Goal: Task Accomplishment & Management: Manage account settings

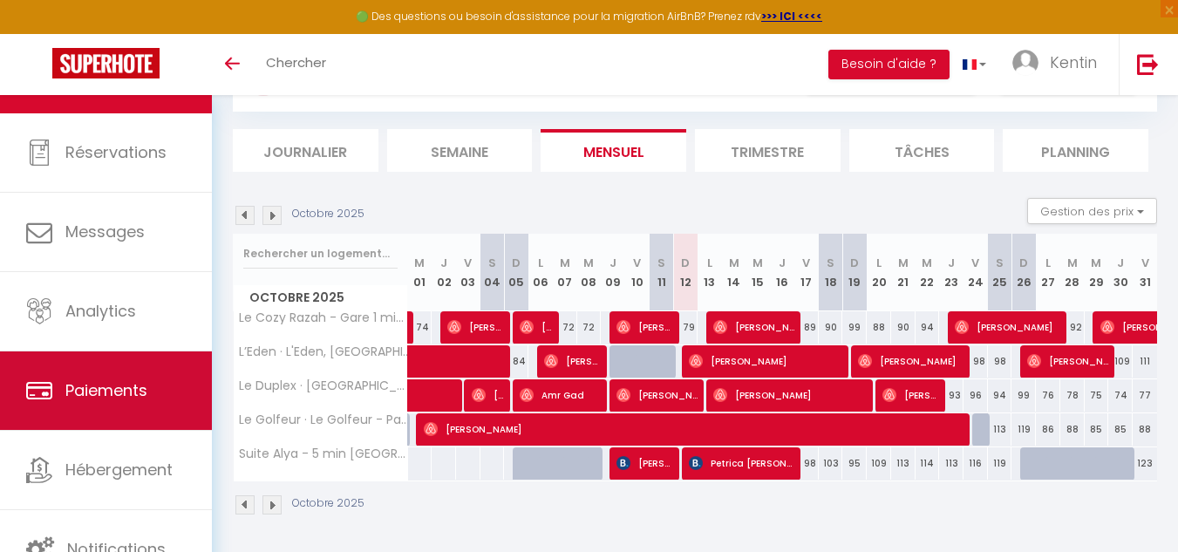
scroll to position [95, 0]
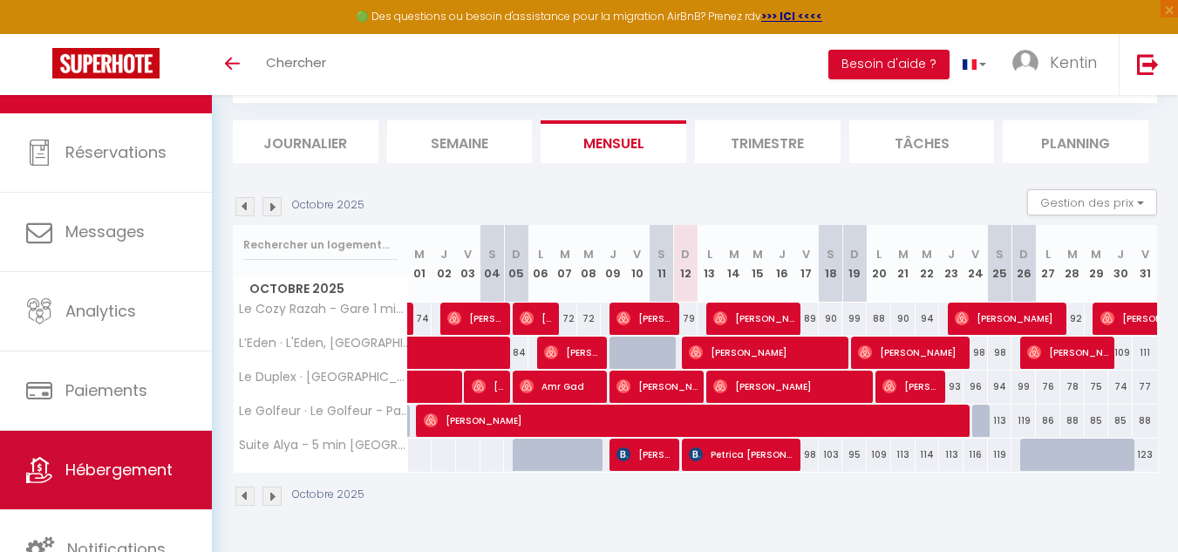
click at [130, 486] on link "Hébergement" at bounding box center [106, 470] width 212 height 78
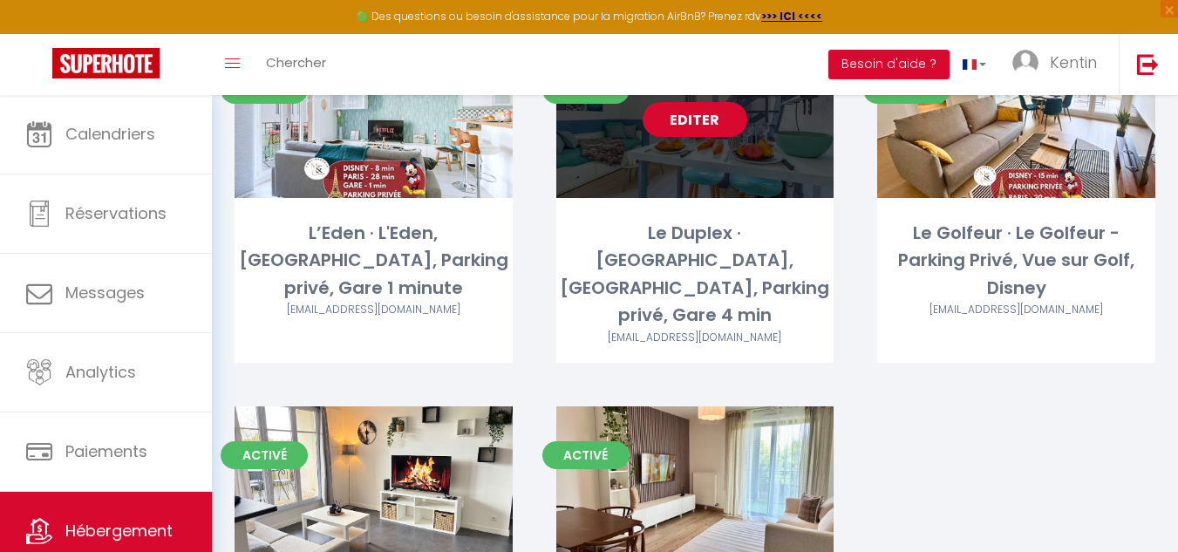
scroll to position [343, 0]
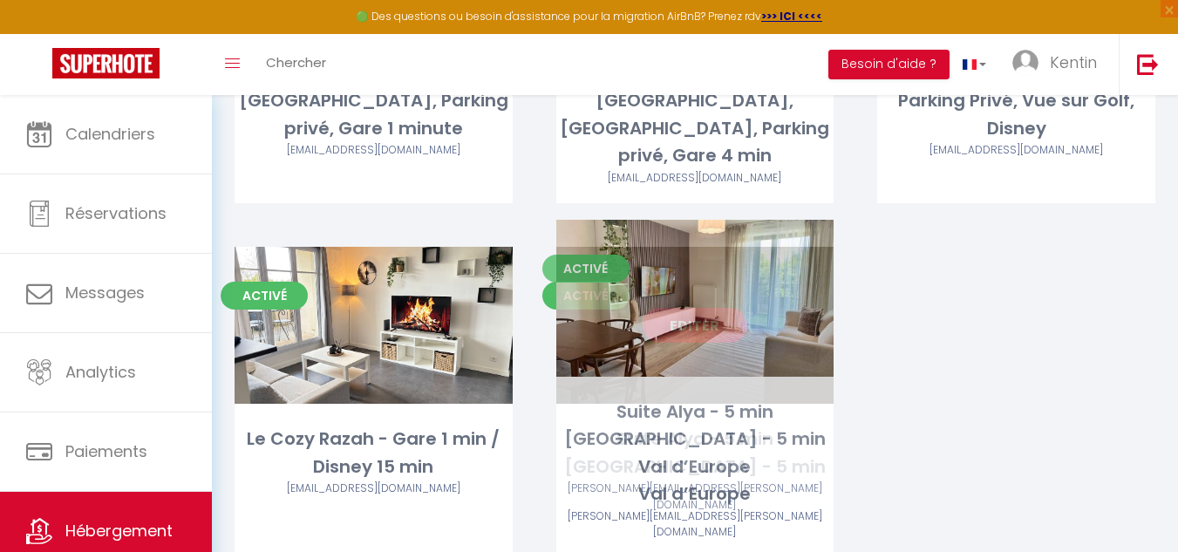
click at [688, 308] on link "Editer" at bounding box center [694, 325] width 105 height 35
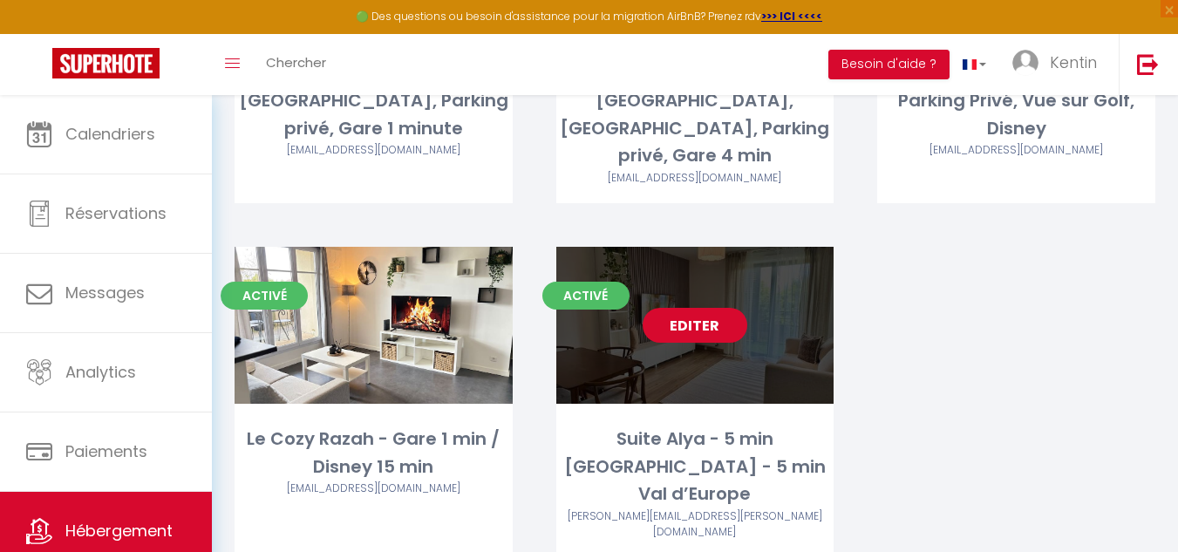
click at [690, 308] on link "Editer" at bounding box center [694, 325] width 105 height 35
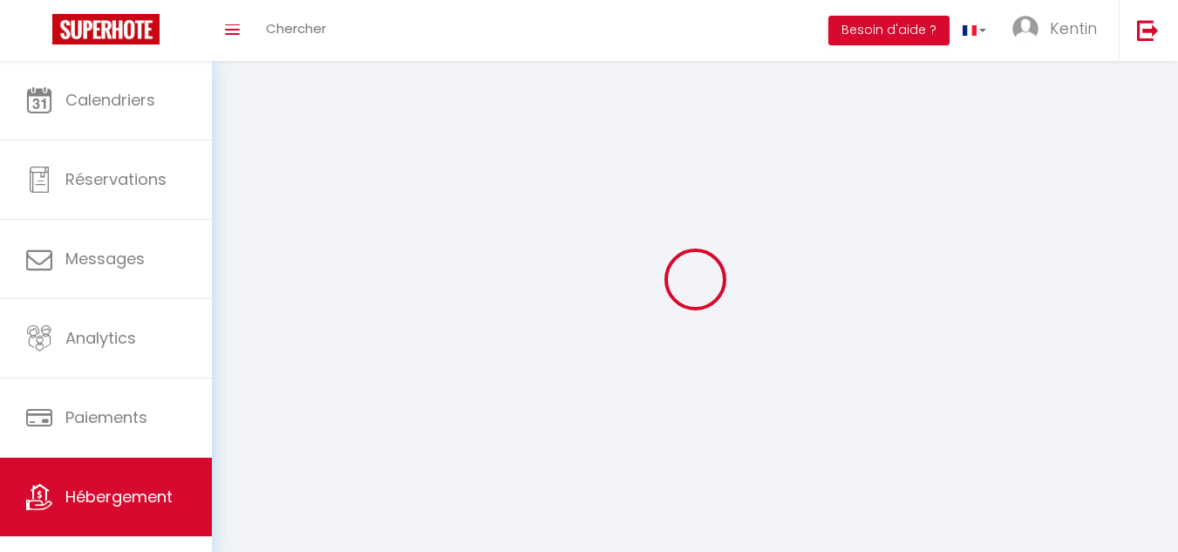
select select "1"
select select "28"
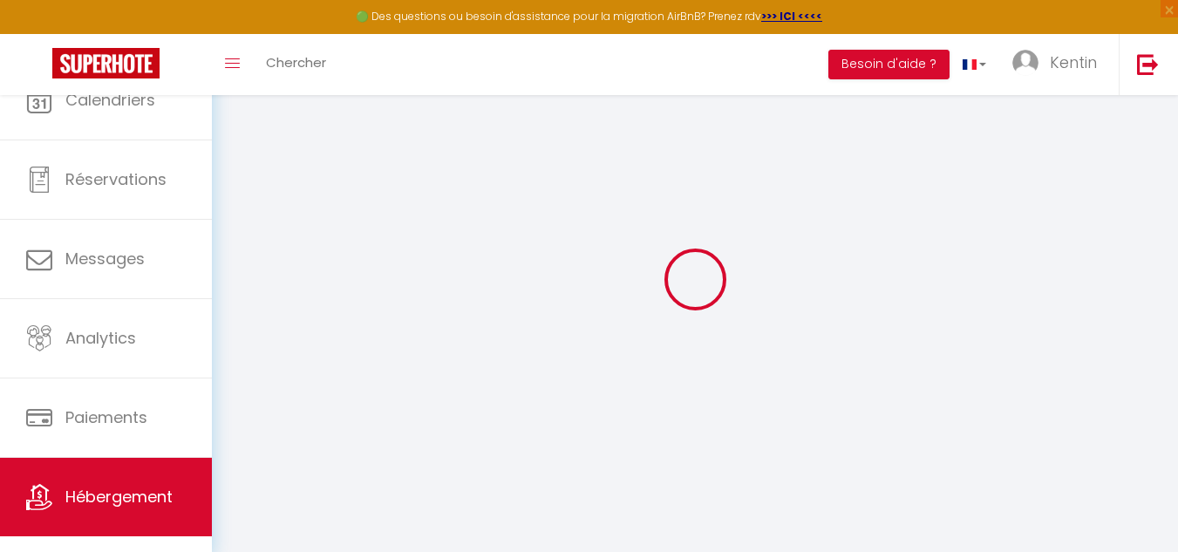
select select
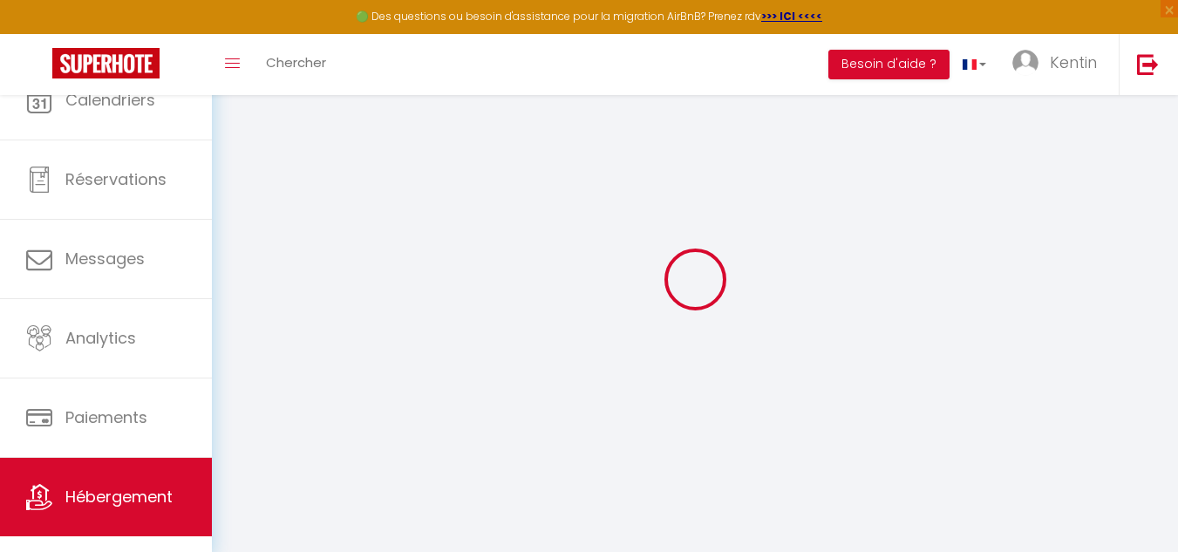
select select
checkbox input "false"
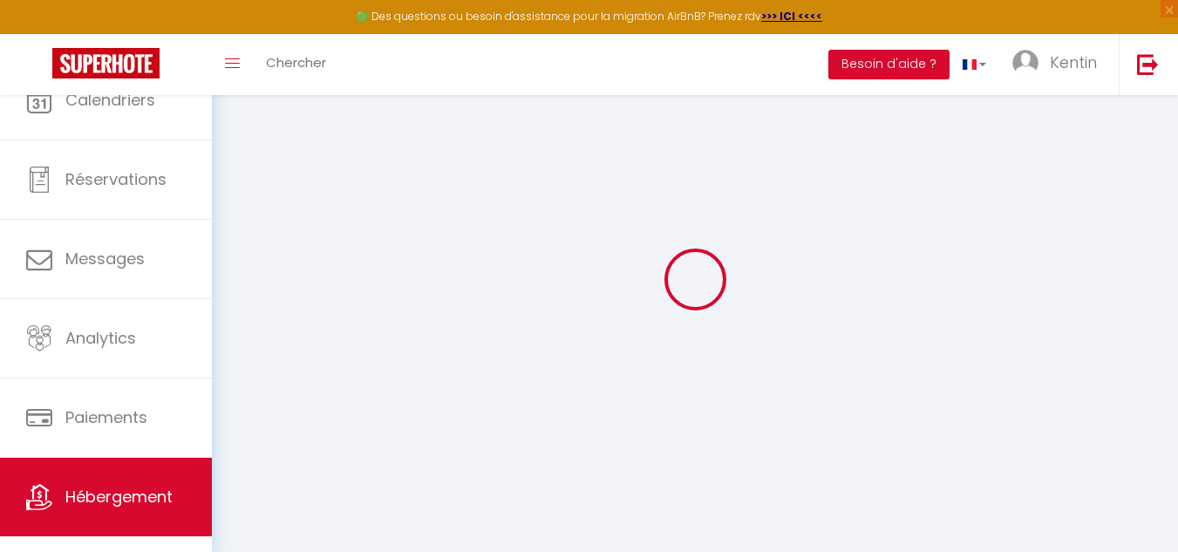
select select
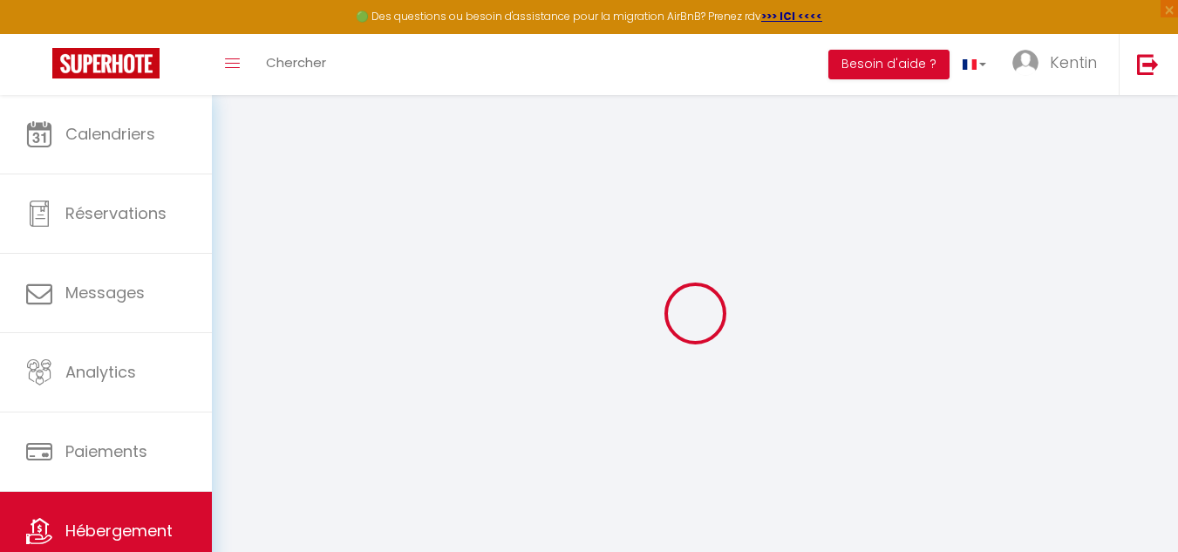
select select
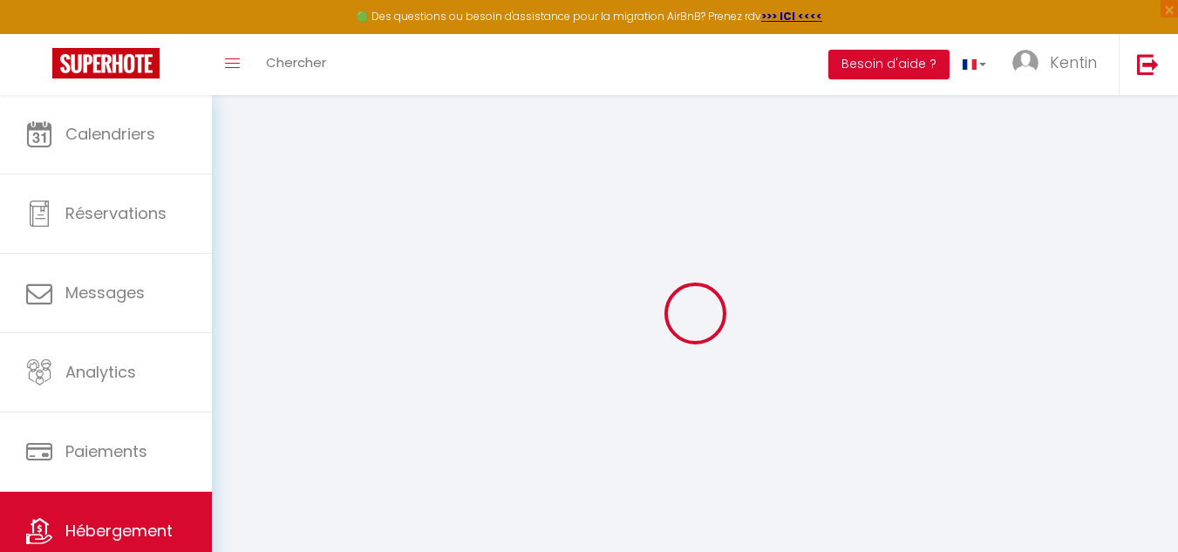
select select
checkbox input "false"
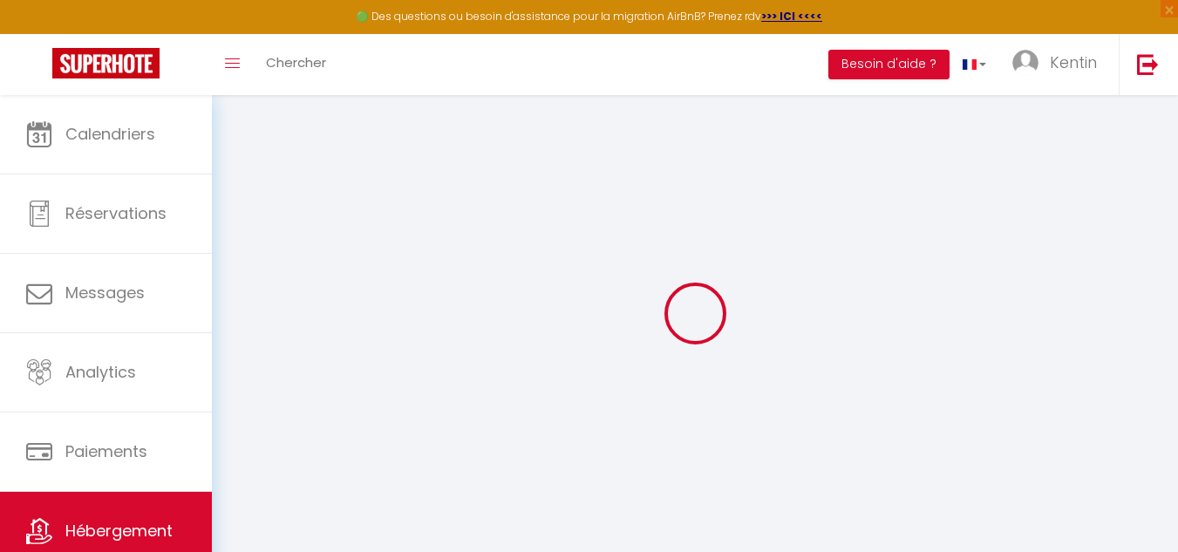
select select
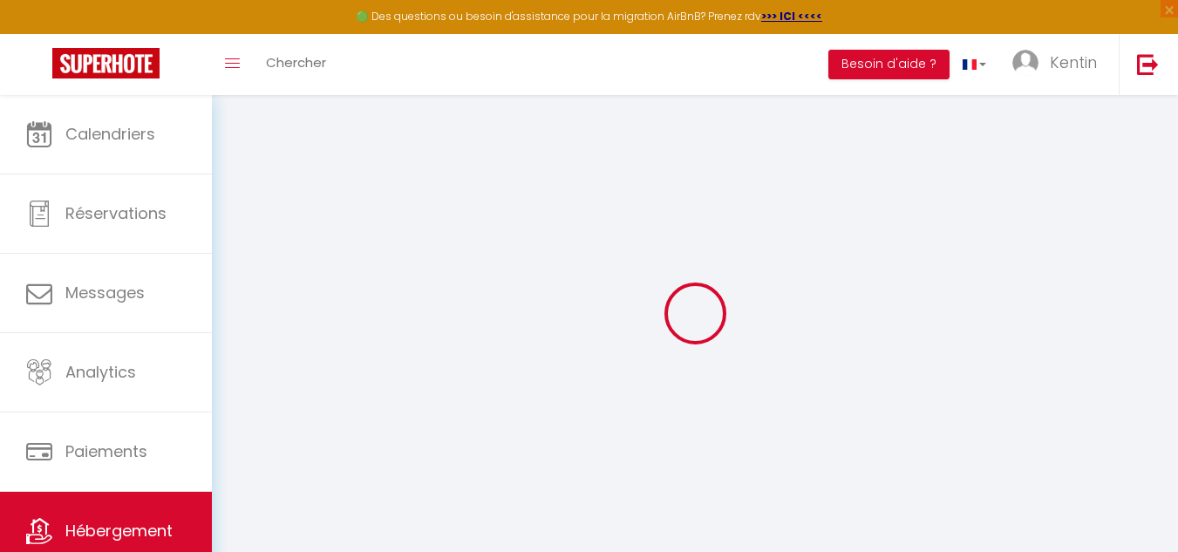
select select
checkbox input "false"
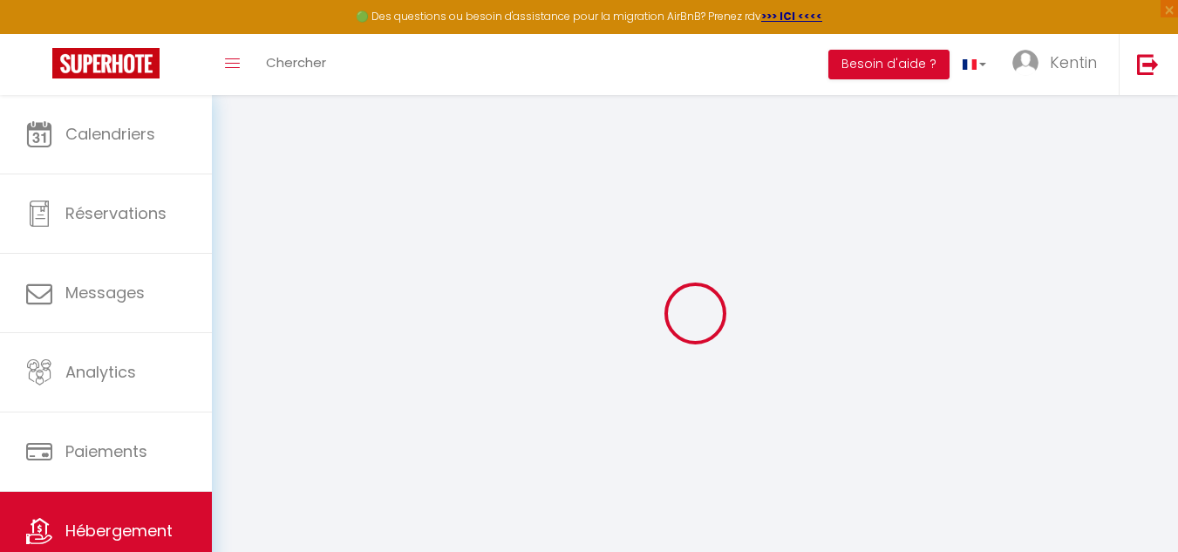
checkbox input "false"
select select
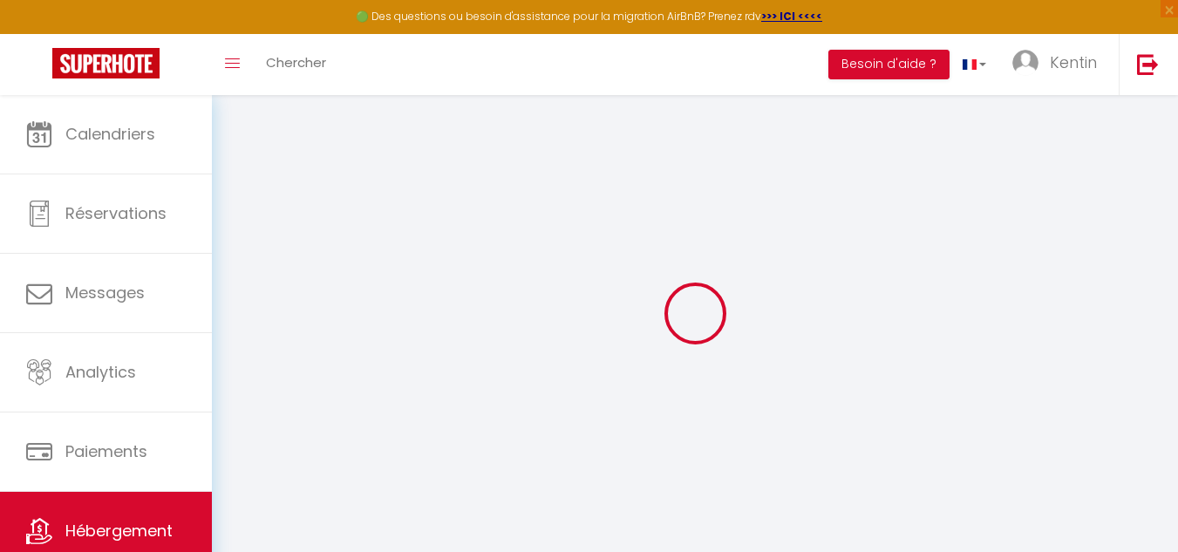
select select
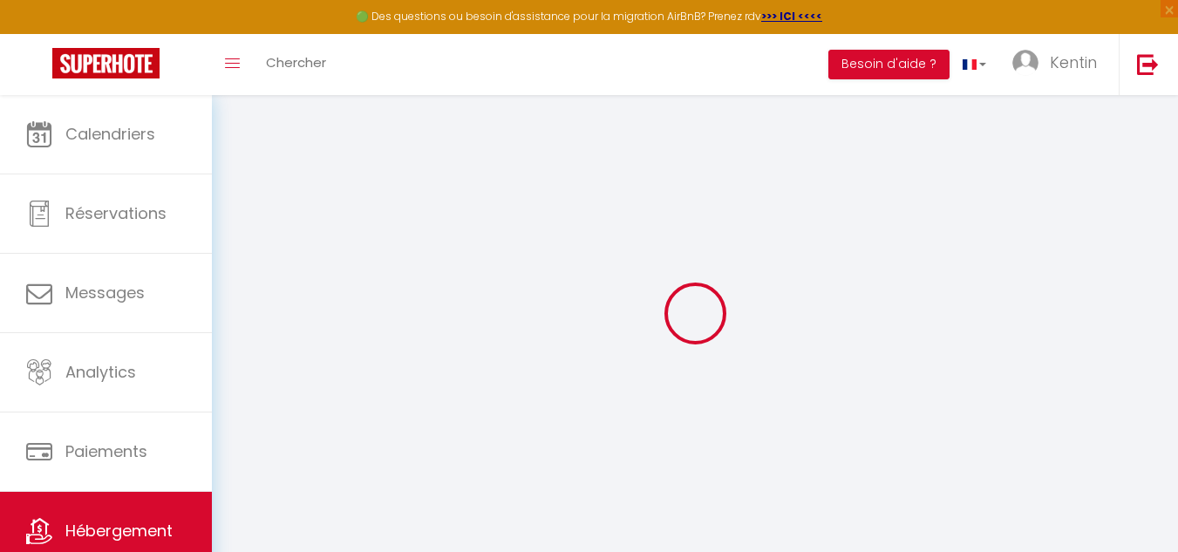
checkbox input "false"
select select
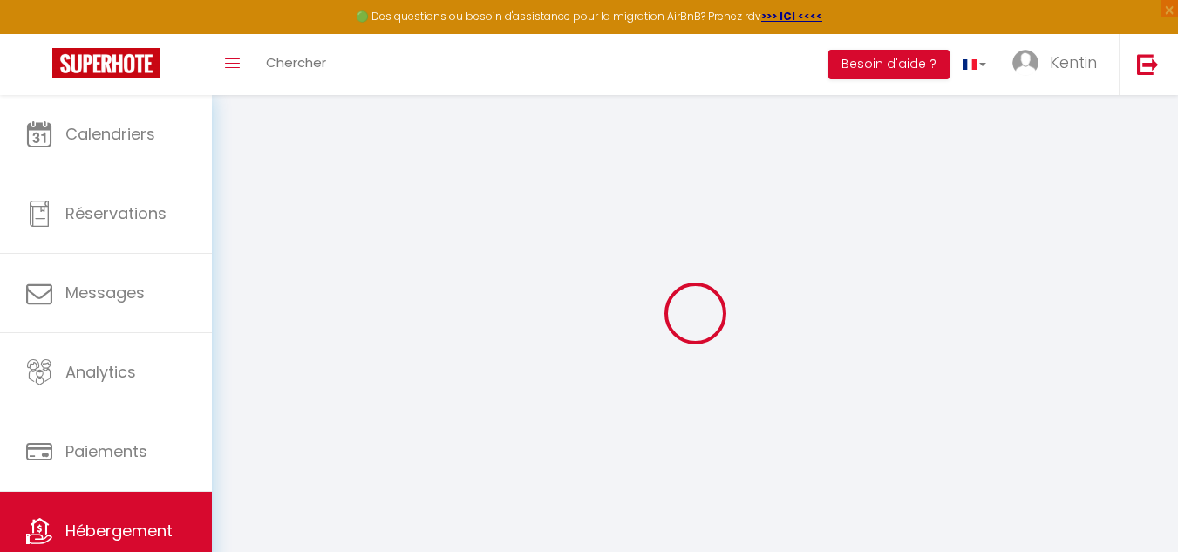
select select
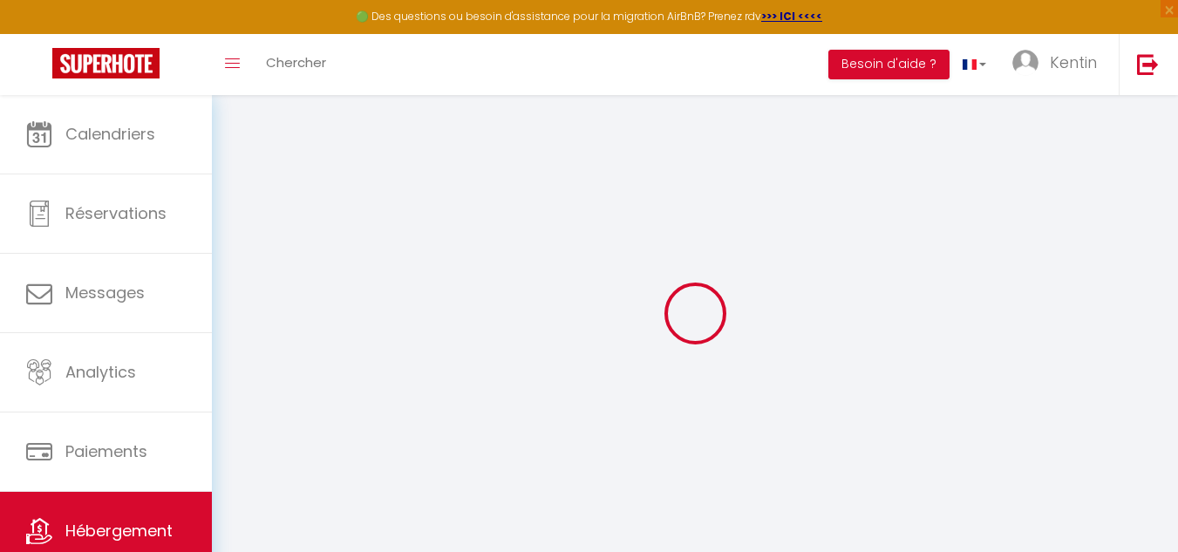
select select
checkbox input "false"
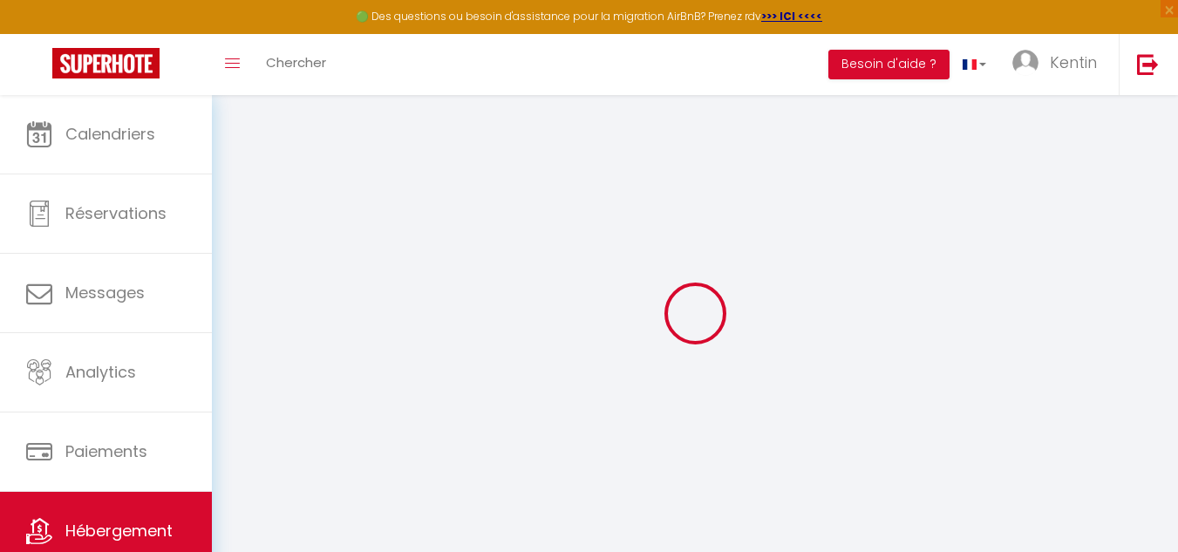
checkbox input "false"
select select
type input "Suite Alya - 5 min [GEOGRAPHIC_DATA] - 5 min Val d’Europe"
type input "400"
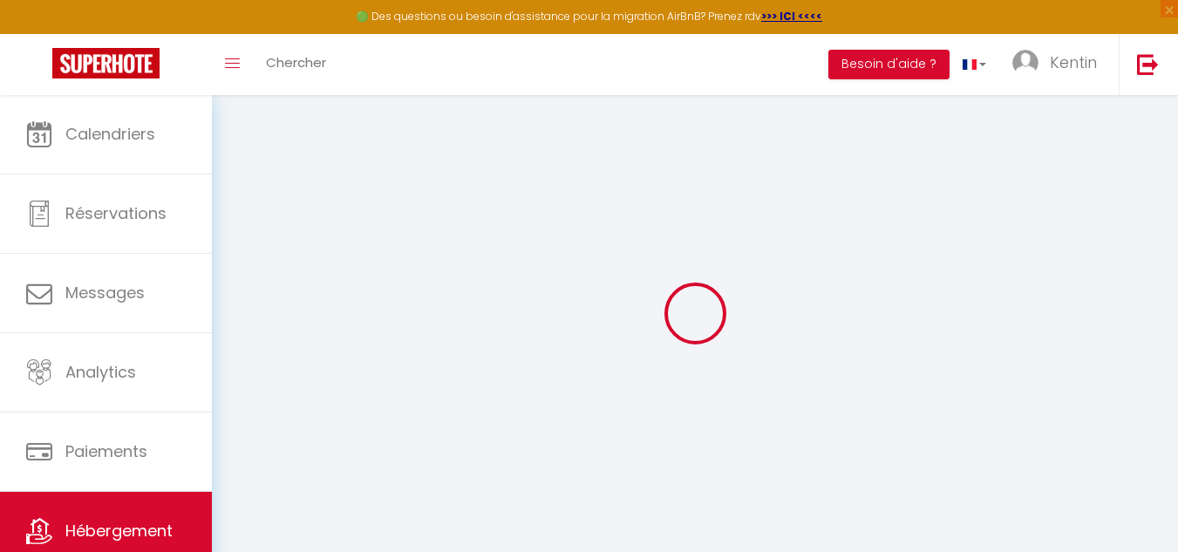
select select
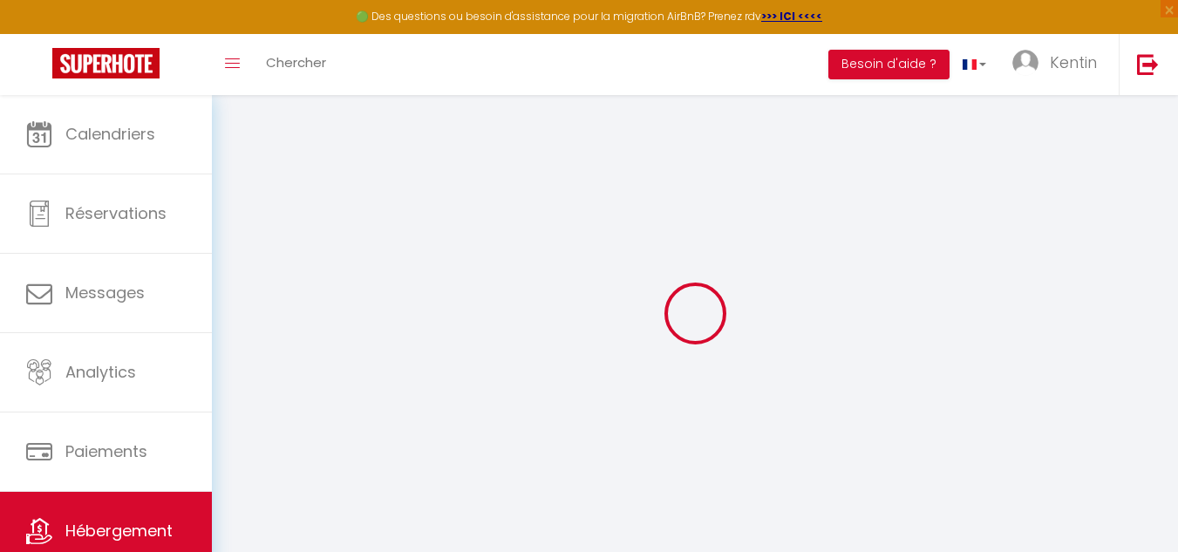
type input "[STREET_ADDRESS] des Nations"
type input "77144"
type input "Montévrain"
type input "[PERSON_NAME][EMAIL_ADDRESS][PERSON_NAME][DOMAIN_NAME]"
select select
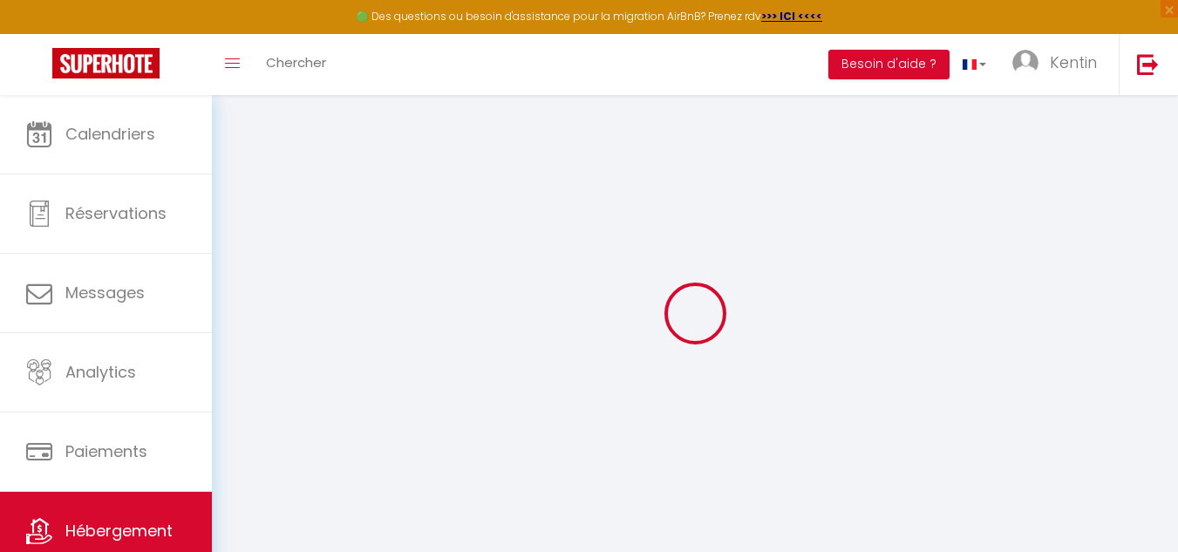
checkbox input "false"
type input "0"
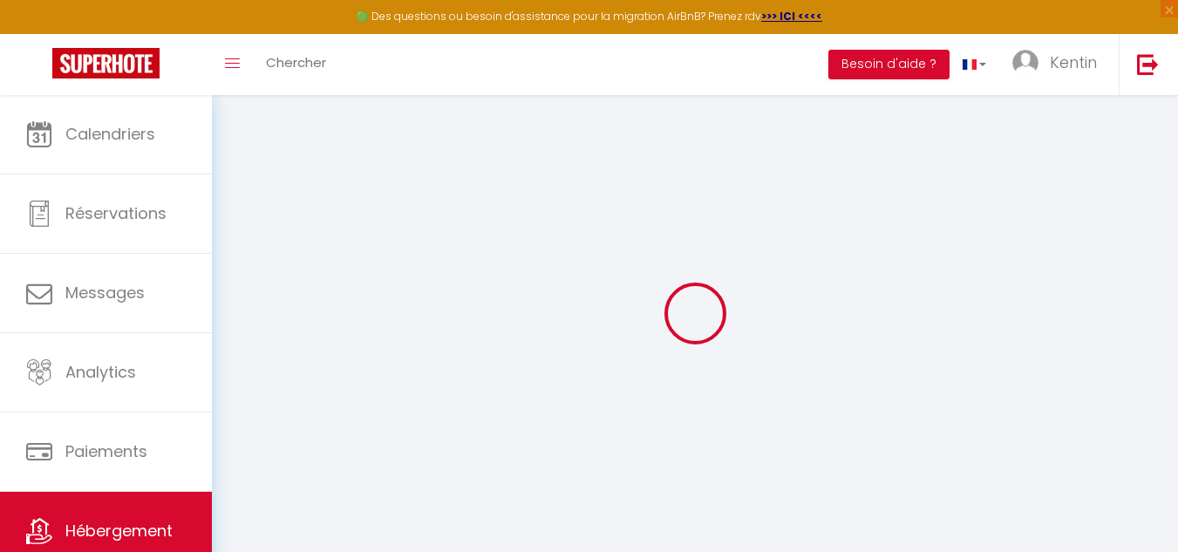
type input "0"
select select
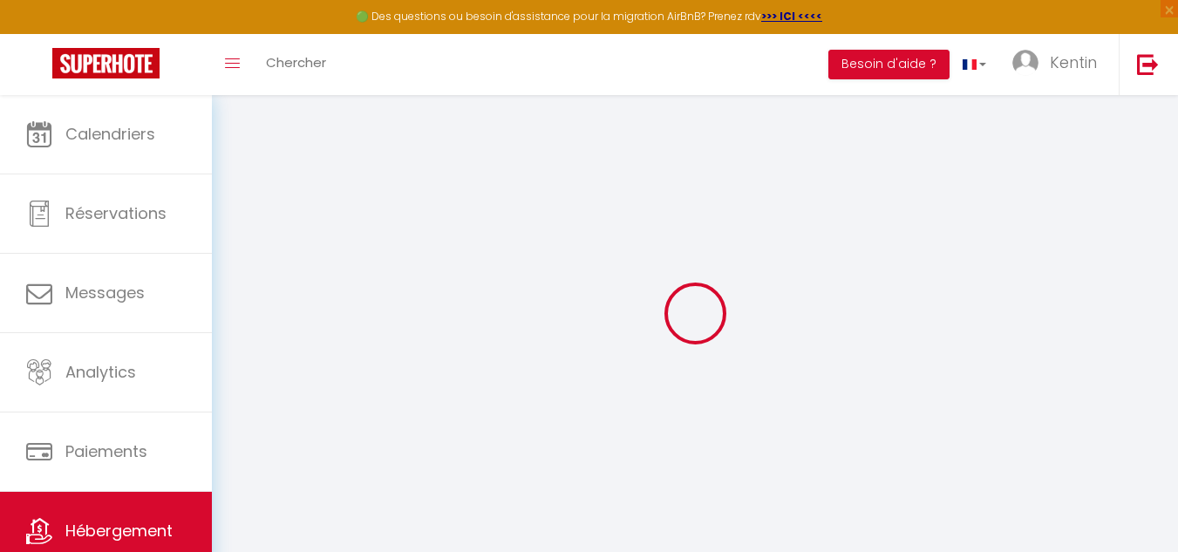
select select
checkbox input "false"
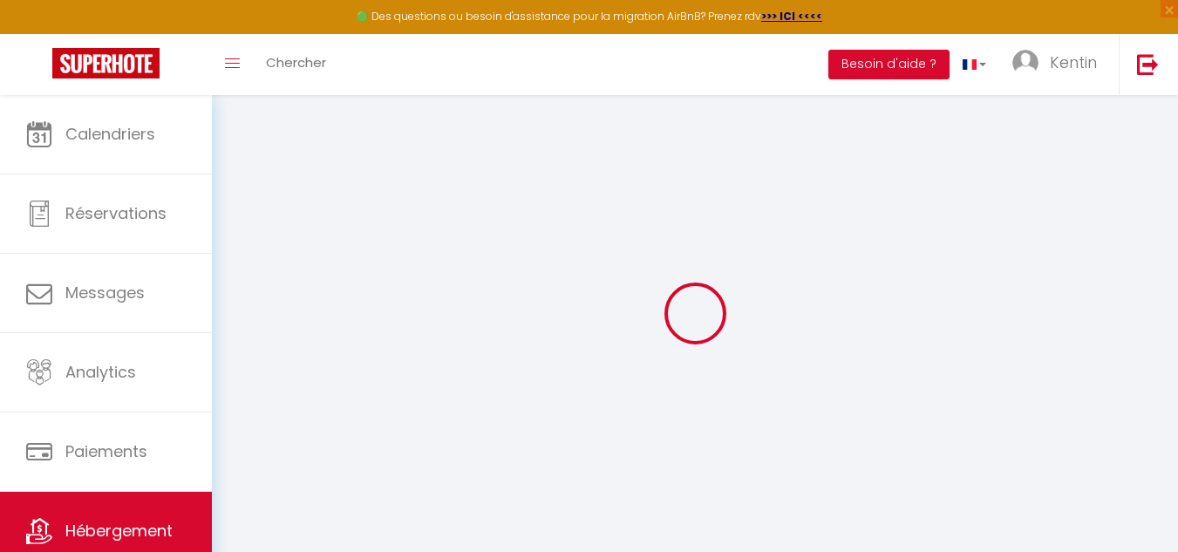
checkbox input "false"
select select
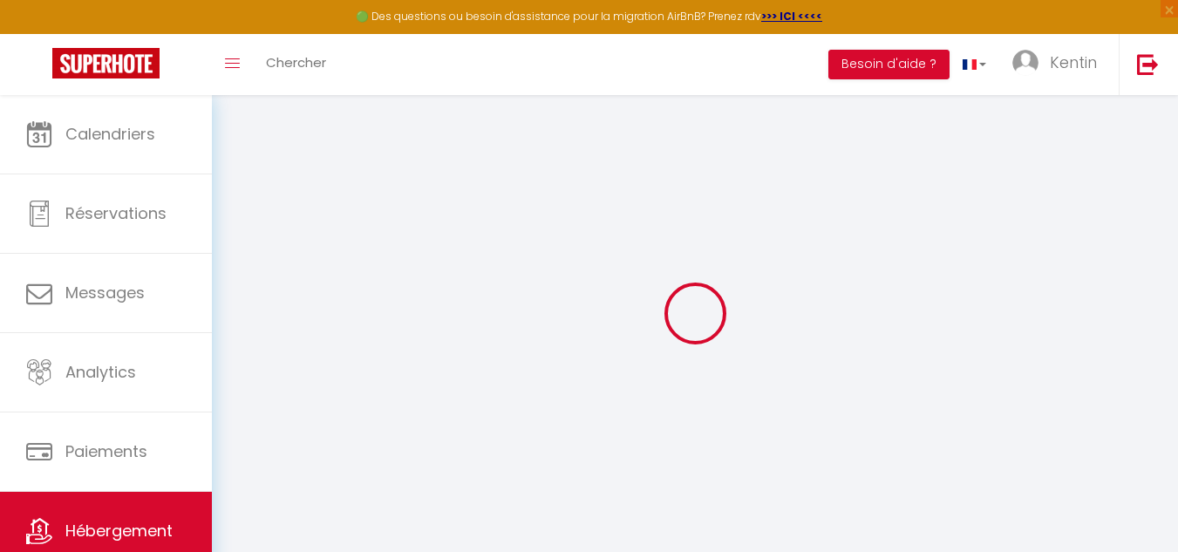
select select
checkbox input "false"
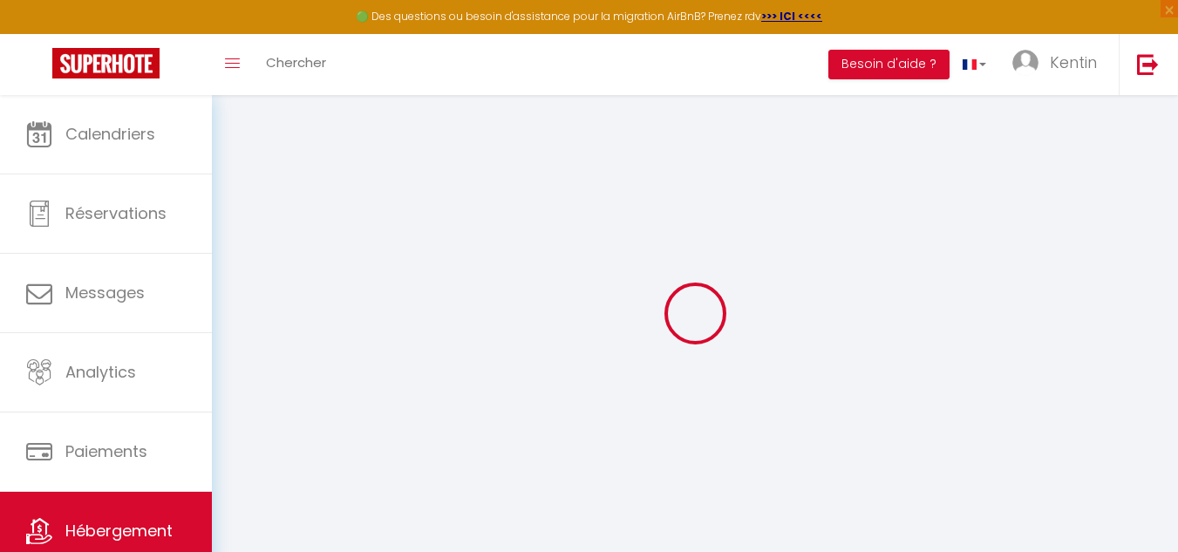
checkbox input "false"
select select "+ 23 %"
select select "+ 15 %"
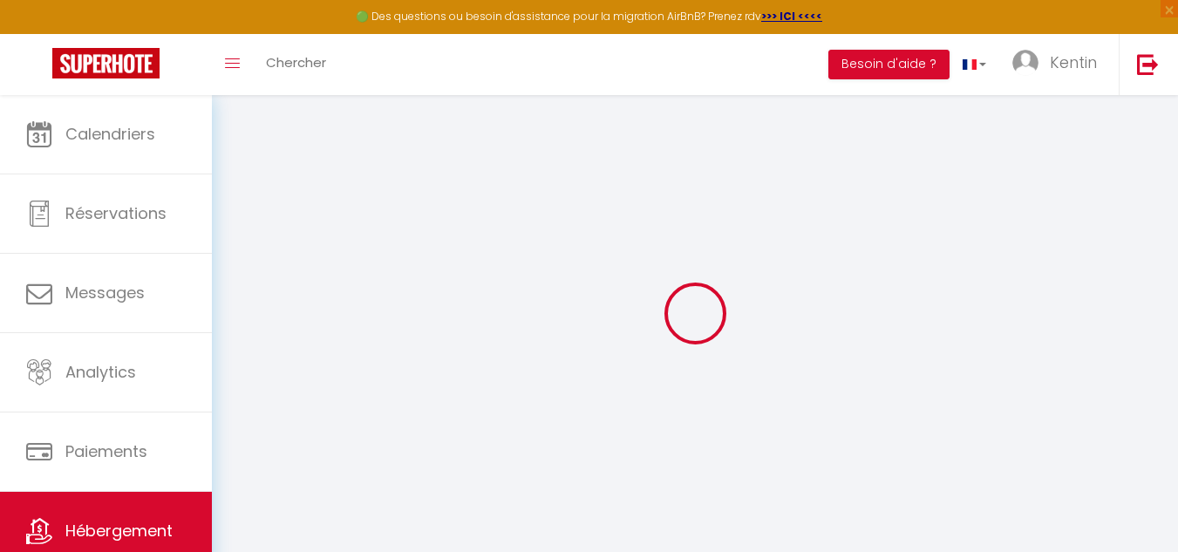
select select
checkbox input "false"
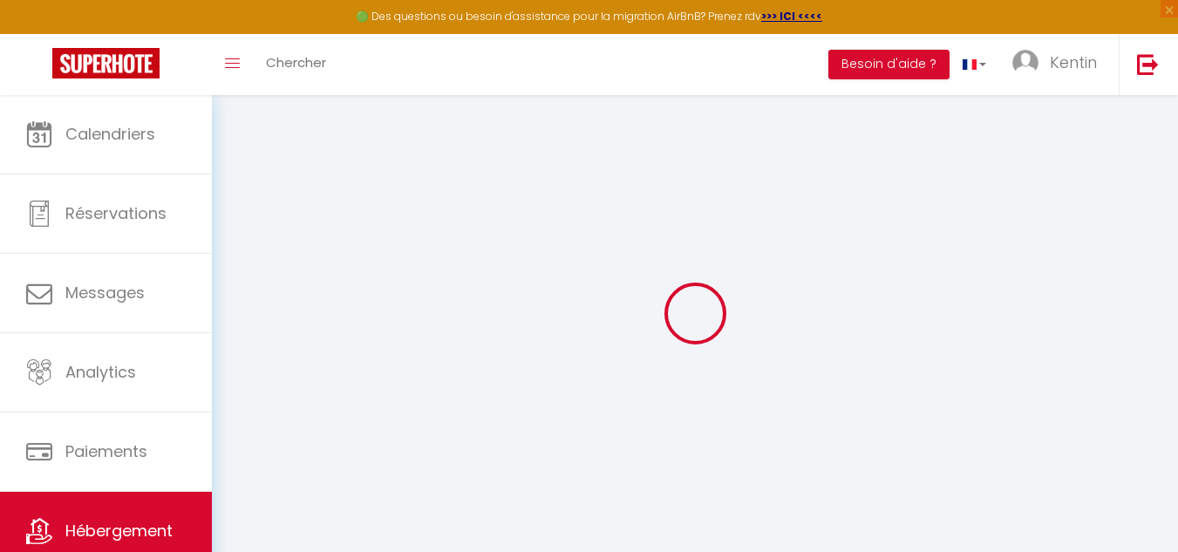
select select "EUR"
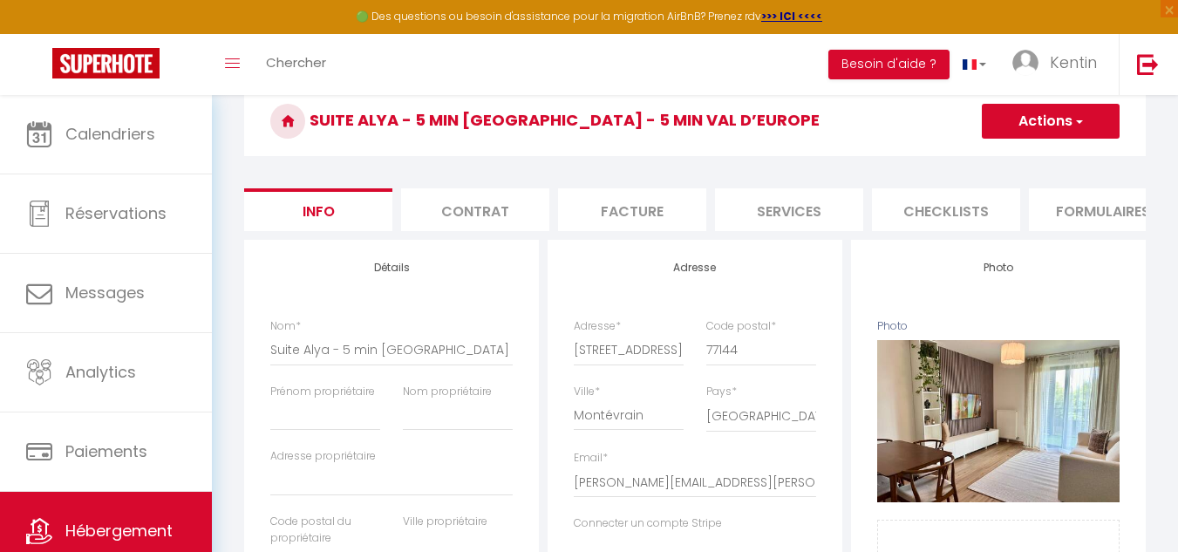
scroll to position [0, 158]
click at [1078, 197] on li "Plateformes" at bounding box center [1102, 209] width 148 height 43
select select
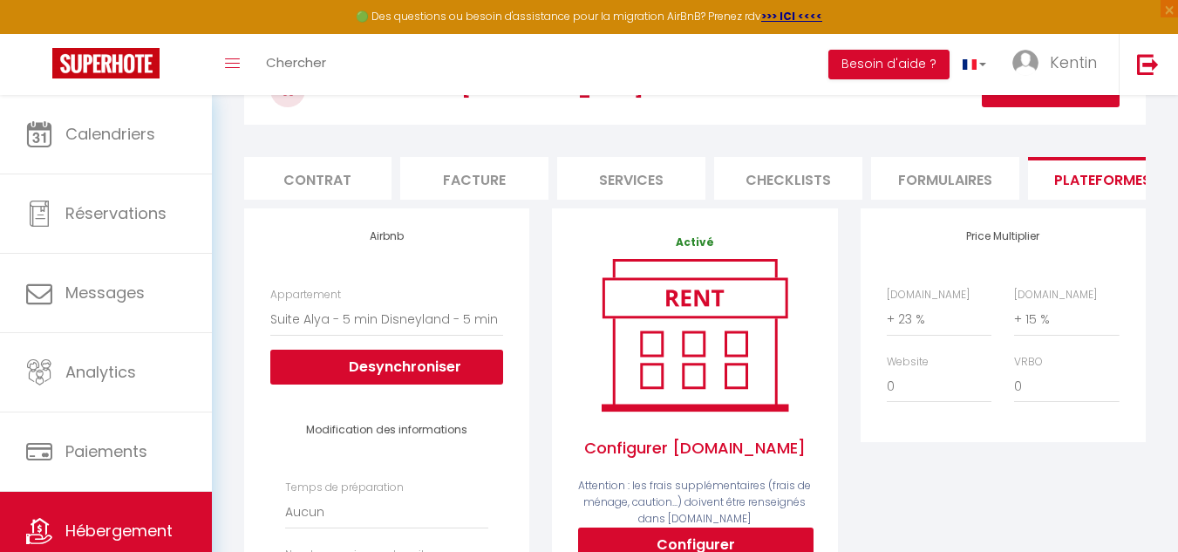
scroll to position [115, 0]
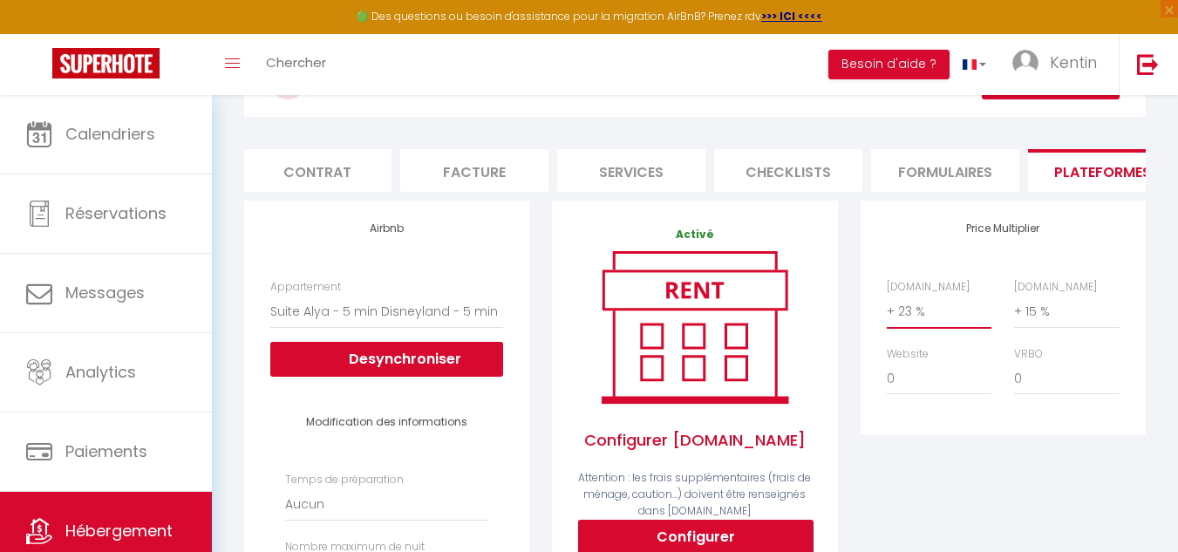
click at [948, 322] on select "0 + 1 % + 2 % + 3 % + 4 % + 5 % + 6 % + 7 % + 8 % + 9 %" at bounding box center [939, 311] width 105 height 33
select select "+ 13 %"
click at [887, 308] on select "0 + 1 % + 2 % + 3 % + 4 % + 5 % + 6 % + 7 % + 8 % + 9 %" at bounding box center [939, 311] width 105 height 33
select select
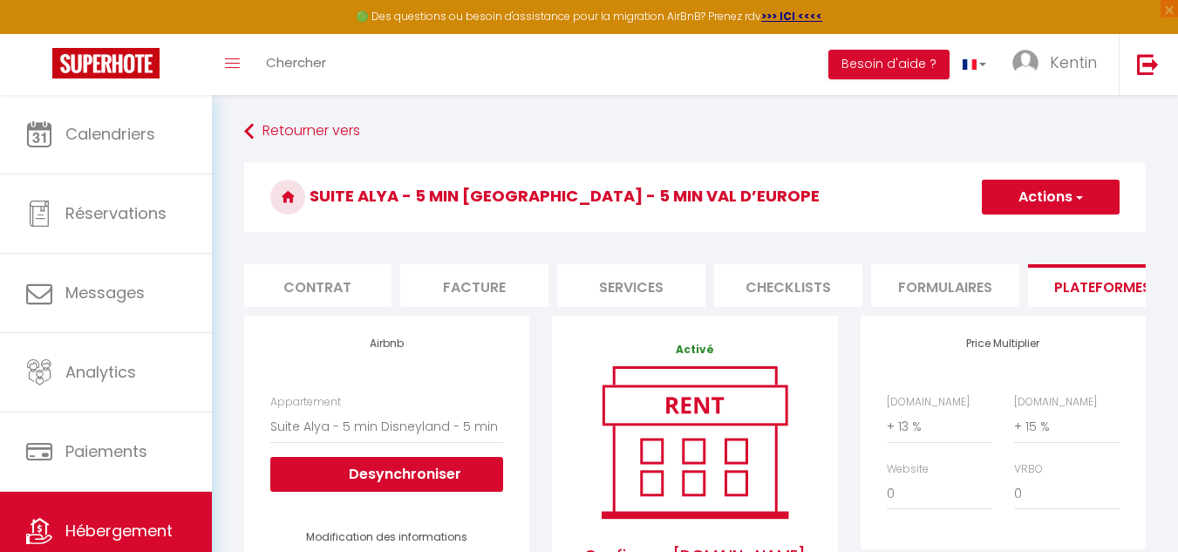
click at [1038, 201] on button "Actions" at bounding box center [1051, 197] width 138 height 35
click at [1037, 226] on link "Enregistrer" at bounding box center [1050, 235] width 138 height 23
select select "EUR"
select select
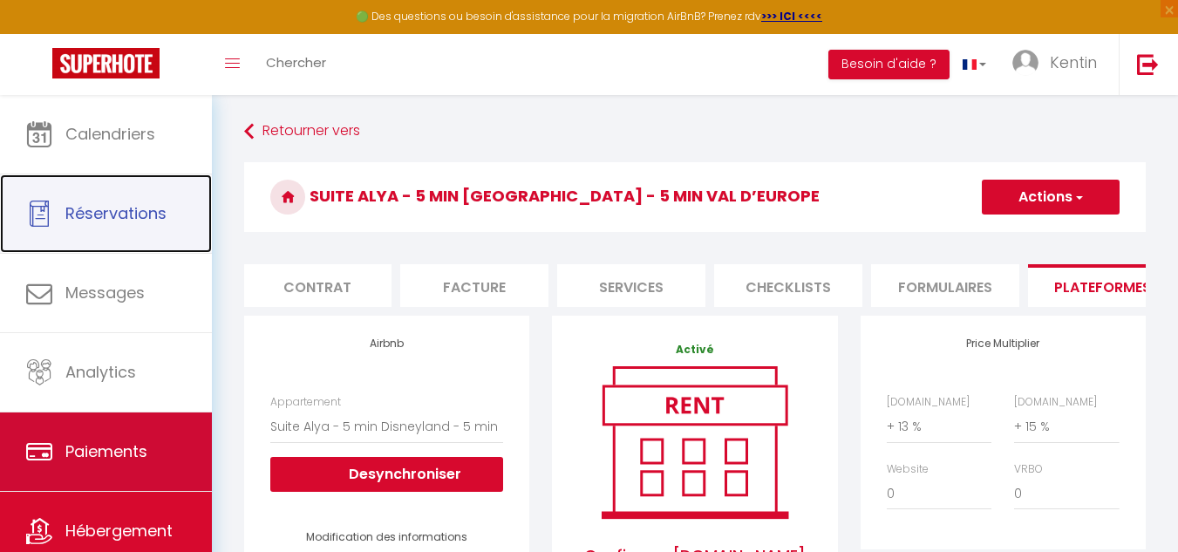
drag, startPoint x: 161, startPoint y: 216, endPoint x: 139, endPoint y: 448, distance: 232.9
click at [161, 216] on span "Réservations" at bounding box center [115, 213] width 101 height 22
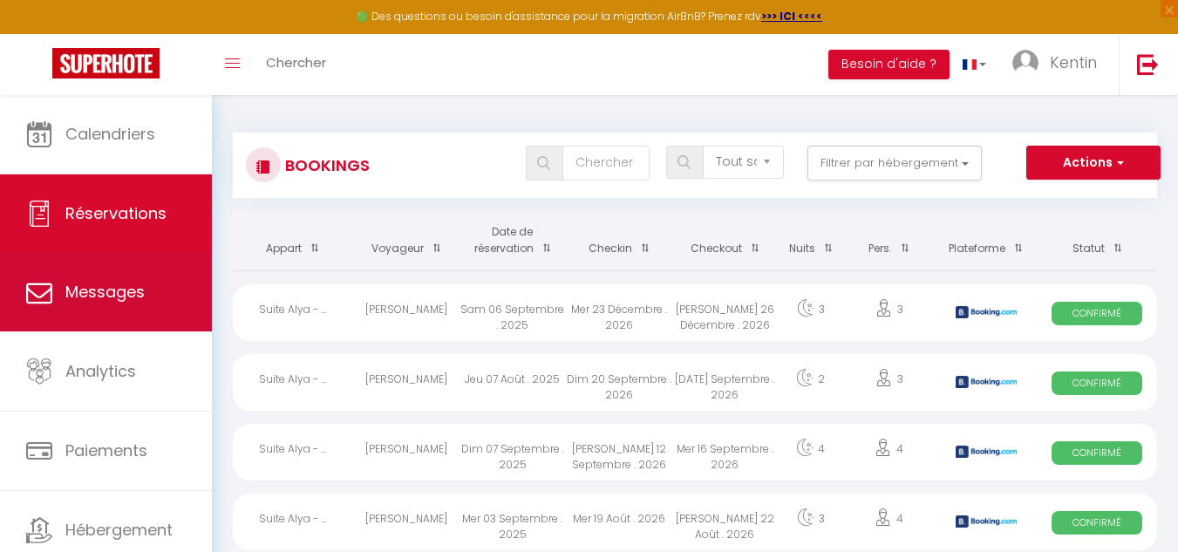
scroll to position [60, 0]
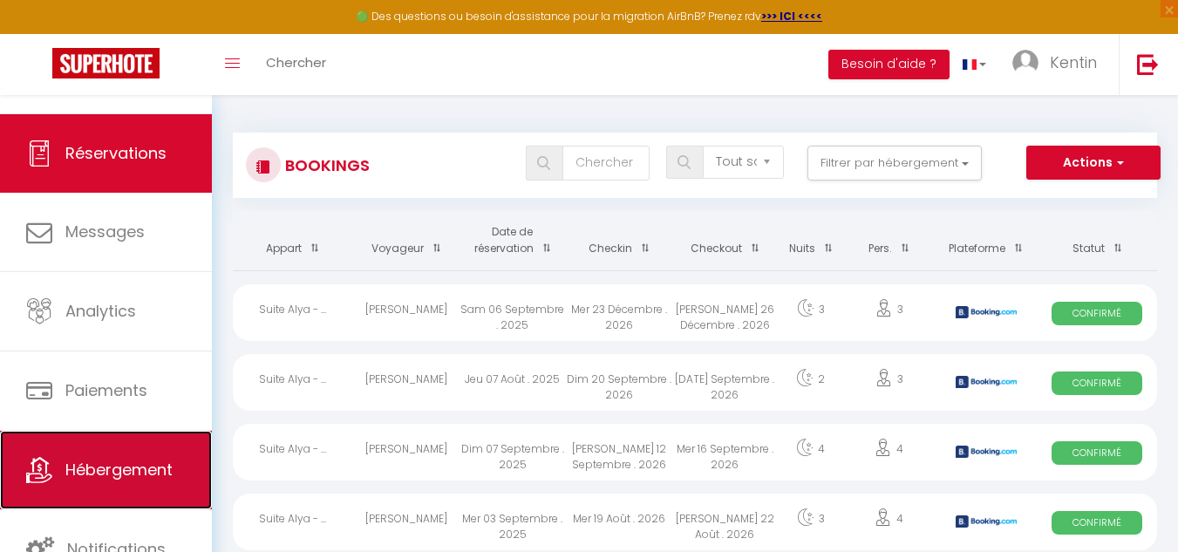
click at [105, 495] on link "Hébergement" at bounding box center [106, 470] width 212 height 78
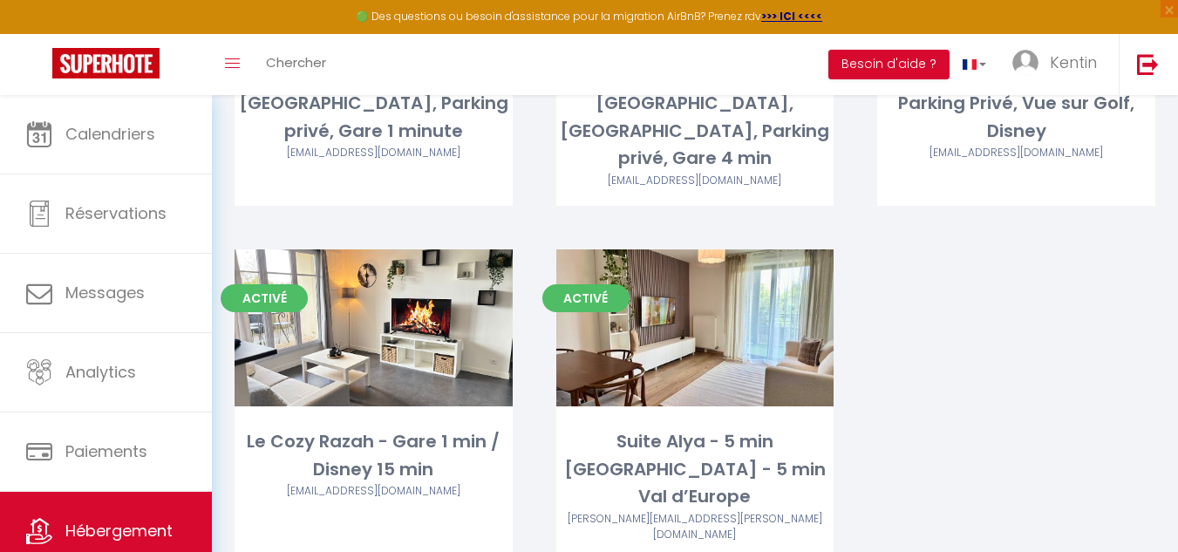
scroll to position [343, 0]
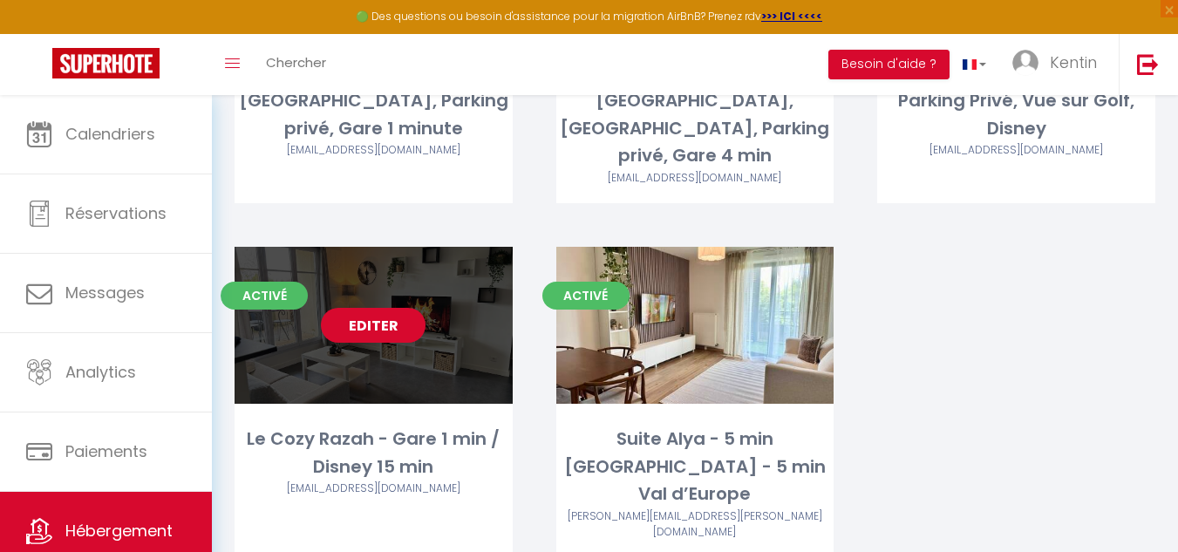
click at [378, 308] on link "Editer" at bounding box center [373, 325] width 105 height 35
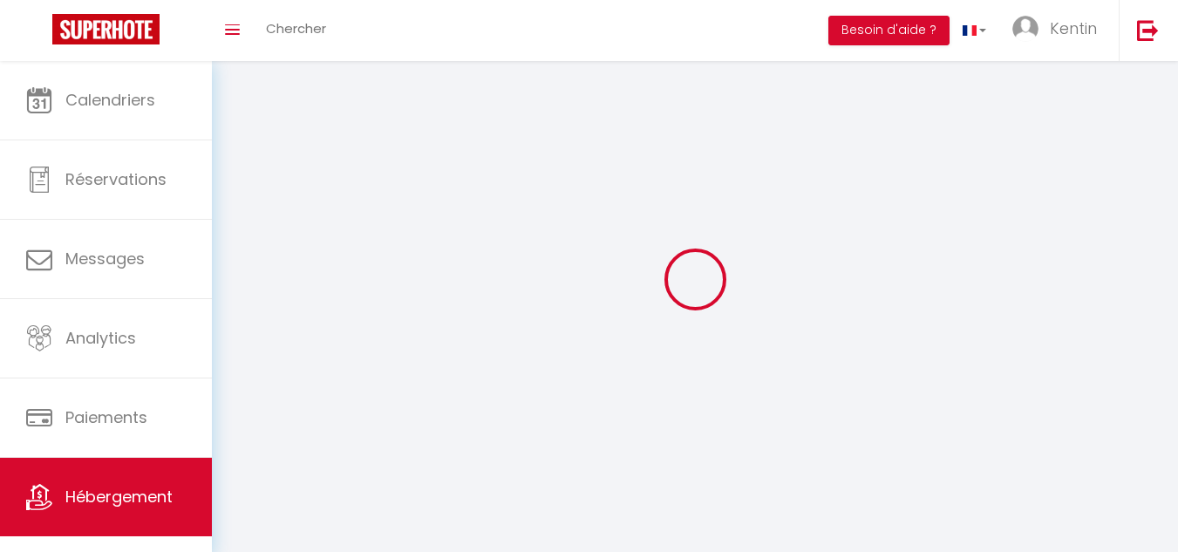
select select "1"
select select "28"
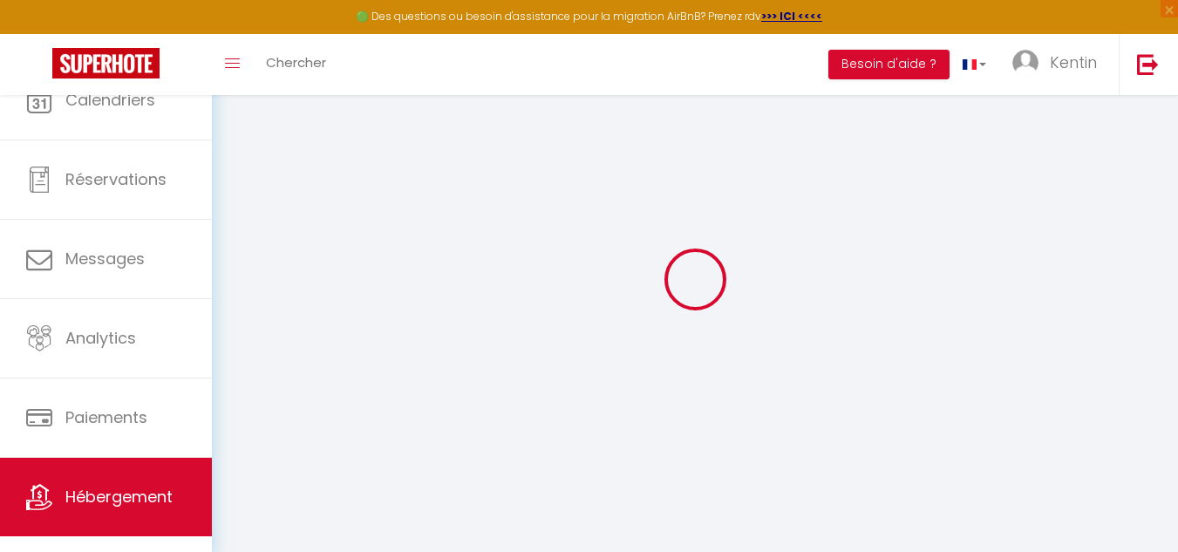
select select
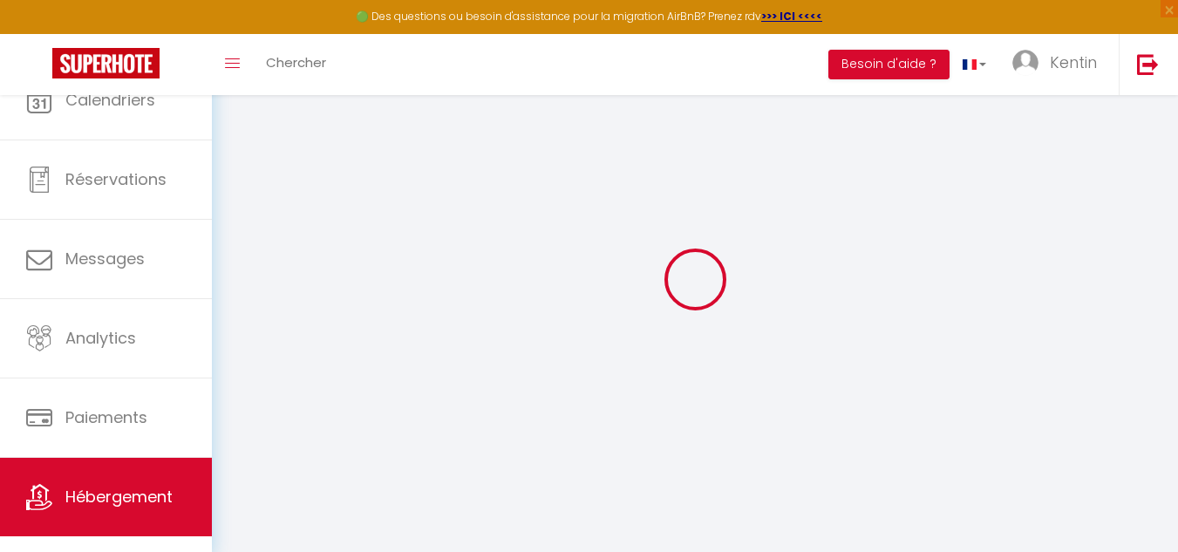
select select
checkbox input "false"
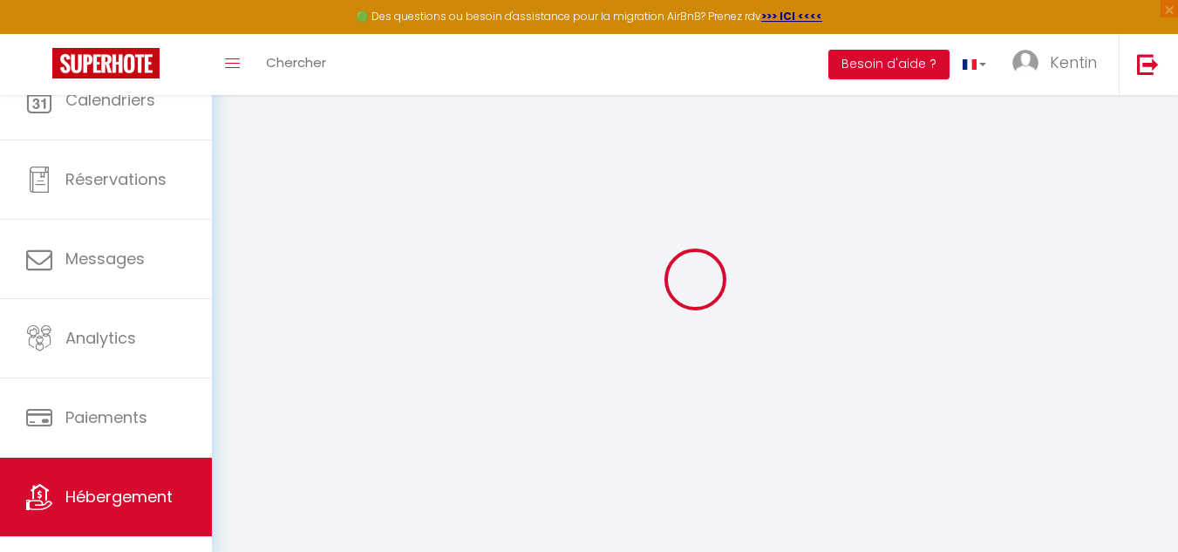
select select
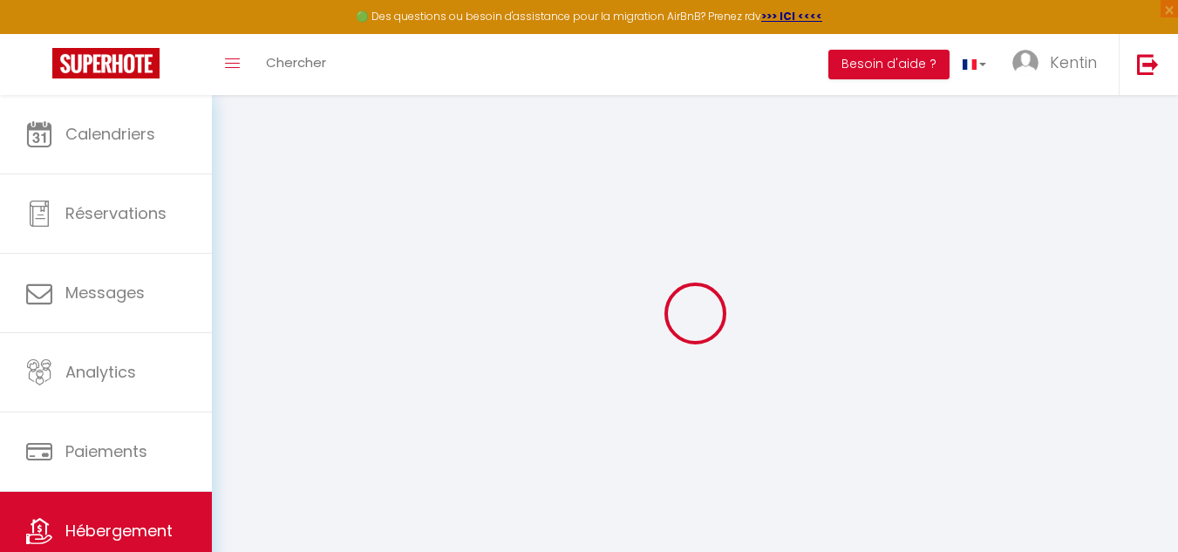
select select
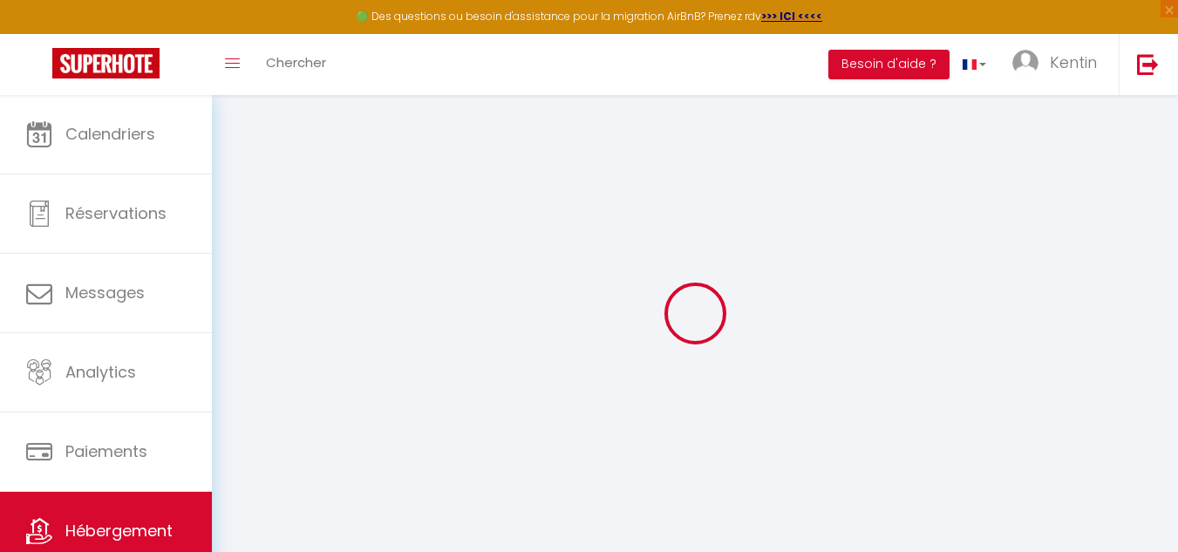
select select
checkbox input "false"
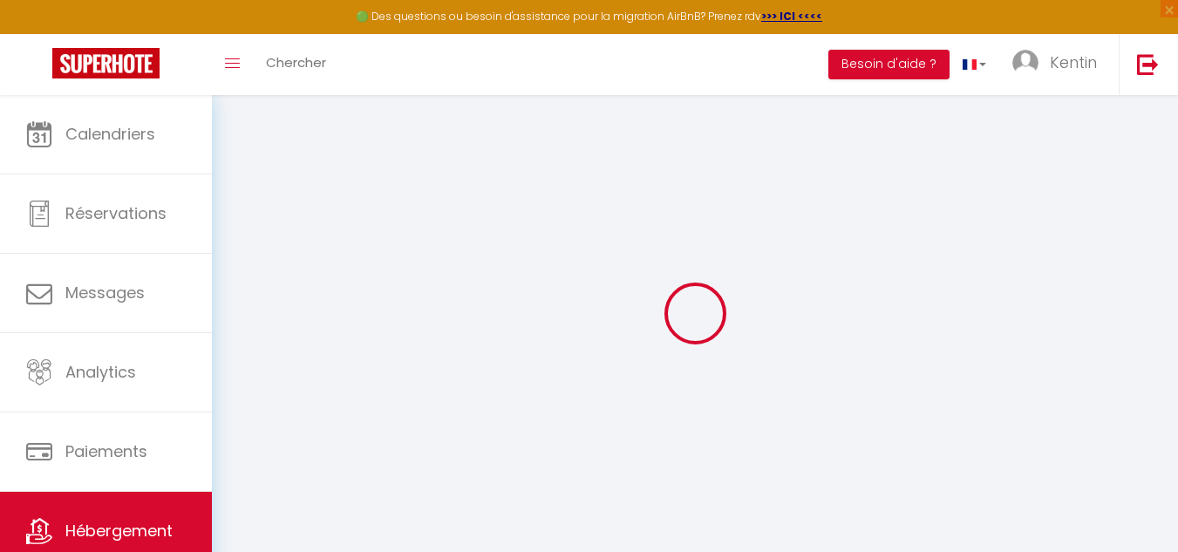
select select
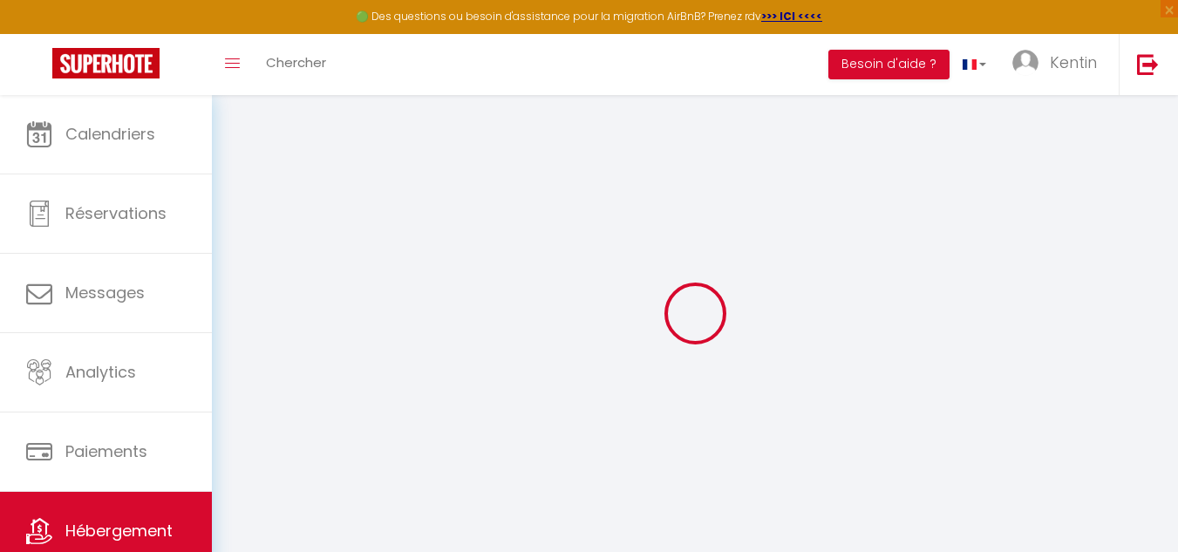
select select
checkbox input "false"
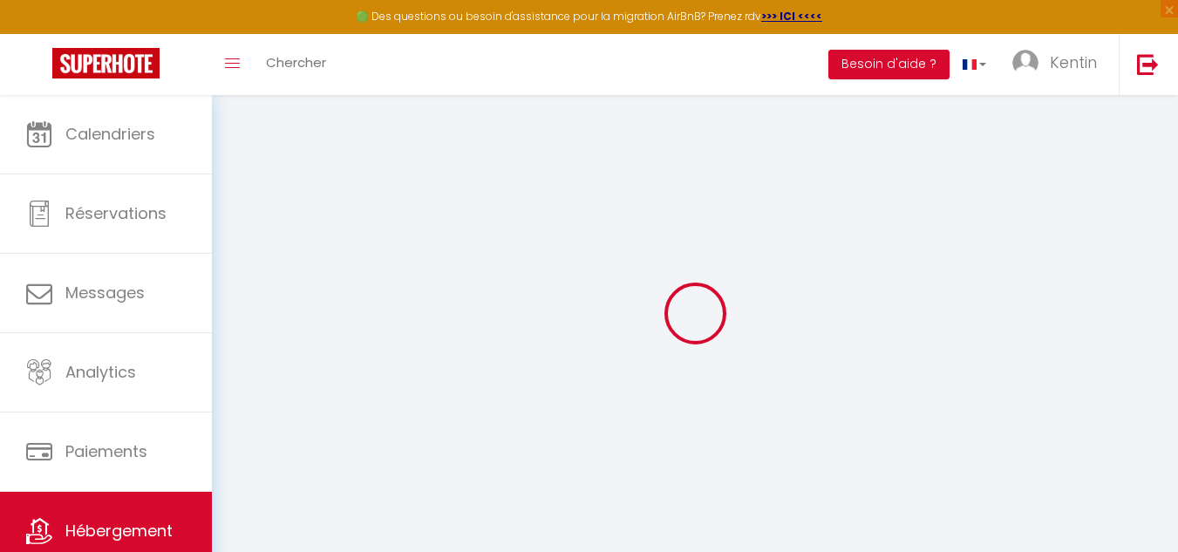
checkbox input "false"
select select
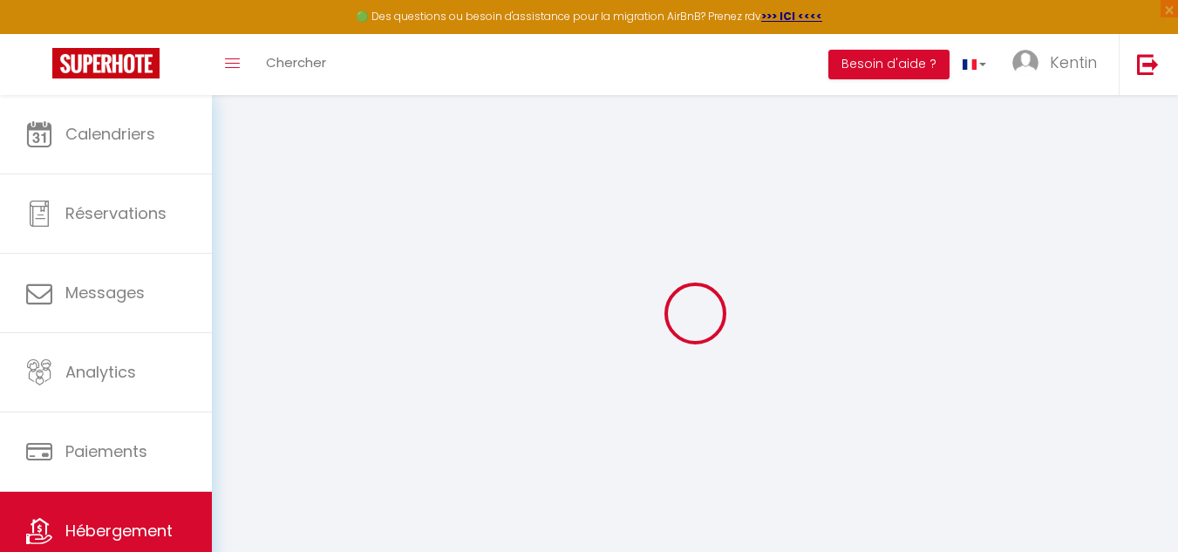
select select
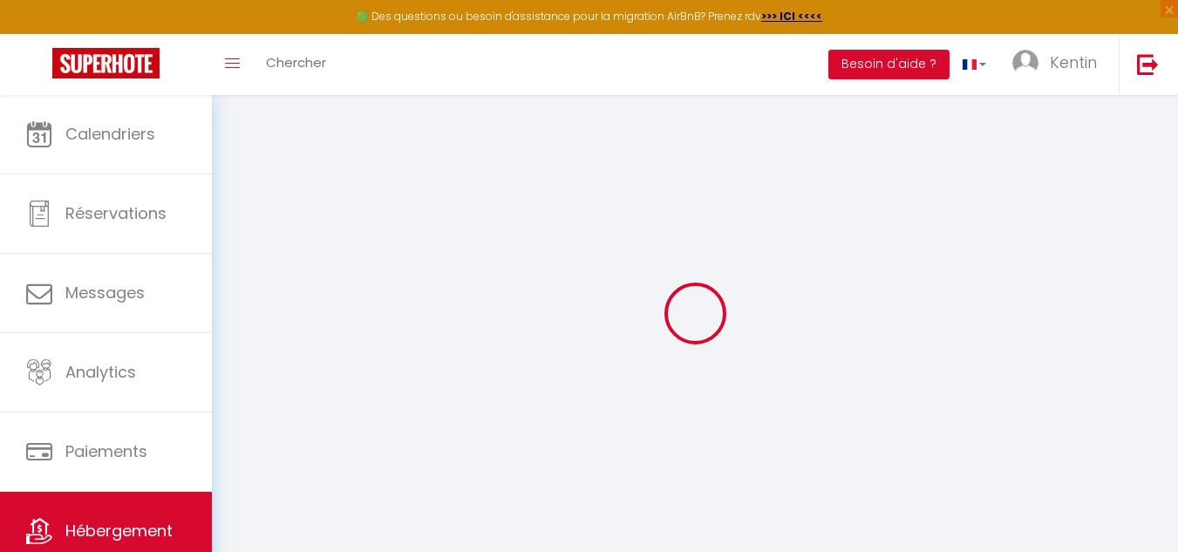
checkbox input "false"
select select
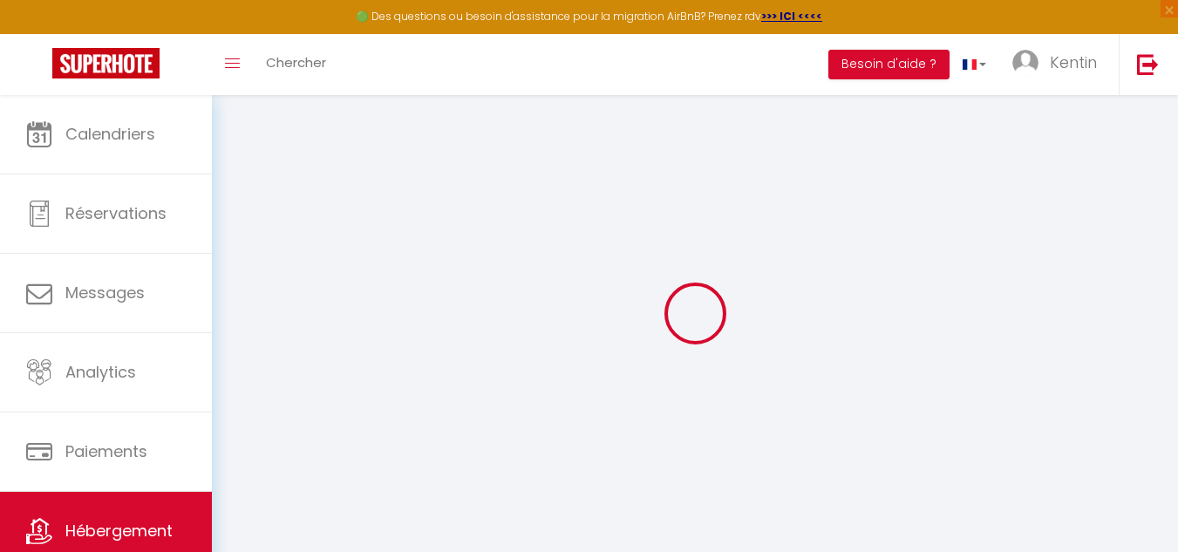
select select
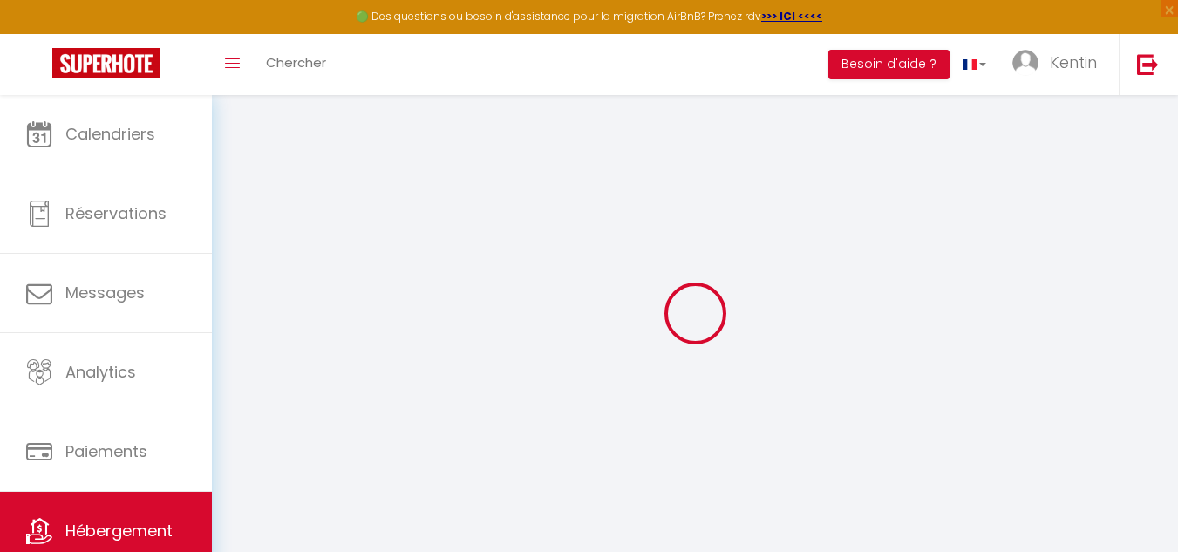
select select
checkbox input "false"
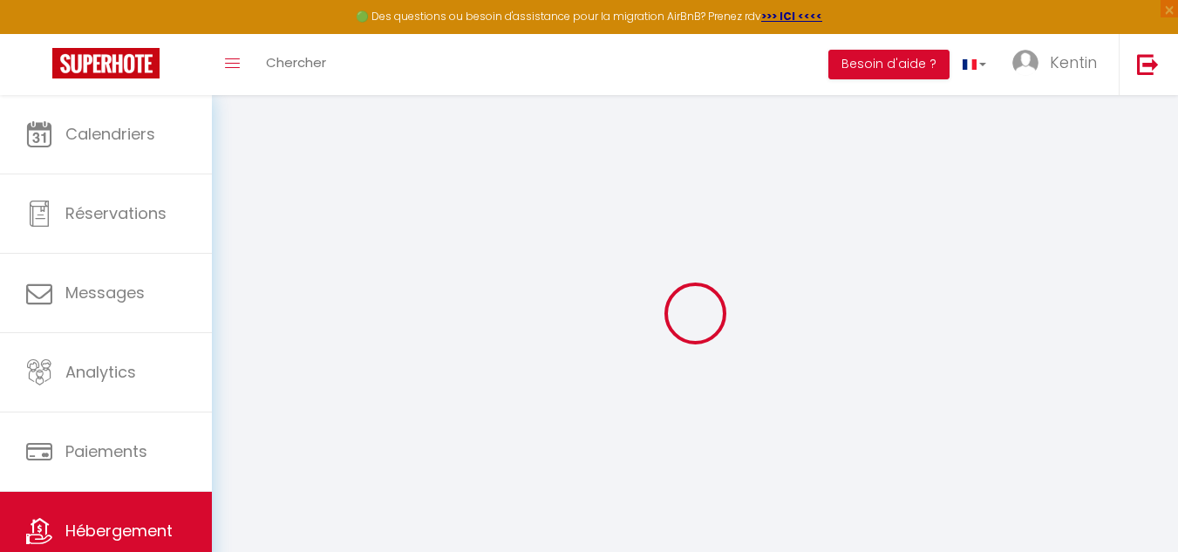
checkbox input "false"
select select
type input "Le Cozy Razah - Gare 1 min / Disney 15 min"
type input "Kentin"
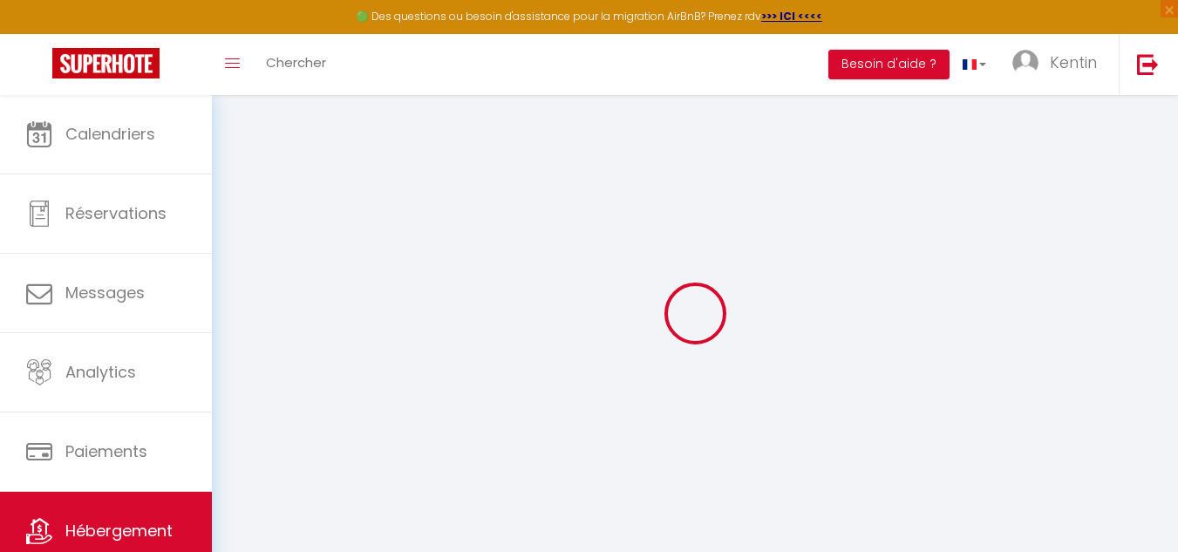
type input "300"
select select
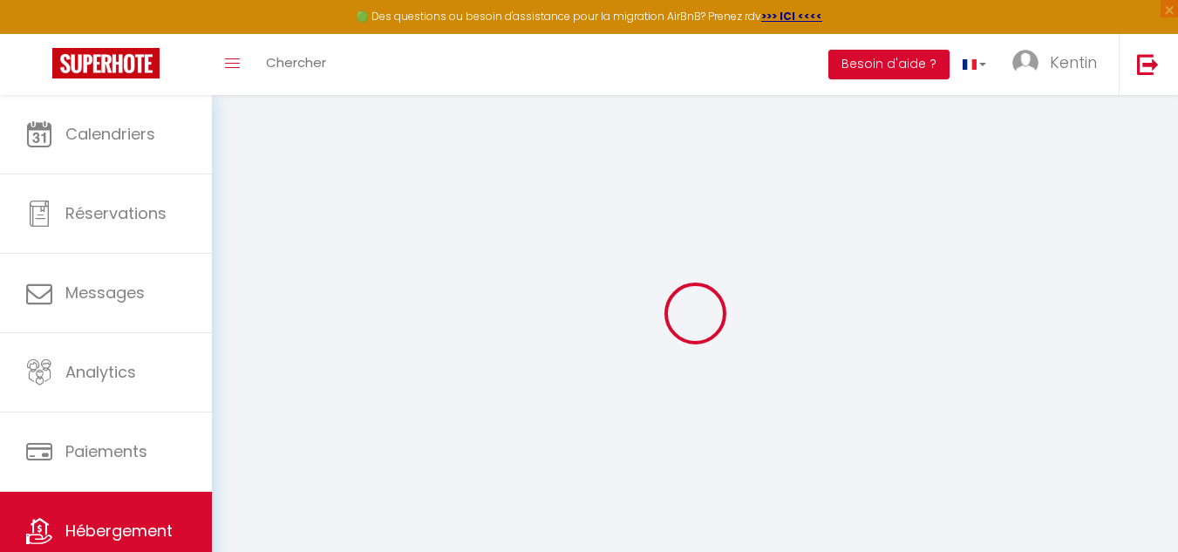
select select
type input "77600"
type input "Bussy-[GEOGRAPHIC_DATA]"
type input "[EMAIL_ADDRESS][DOMAIN_NAME]"
select select
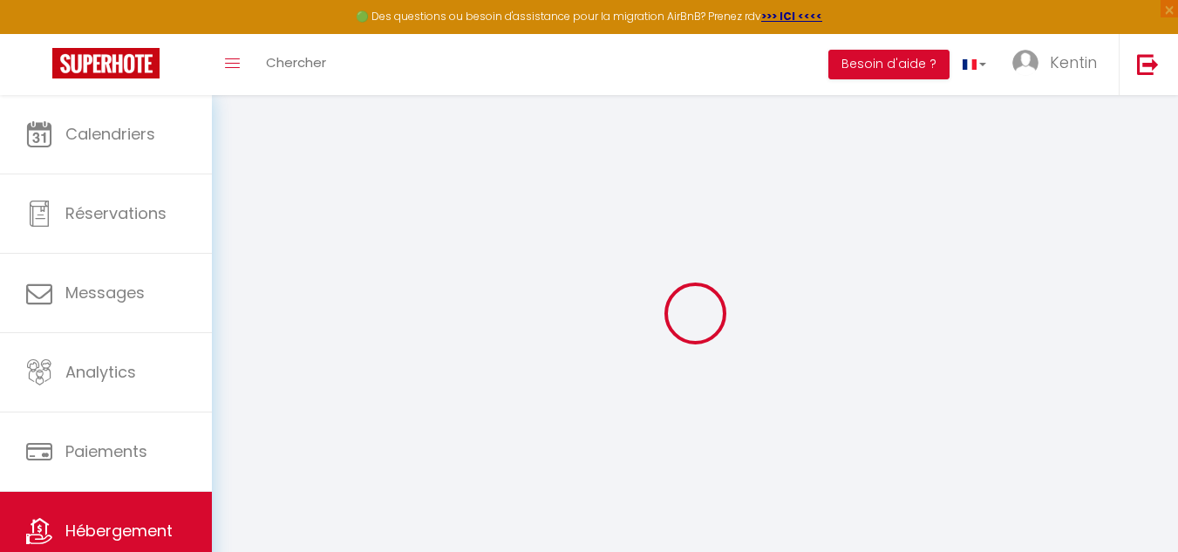
checkbox input "false"
type input "0"
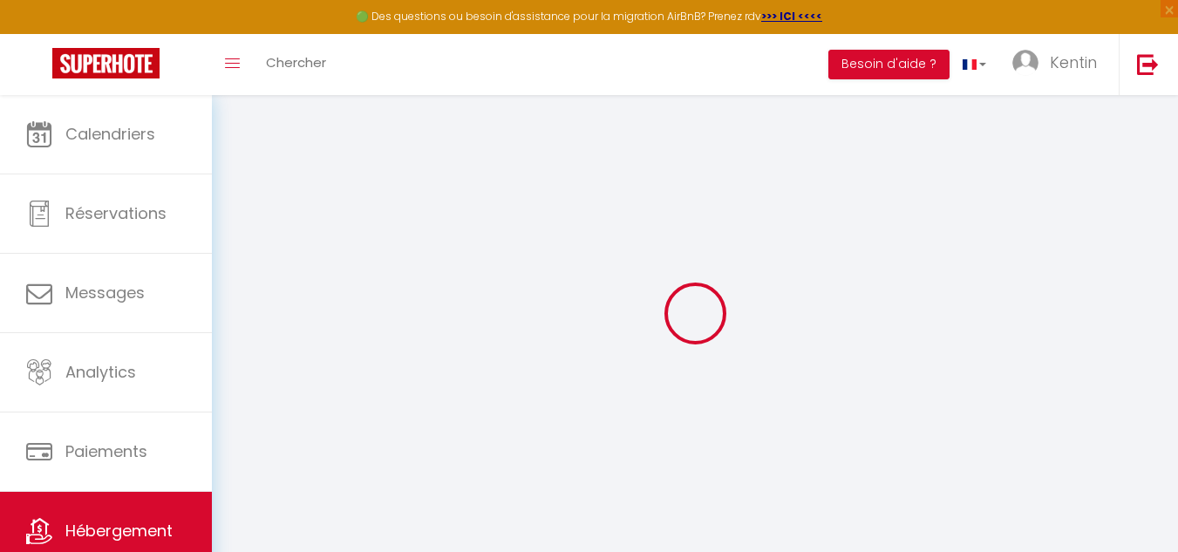
type input "0"
select select "+ 23 %"
select select
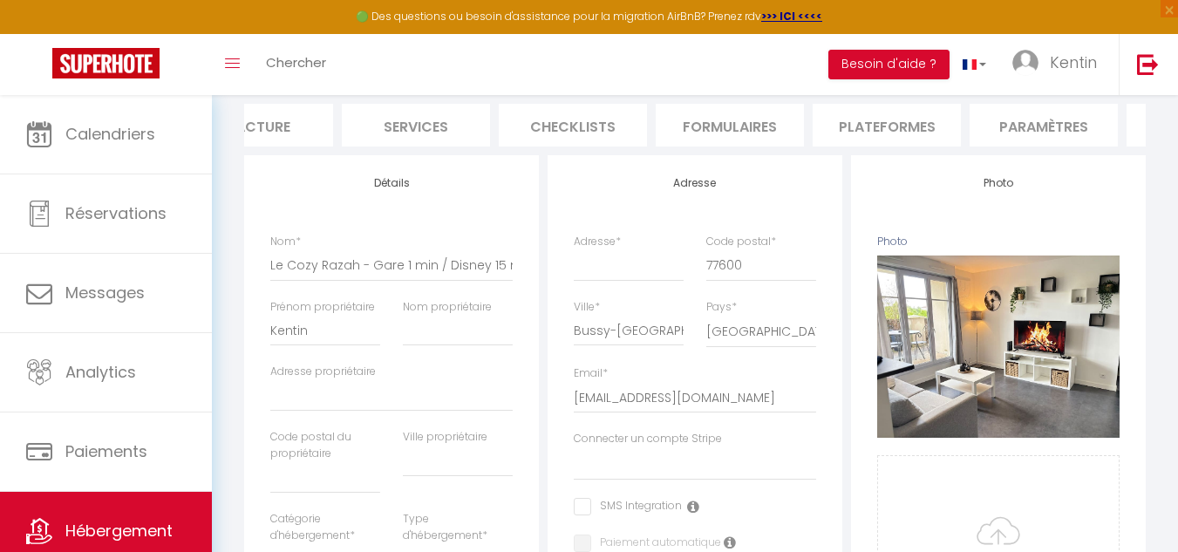
scroll to position [0, 668]
click at [793, 112] on li "Paramètres" at bounding box center [749, 125] width 148 height 43
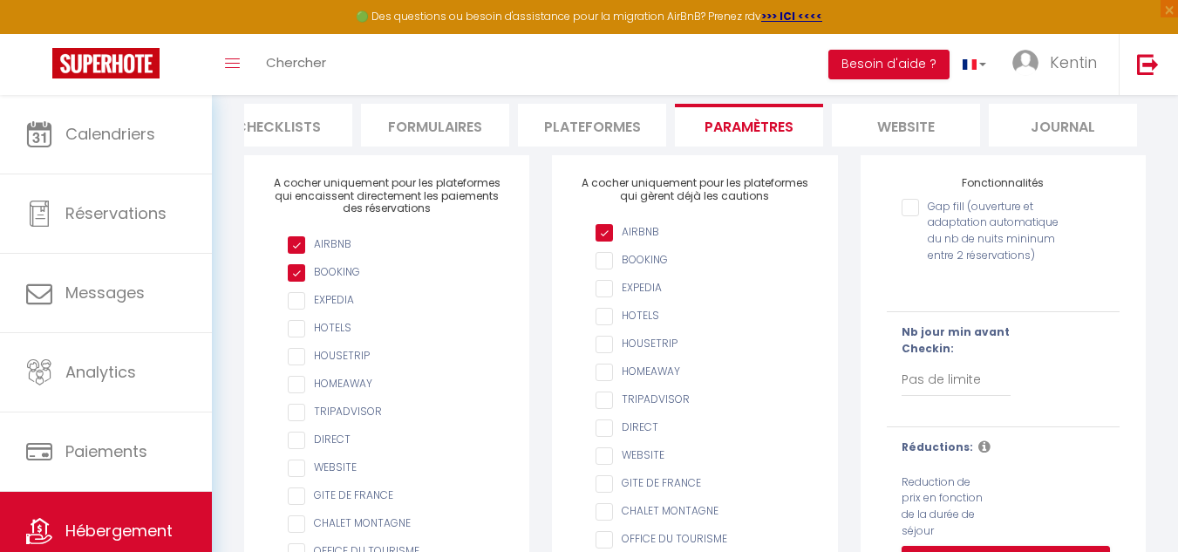
click at [578, 124] on li "Plateformes" at bounding box center [592, 125] width 148 height 43
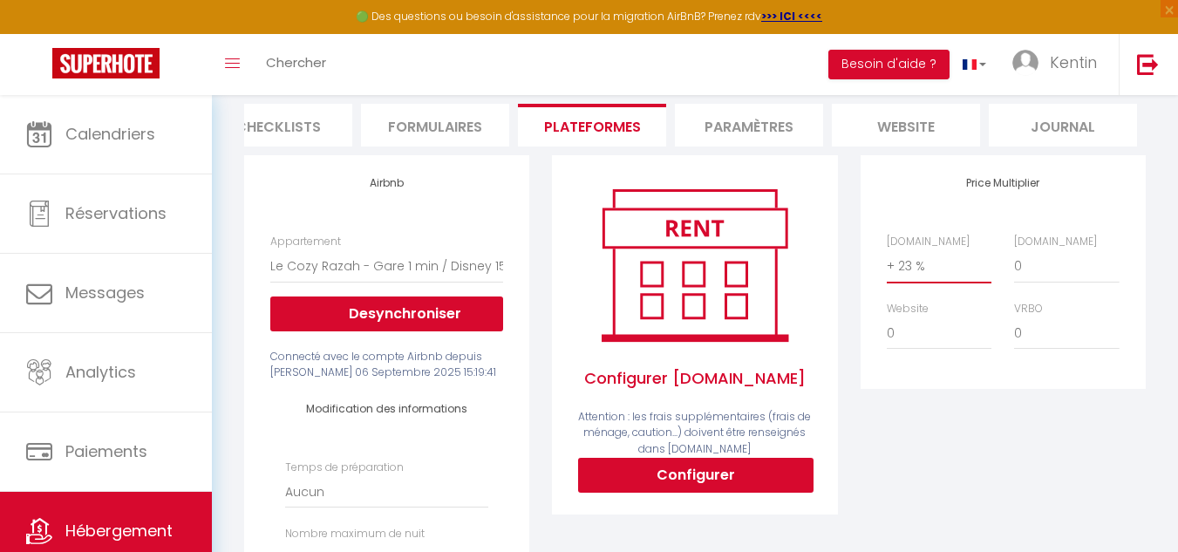
click at [955, 282] on select "0 + 1 % + 2 % + 3 % + 4 % + 5 % + 6 % + 7 % + 8 % + 9 %" at bounding box center [939, 265] width 105 height 33
click at [887, 262] on select "0 + 1 % + 2 % + 3 % + 4 % + 5 % + 6 % + 7 % + 8 % + 9 %" at bounding box center [939, 265] width 105 height 33
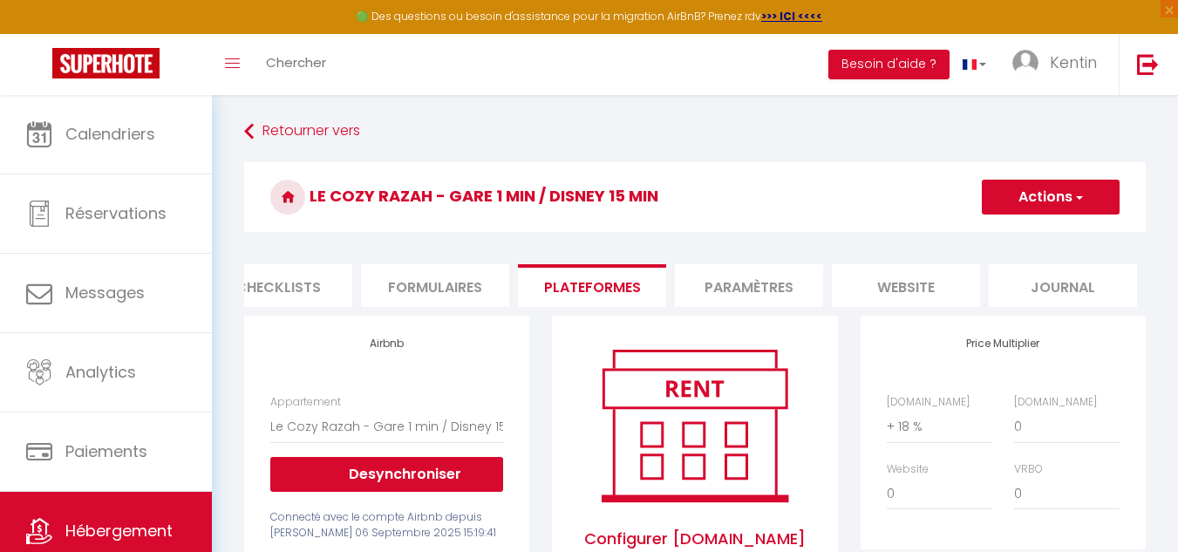
click at [1064, 187] on button "Actions" at bounding box center [1051, 197] width 138 height 35
click at [1019, 241] on link "Enregistrer" at bounding box center [1050, 235] width 138 height 23
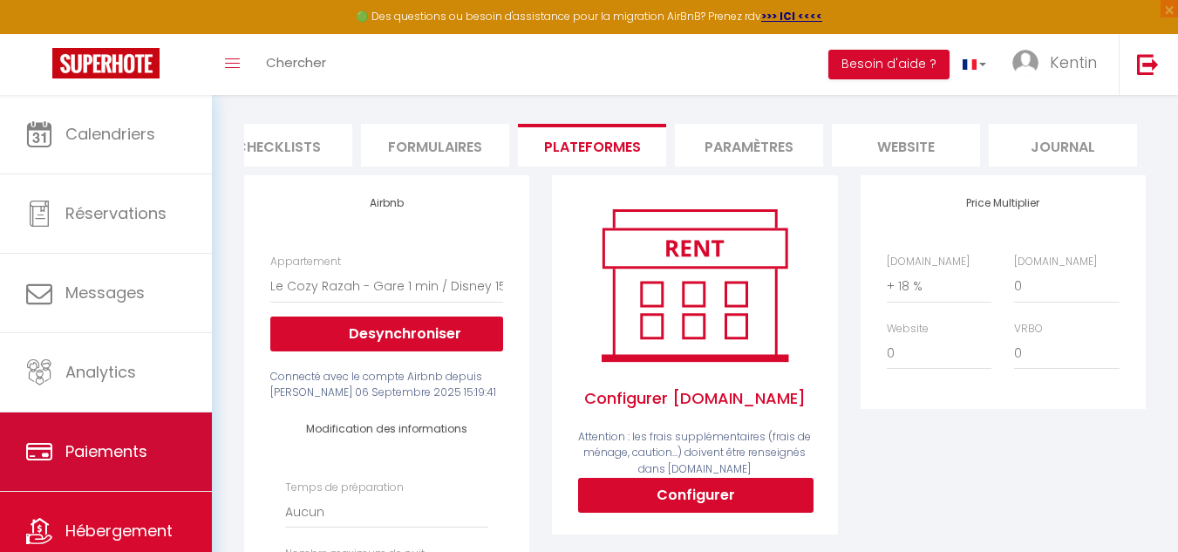
scroll to position [60, 0]
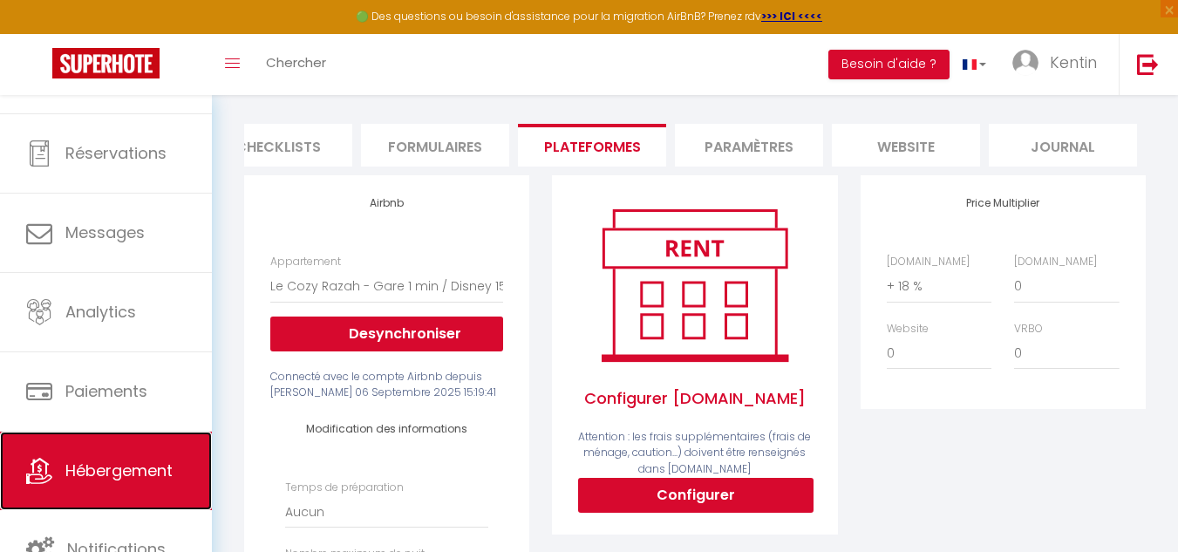
click at [66, 443] on link "Hébergement" at bounding box center [106, 471] width 212 height 78
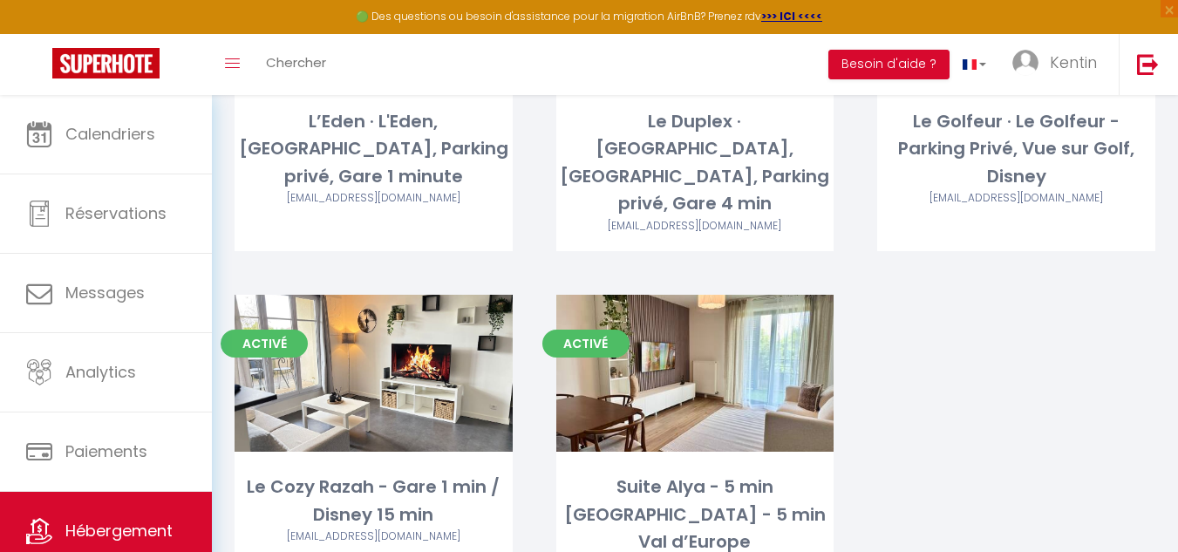
scroll to position [343, 0]
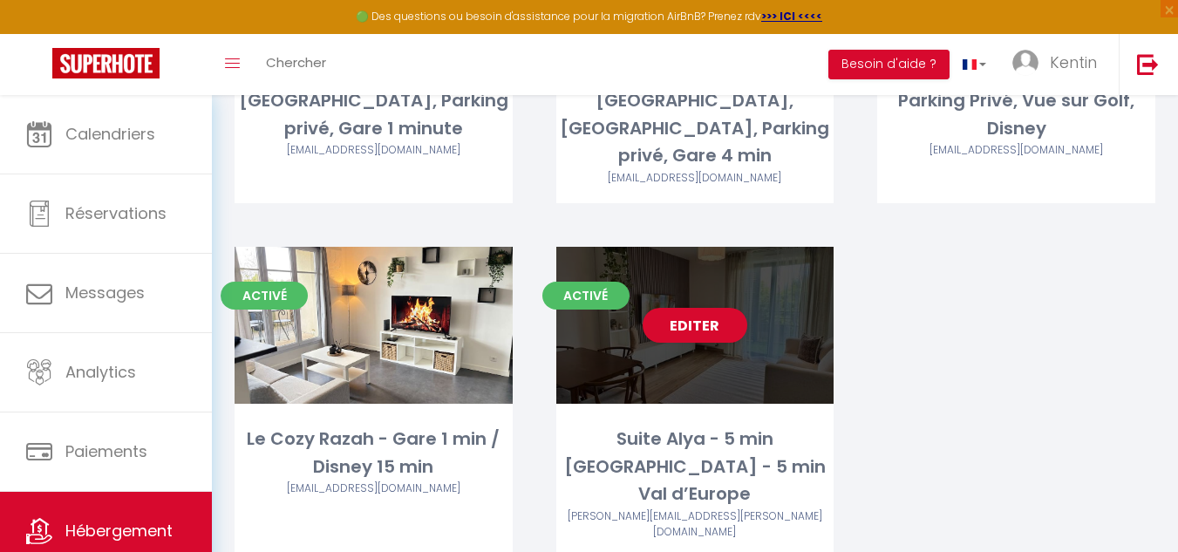
click at [704, 316] on div "Editer" at bounding box center [695, 325] width 278 height 157
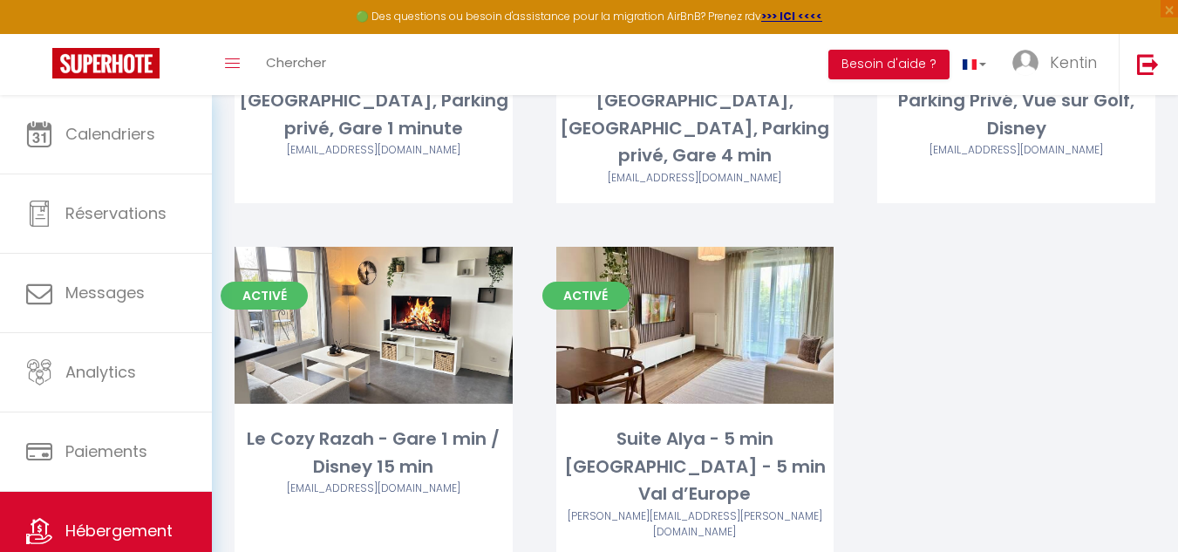
click at [1090, 372] on div "Activé Editer L’Eden · L'Eden, [GEOGRAPHIC_DATA], Parking privé, Gare 1 minute …" at bounding box center [695, 241] width 964 height 720
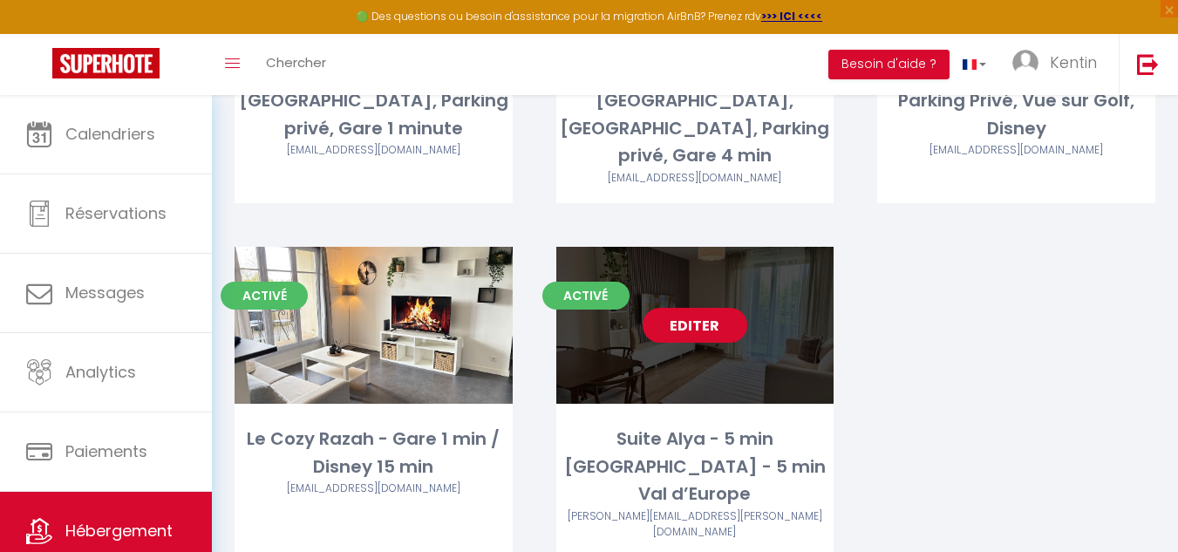
click at [694, 308] on link "Editer" at bounding box center [694, 325] width 105 height 35
click at [733, 308] on link "Editer" at bounding box center [694, 325] width 105 height 35
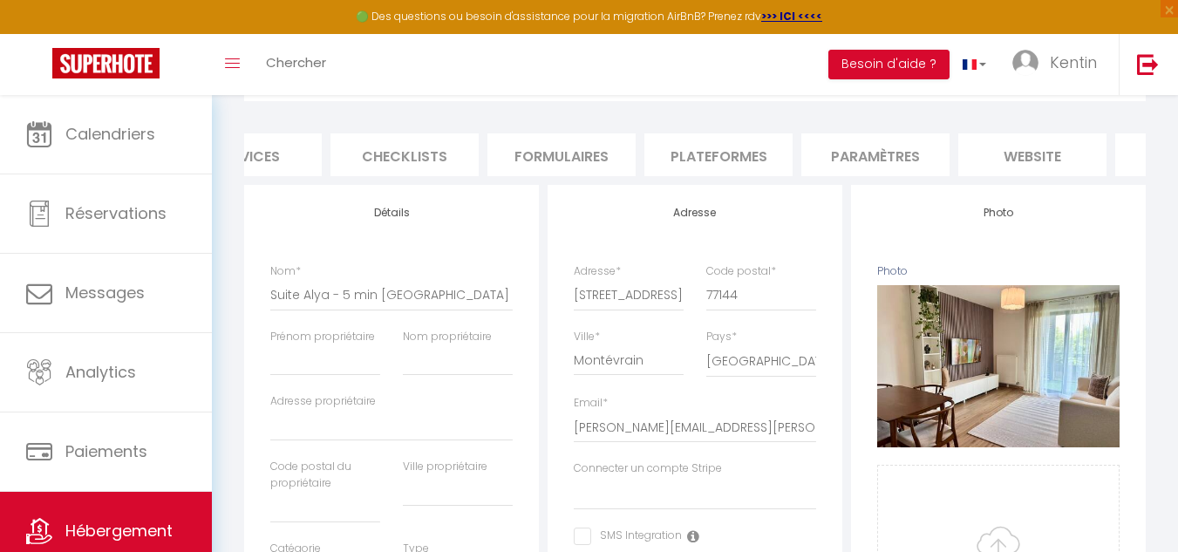
scroll to position [0, 542]
click at [921, 147] on li "Paramètres" at bounding box center [874, 154] width 148 height 43
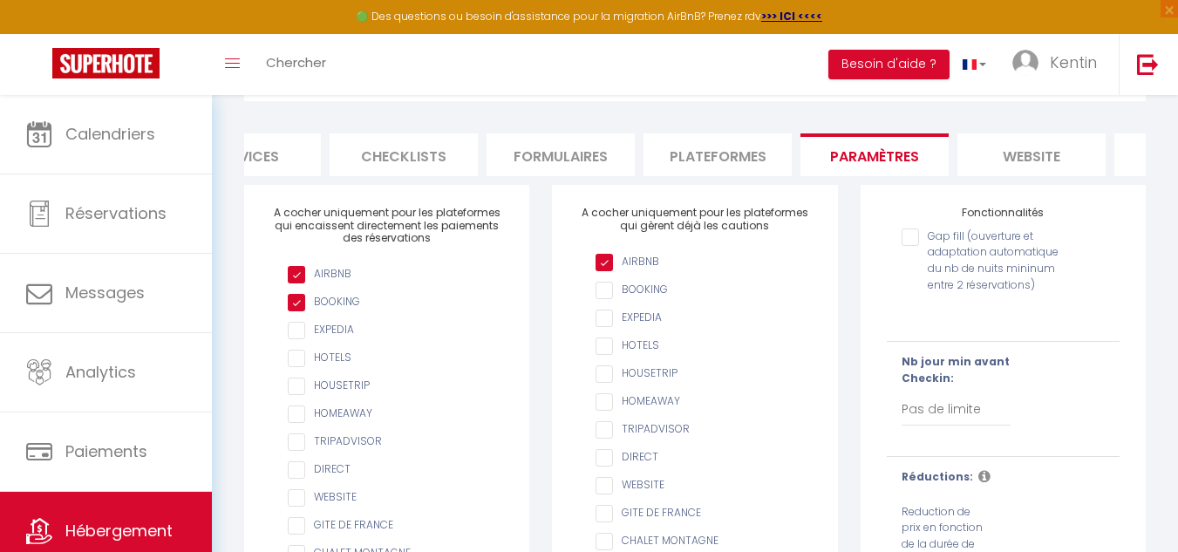
click at [694, 134] on li "Plateformes" at bounding box center [717, 154] width 148 height 43
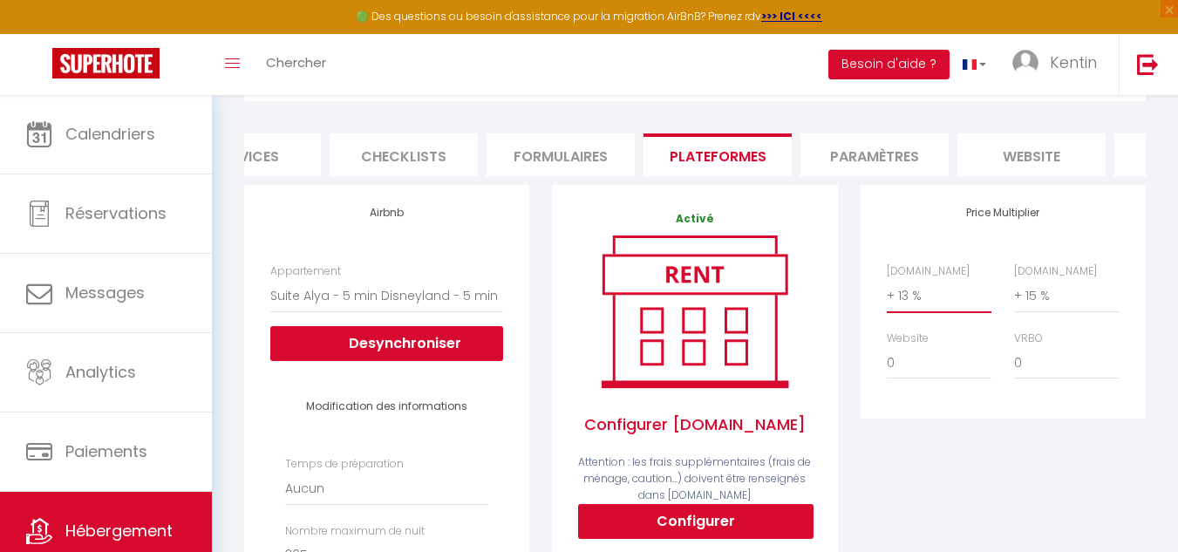
click at [941, 312] on select "0 + 1 % + 2 % + 3 % + 4 % + 5 % + 6 % + 7 % + 8 % + 9 %" at bounding box center [939, 295] width 105 height 33
click at [887, 292] on select "0 + 1 % + 2 % + 3 % + 4 % + 5 % + 6 % + 7 % + 8 % + 9 %" at bounding box center [939, 295] width 105 height 33
click at [1064, 307] on select "0 + 1 % + 2 % + 3 % + 4 % + 5 % + 6 % + 7 % + 8 % + 9 %" at bounding box center [1066, 295] width 105 height 33
click at [1014, 292] on select "0 + 1 % + 2 % + 3 % + 4 % + 5 % + 6 % + 7 % + 8 % + 9 %" at bounding box center [1066, 295] width 105 height 33
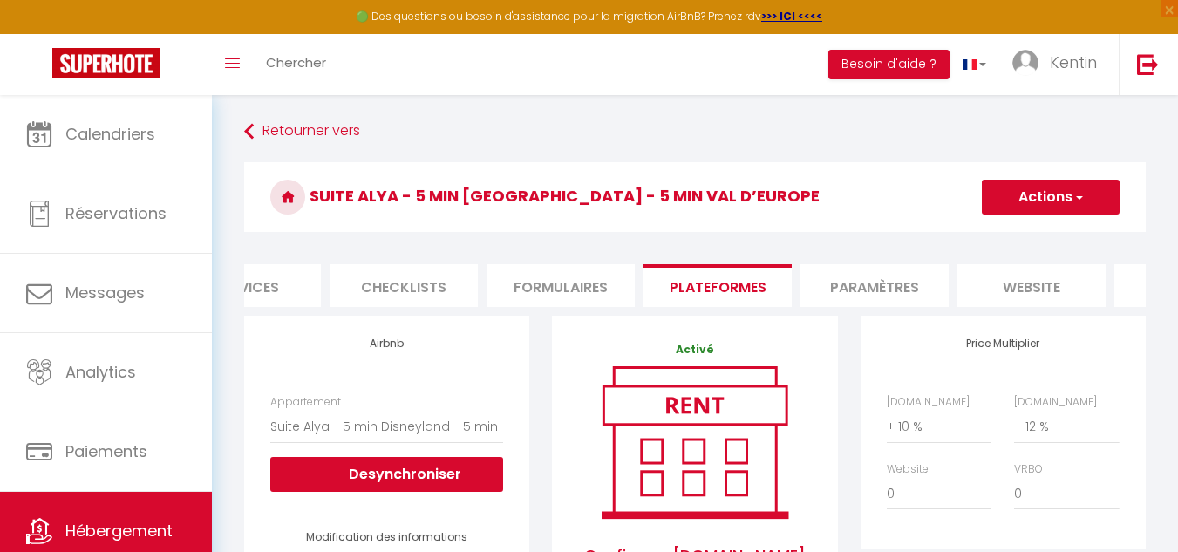
click at [1084, 202] on button "Actions" at bounding box center [1051, 197] width 138 height 35
click at [1030, 236] on link "Enregistrer" at bounding box center [1050, 235] width 138 height 23
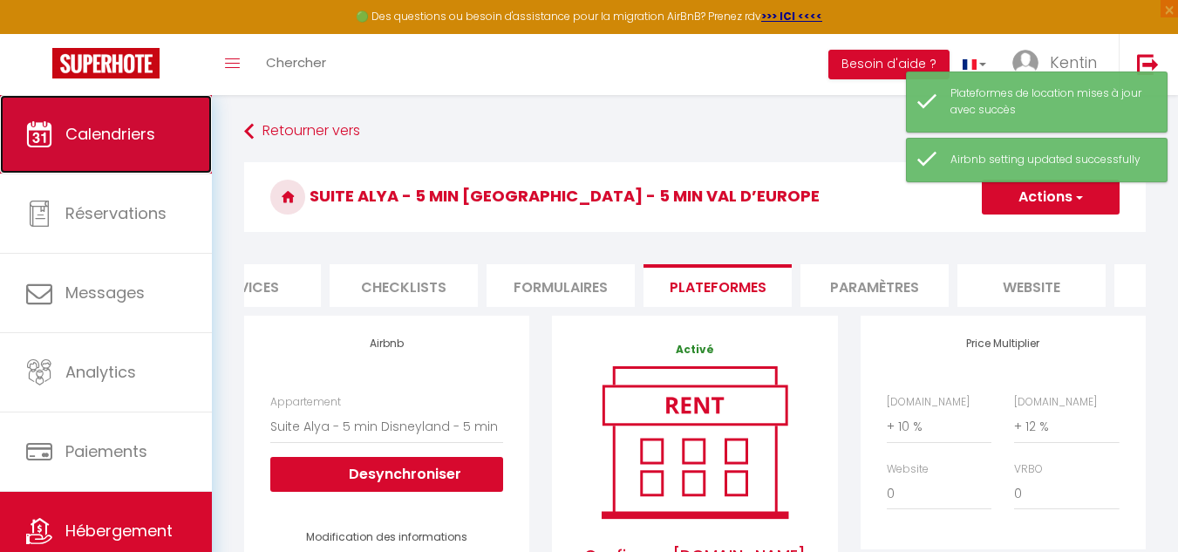
click at [139, 120] on link "Calendriers" at bounding box center [106, 134] width 212 height 78
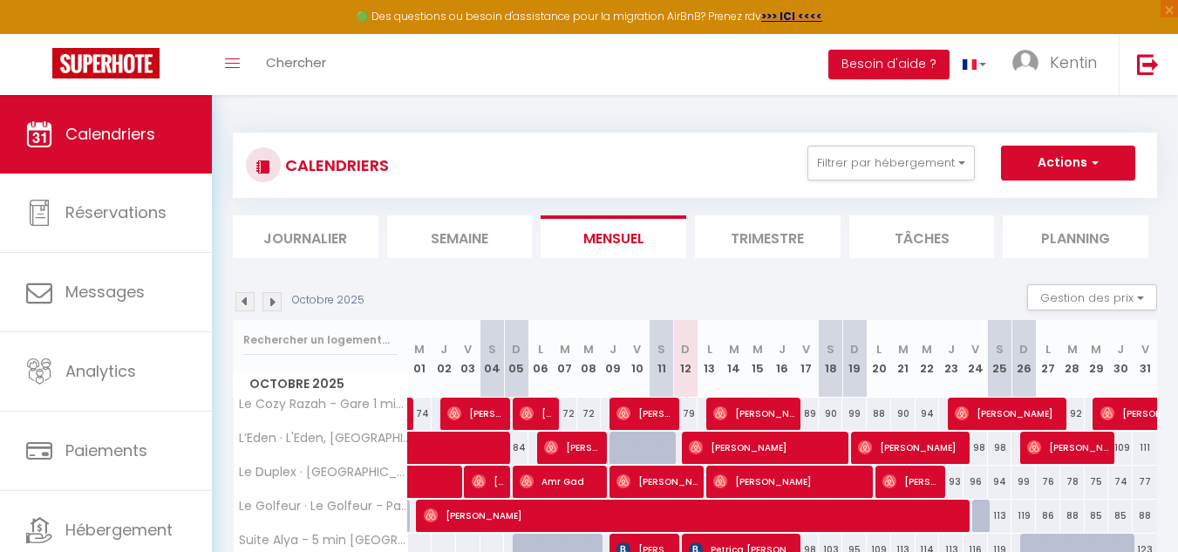
scroll to position [95, 0]
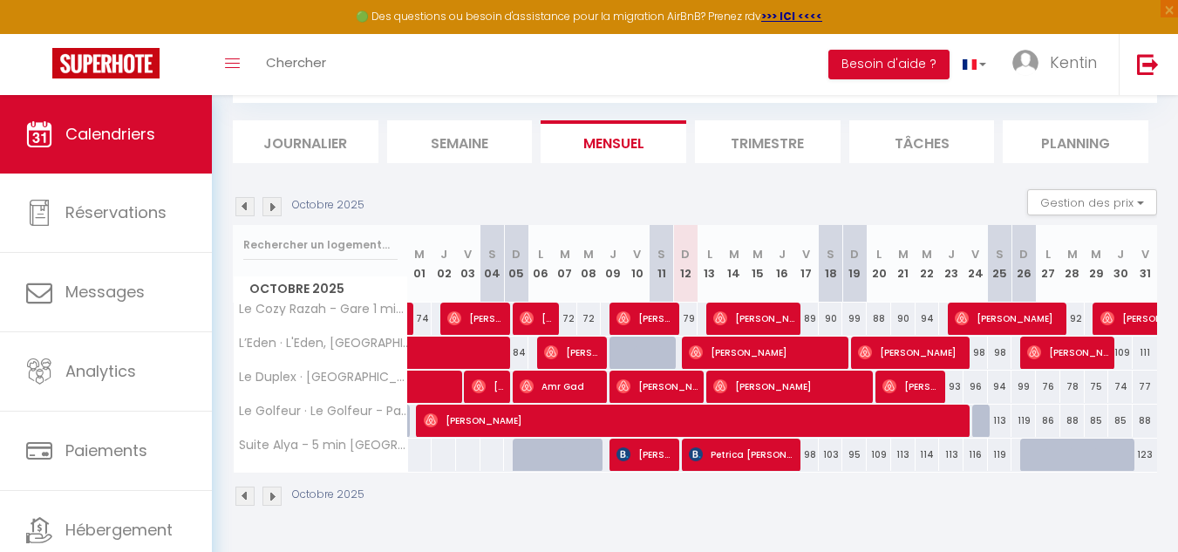
click at [763, 143] on li "Trimestre" at bounding box center [768, 141] width 146 height 43
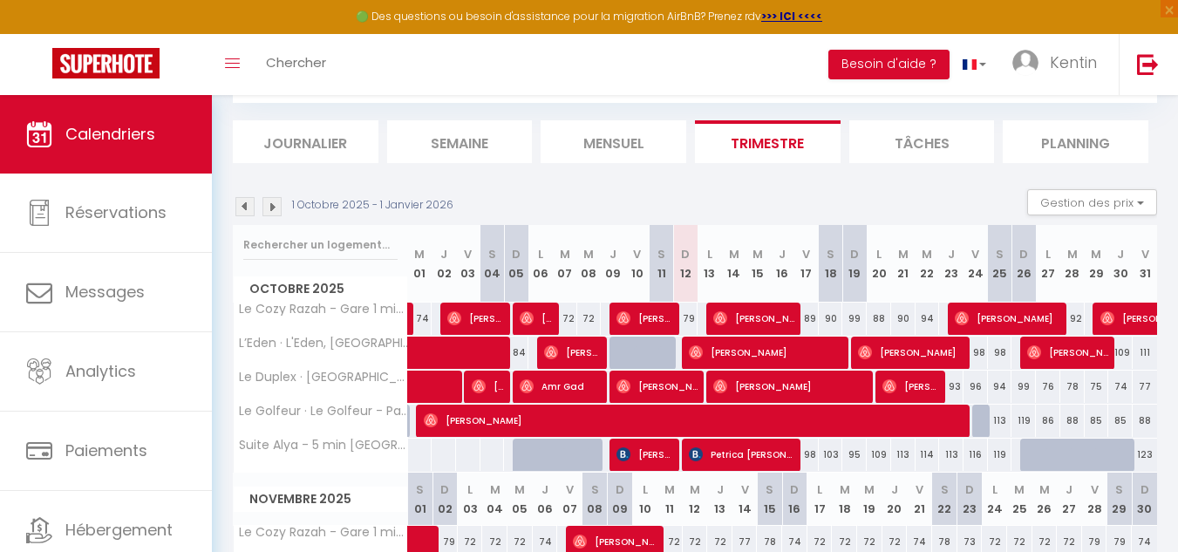
scroll to position [60, 0]
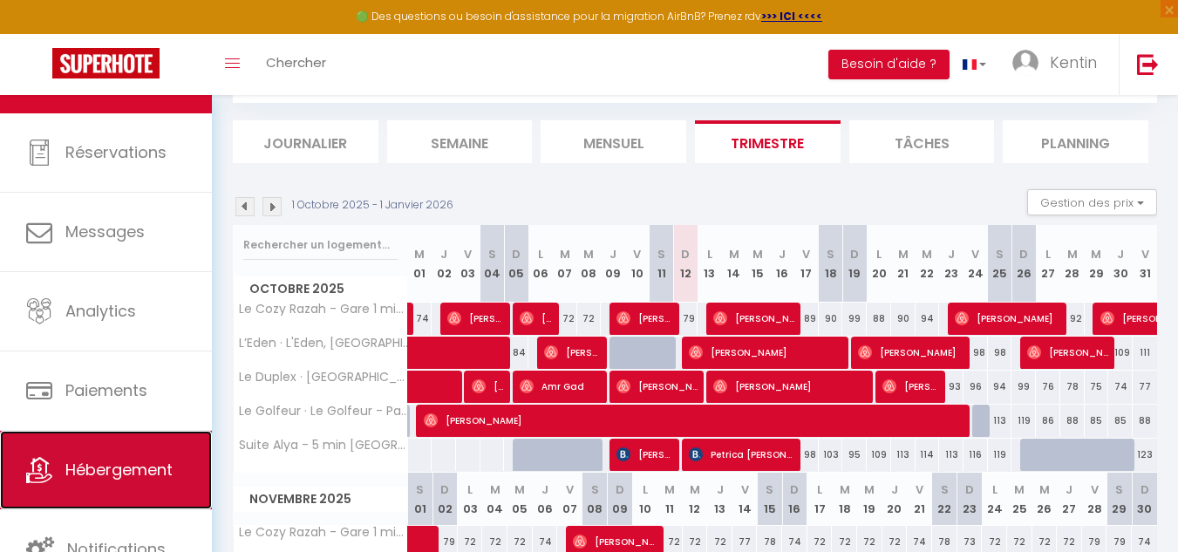
click at [105, 474] on span "Hébergement" at bounding box center [118, 470] width 107 height 22
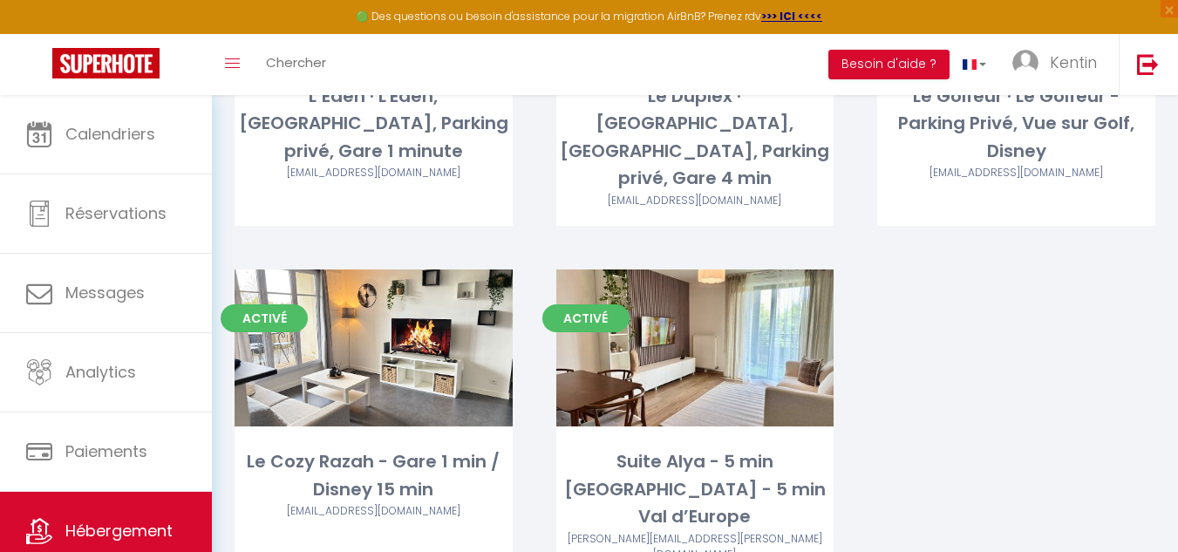
scroll to position [327, 0]
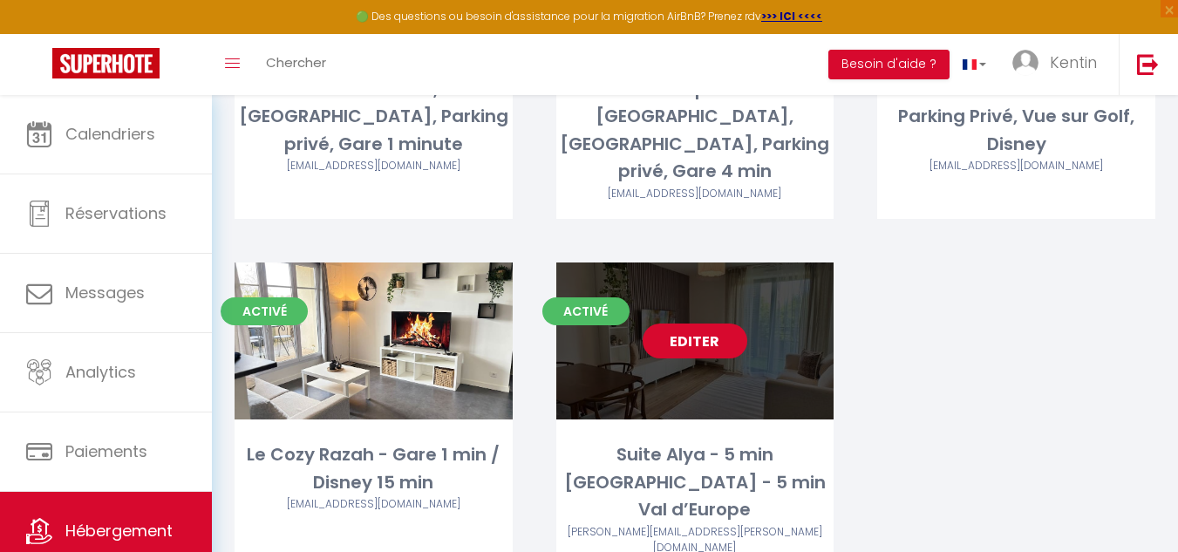
click at [736, 323] on link "Editer" at bounding box center [694, 340] width 105 height 35
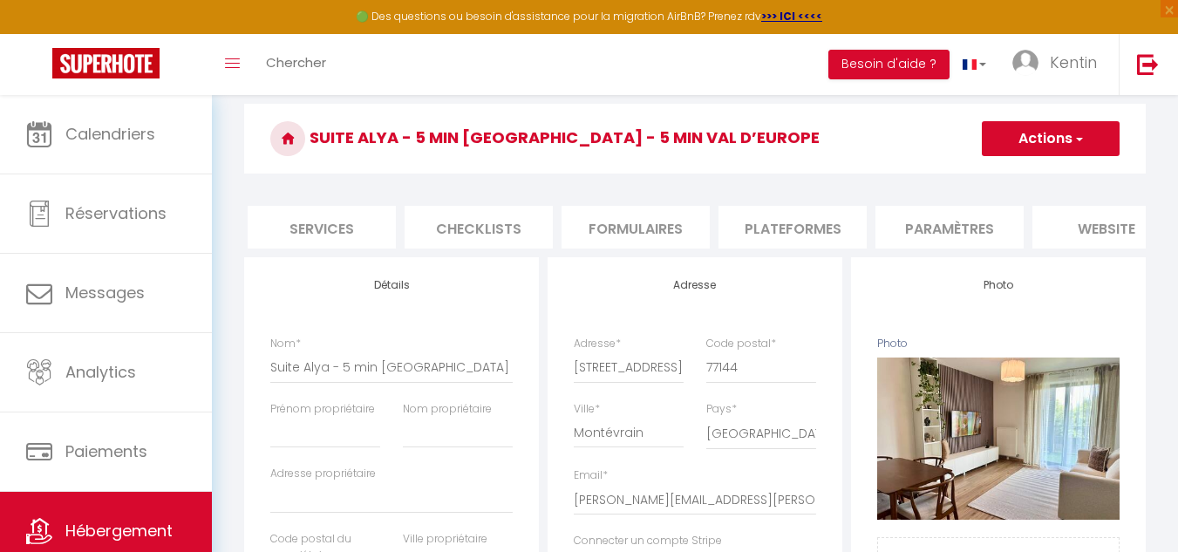
scroll to position [0, 468]
click at [933, 237] on li "Paramètres" at bounding box center [948, 227] width 148 height 43
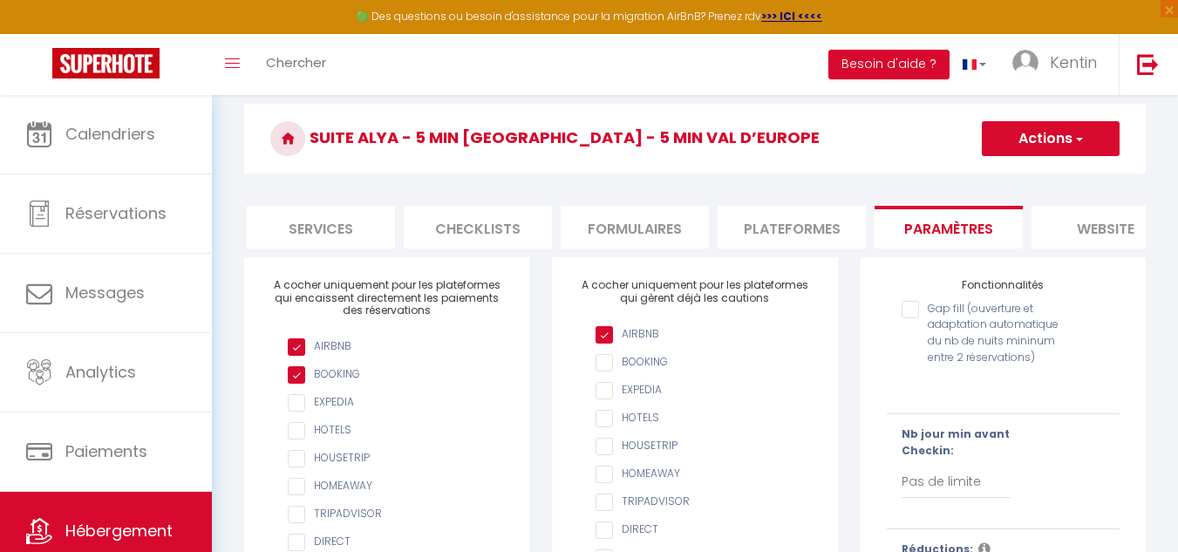
scroll to position [0, 668]
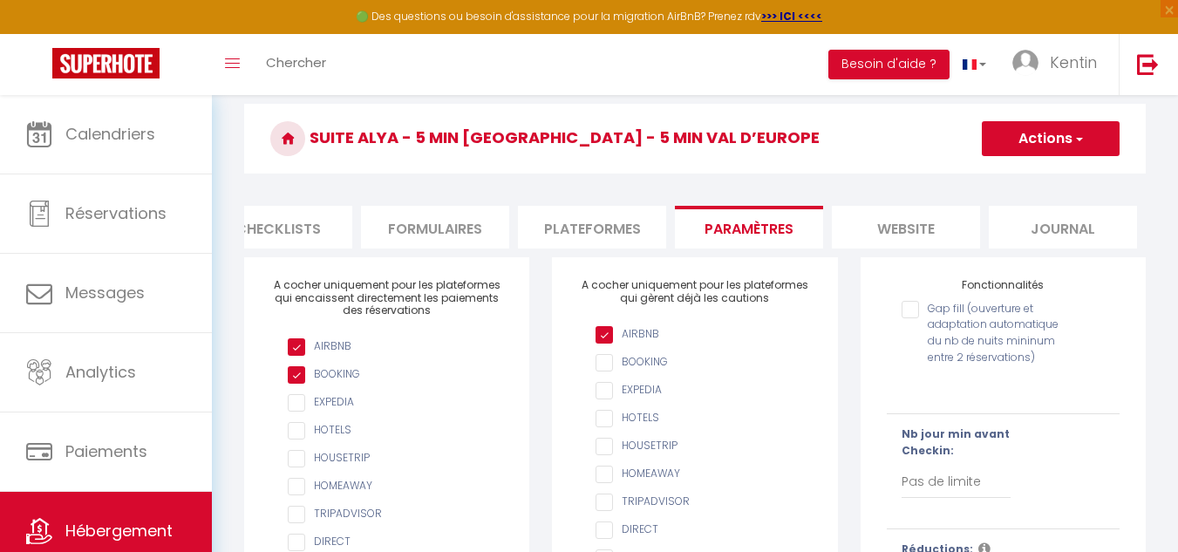
click at [551, 228] on li "Plateformes" at bounding box center [592, 227] width 148 height 43
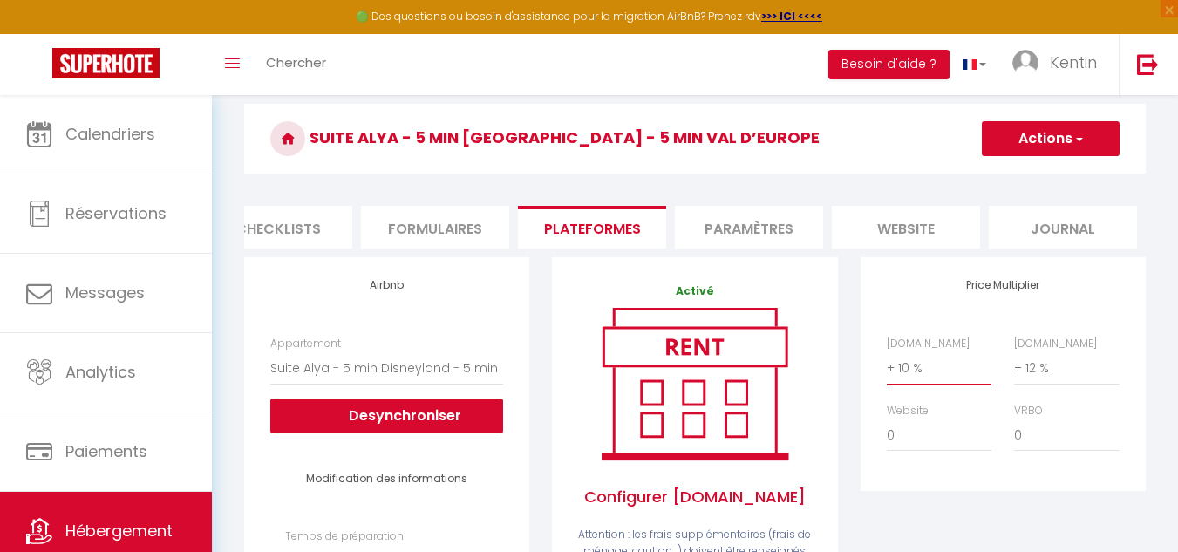
click at [942, 384] on select "0 + 1 % + 2 % + 3 % + 4 % + 5 % + 6 % + 7 % + 8 % + 9 %" at bounding box center [939, 367] width 105 height 33
click at [887, 364] on select "0 + 1 % + 2 % + 3 % + 4 % + 5 % + 6 % + 7 % + 8 % + 9 %" at bounding box center [939, 367] width 105 height 33
click at [1037, 131] on button "Actions" at bounding box center [1051, 138] width 138 height 35
click at [1029, 167] on link "Enregistrer" at bounding box center [1050, 177] width 138 height 23
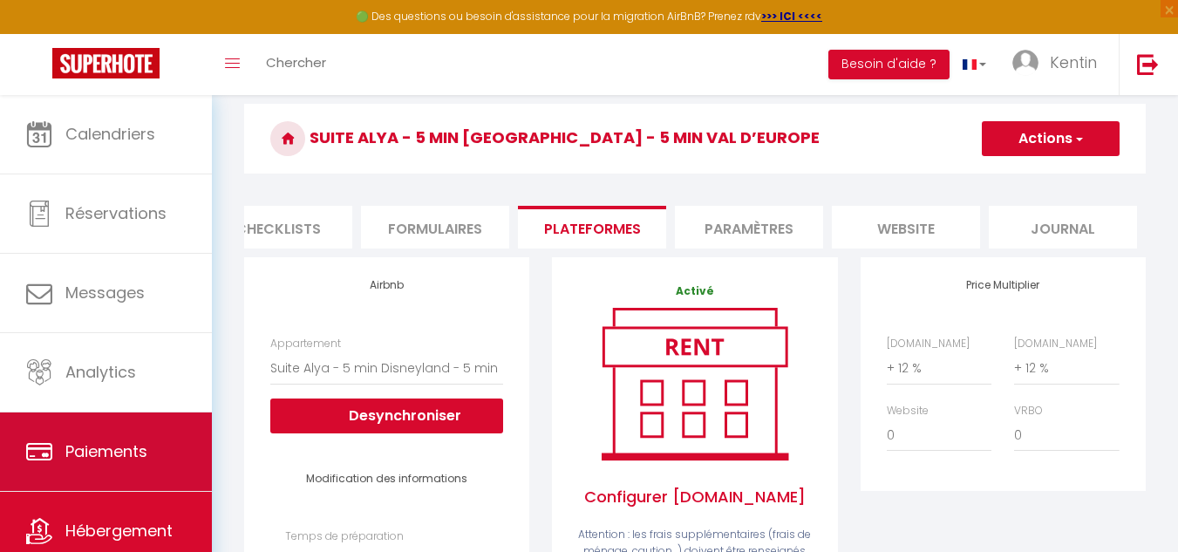
scroll to position [60, 0]
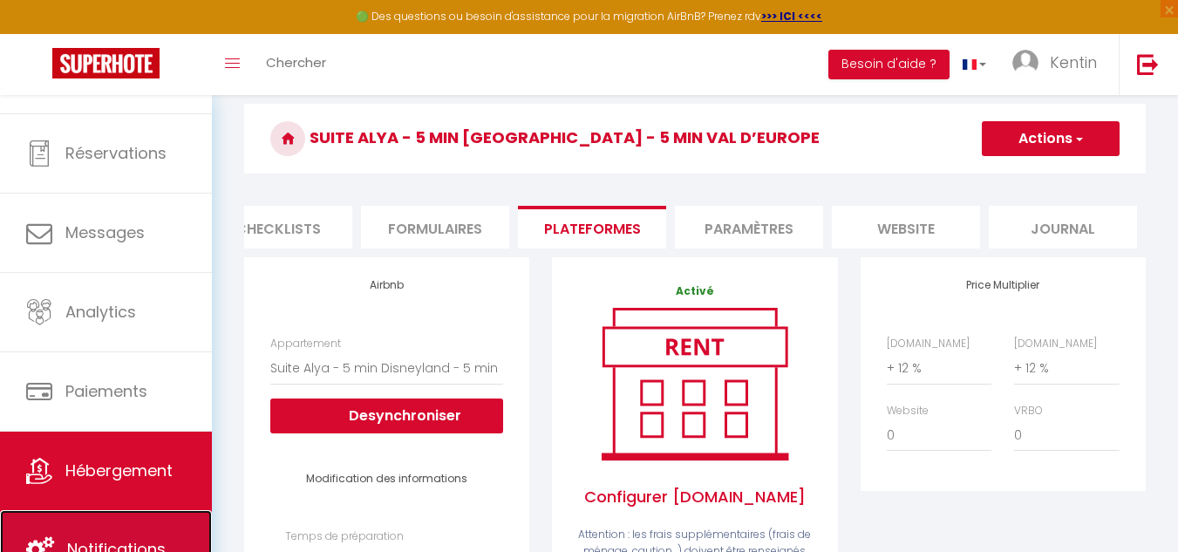
click at [98, 536] on link "Notifications" at bounding box center [106, 549] width 212 height 78
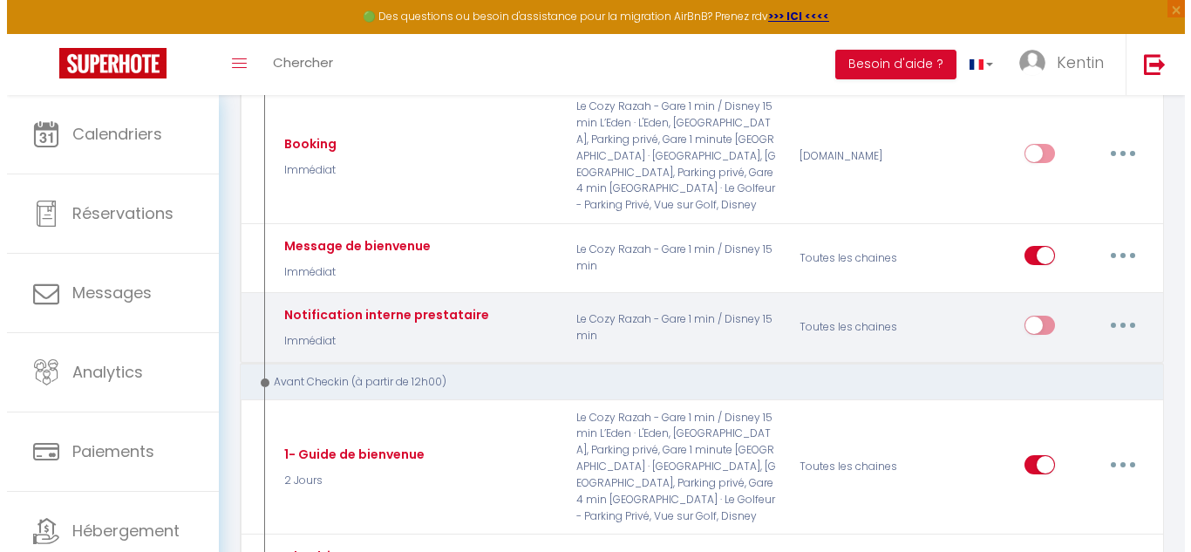
scroll to position [246, 0]
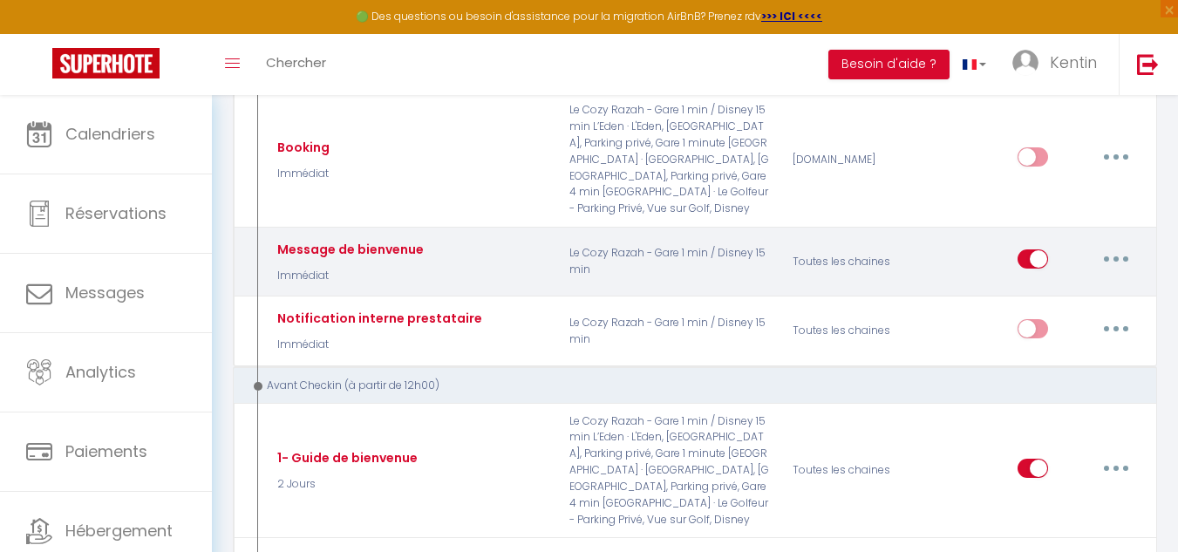
click at [1114, 245] on button "button" at bounding box center [1115, 259] width 49 height 28
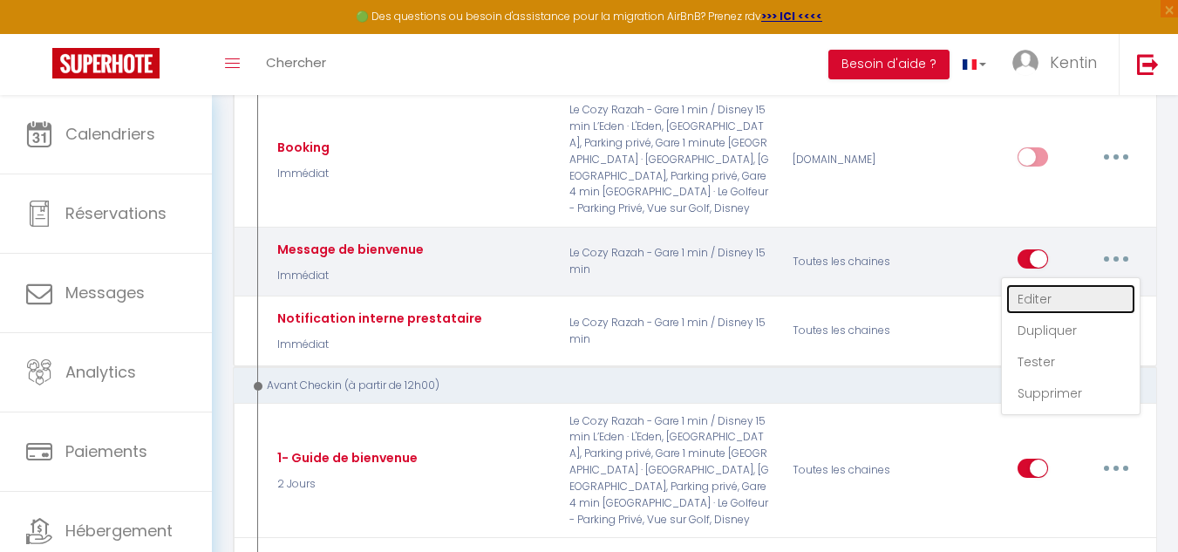
click at [1076, 284] on link "Editer" at bounding box center [1070, 299] width 129 height 30
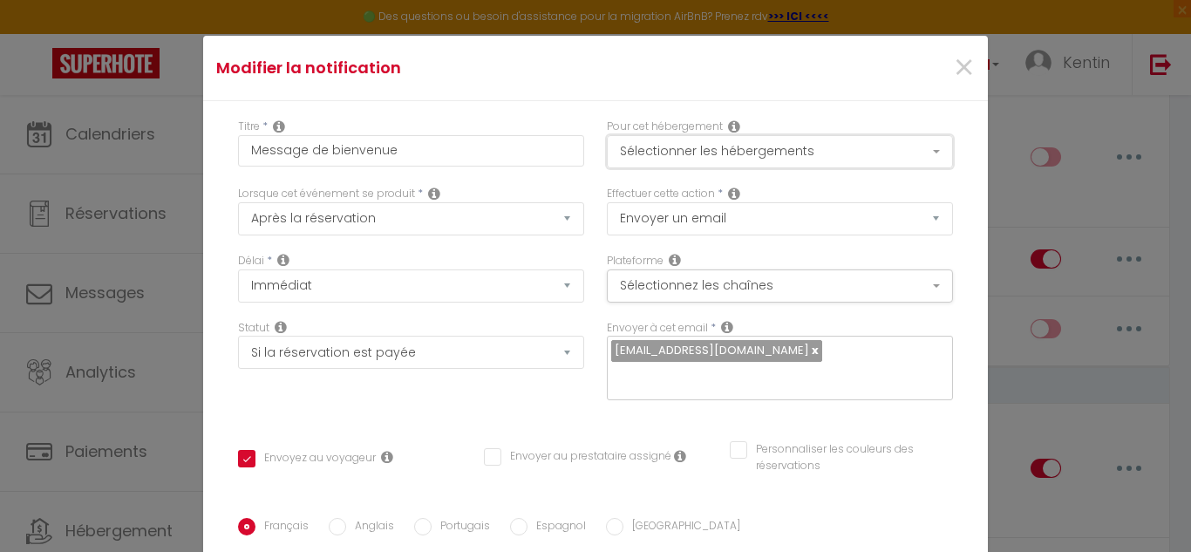
click at [828, 149] on button "Sélectionner les hébergements" at bounding box center [780, 151] width 346 height 33
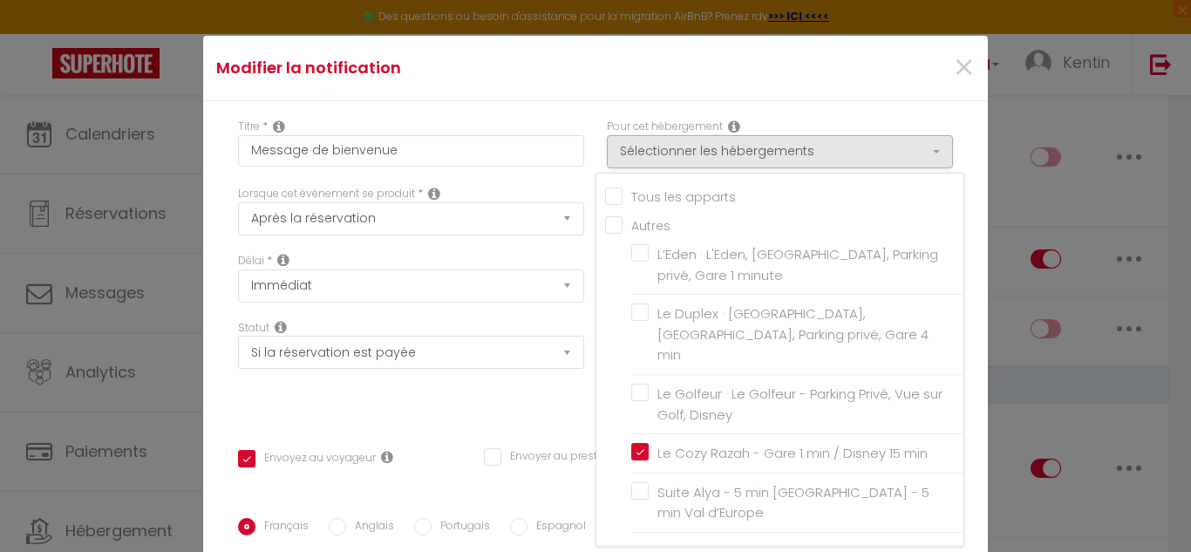
click at [605, 193] on input "Tous les apparts" at bounding box center [784, 195] width 358 height 17
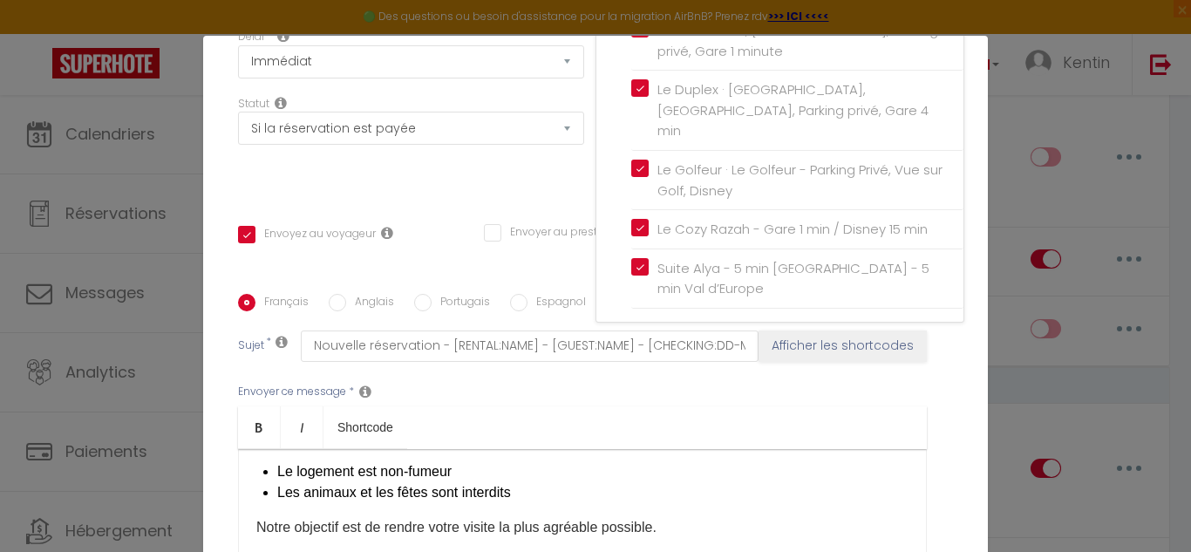
scroll to position [444, 0]
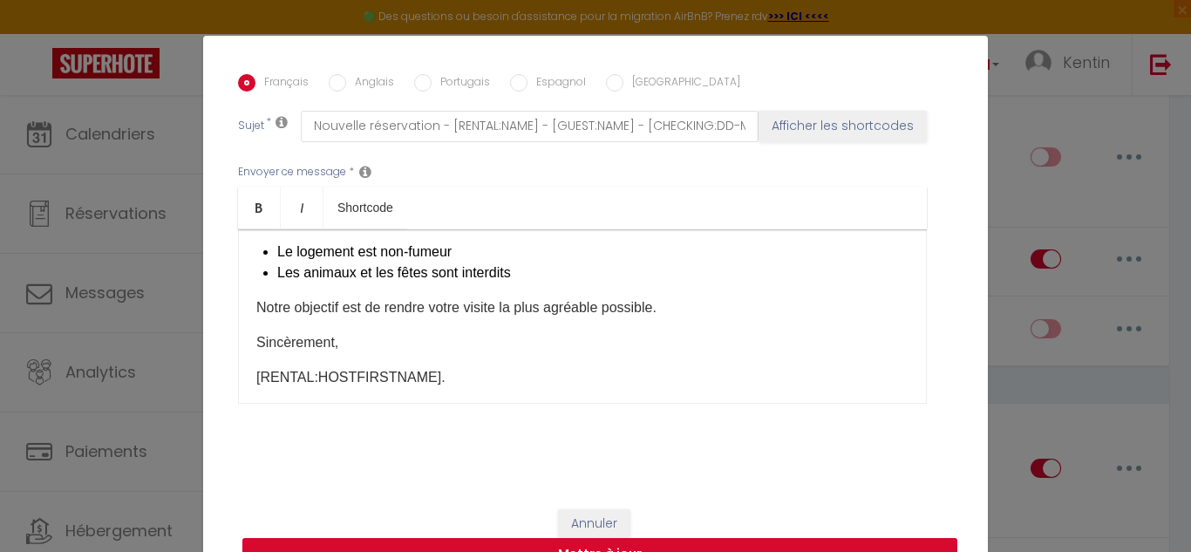
click at [798, 547] on button "Mettre à jour" at bounding box center [599, 554] width 715 height 33
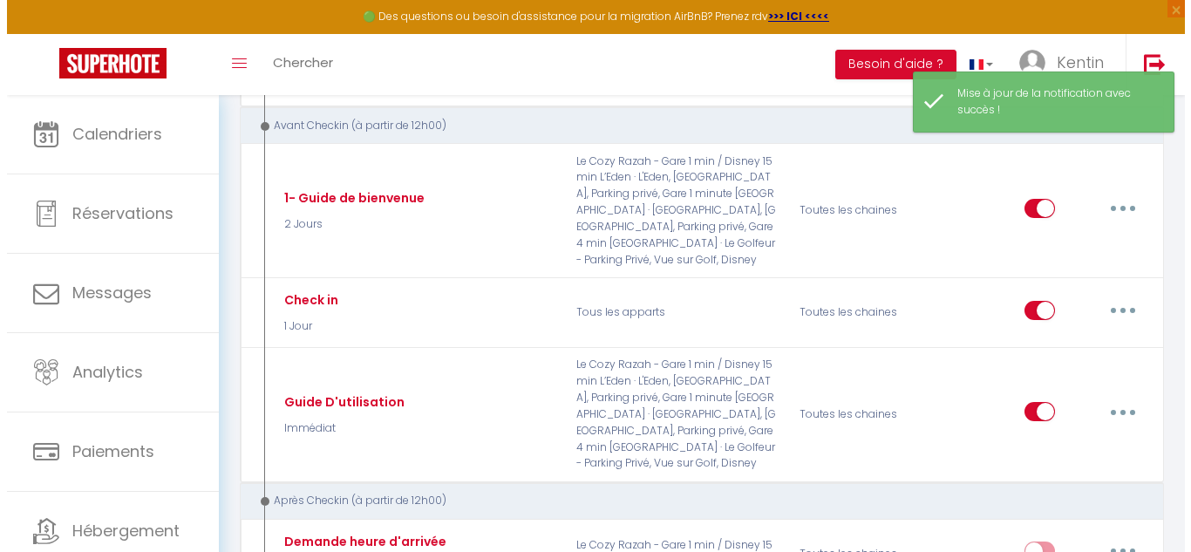
scroll to position [498, 0]
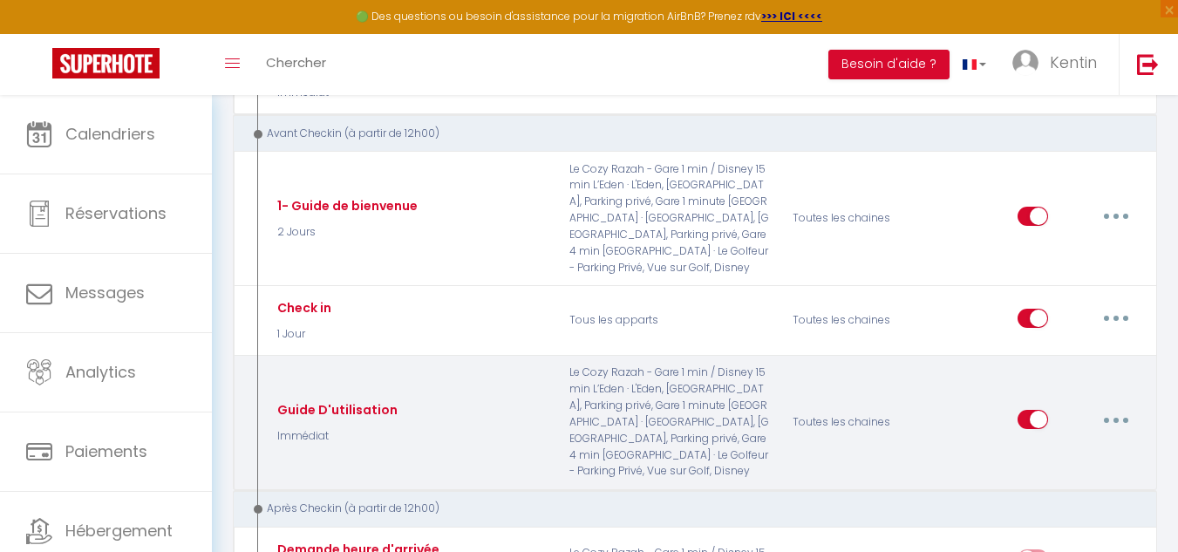
click at [1120, 405] on button "button" at bounding box center [1115, 419] width 49 height 28
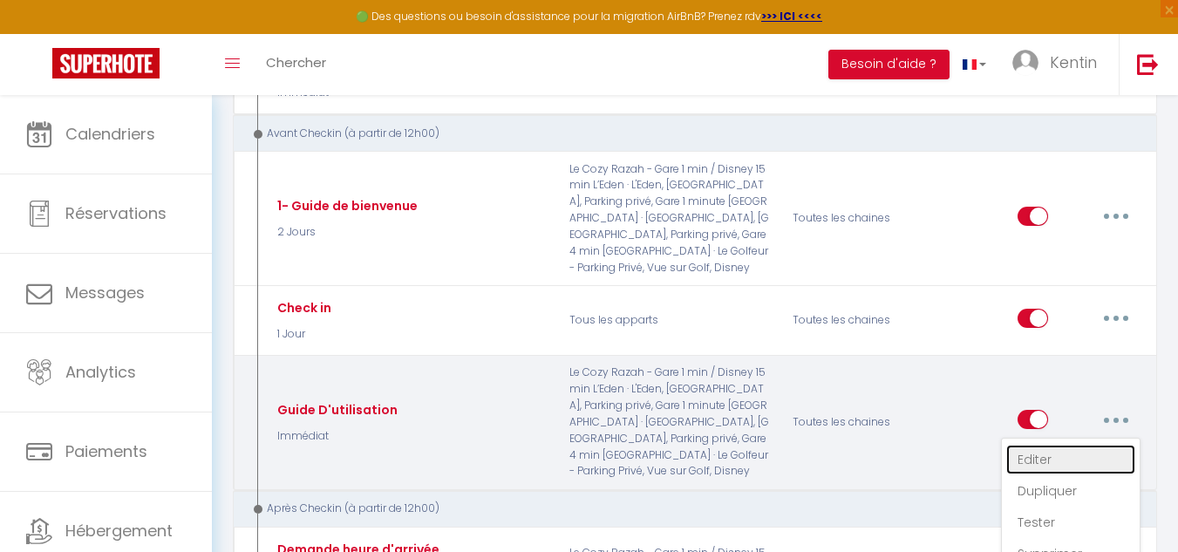
click at [1051, 445] on link "Editer" at bounding box center [1070, 460] width 129 height 30
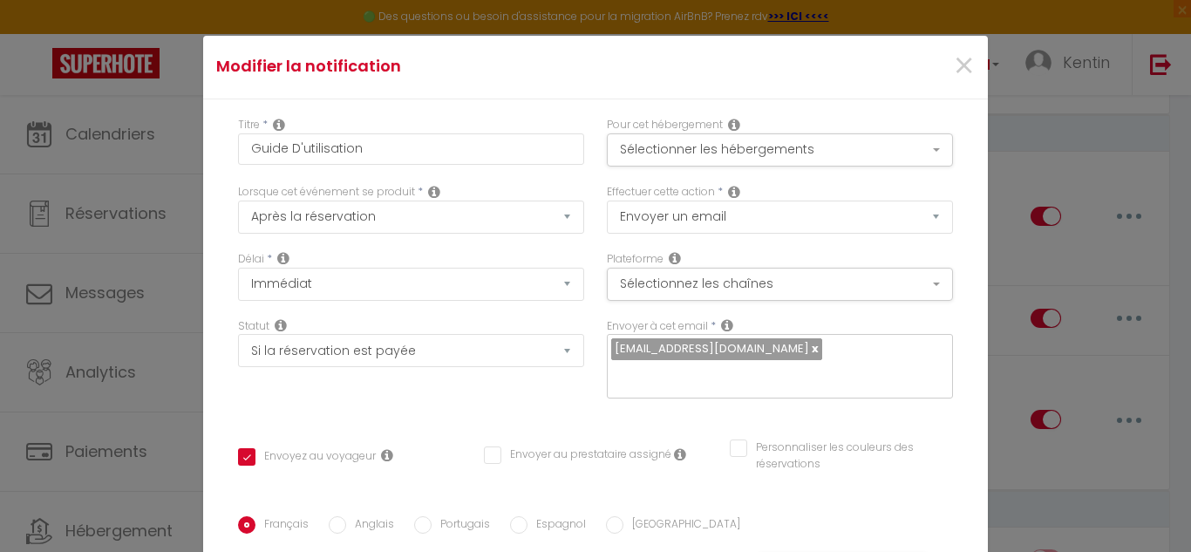
scroll to position [0, 0]
click at [789, 137] on button "Sélectionner les hébergements" at bounding box center [780, 151] width 346 height 33
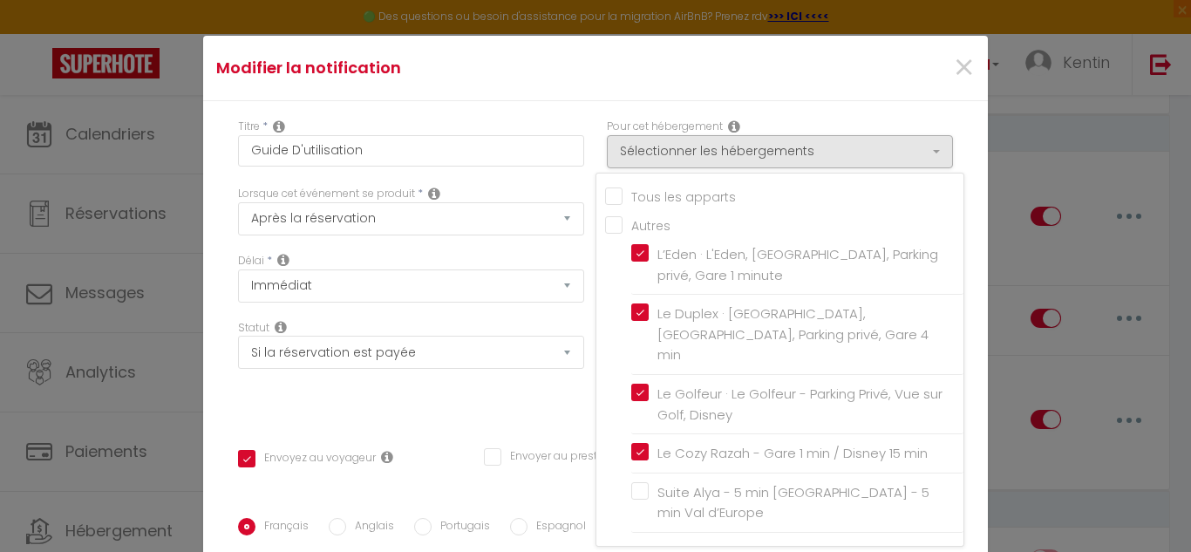
click at [659, 199] on input "Tous les apparts" at bounding box center [784, 195] width 358 height 17
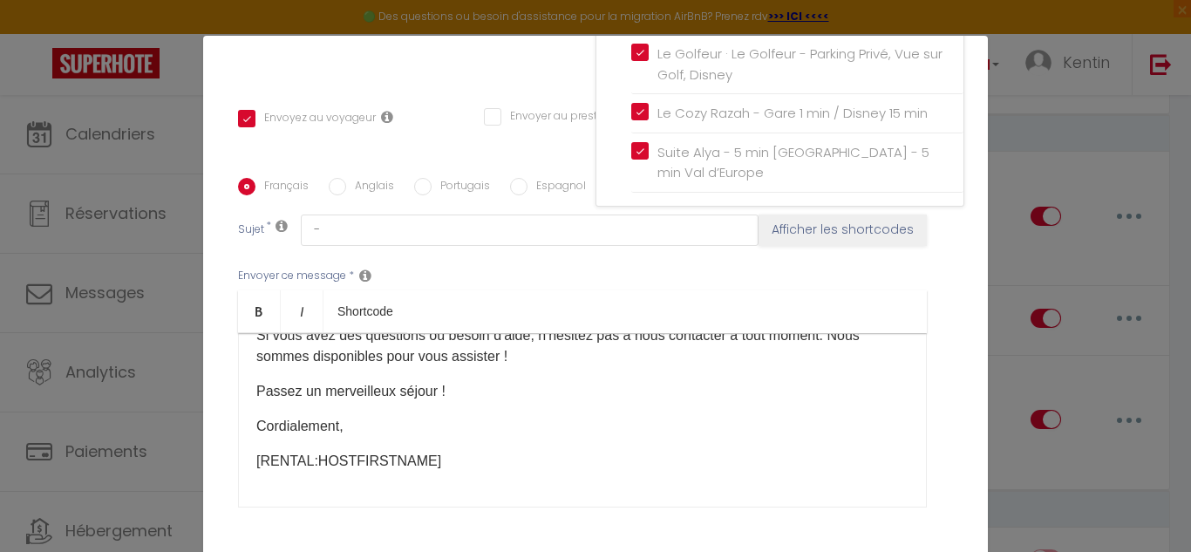
scroll to position [444, 0]
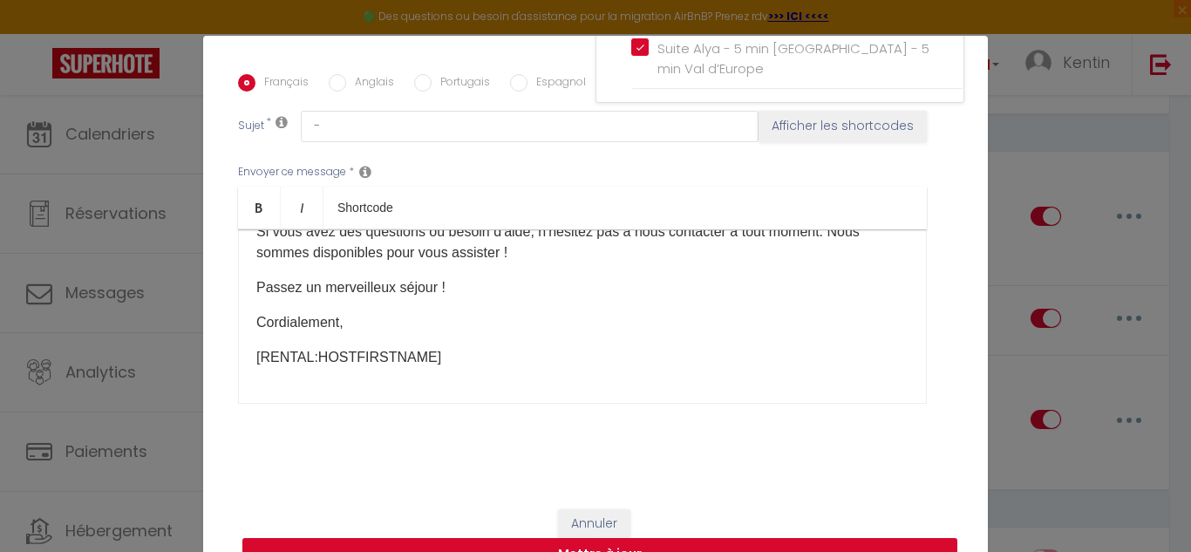
click at [766, 549] on button "Mettre à jour" at bounding box center [599, 554] width 715 height 33
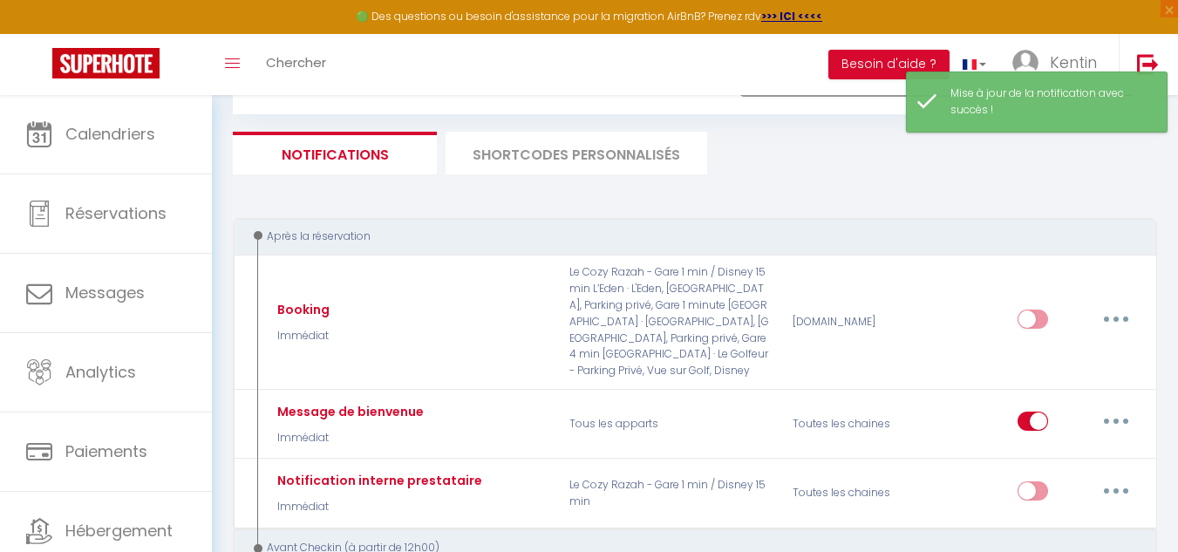
scroll to position [0, 0]
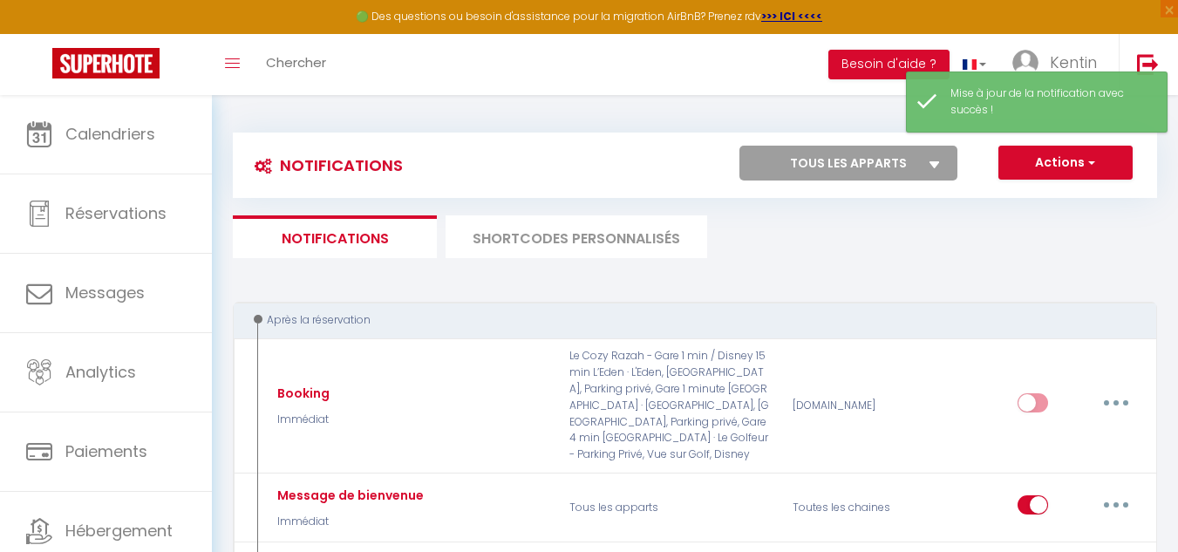
click at [497, 237] on li "SHORTCODES PERSONNALISÉS" at bounding box center [576, 236] width 262 height 43
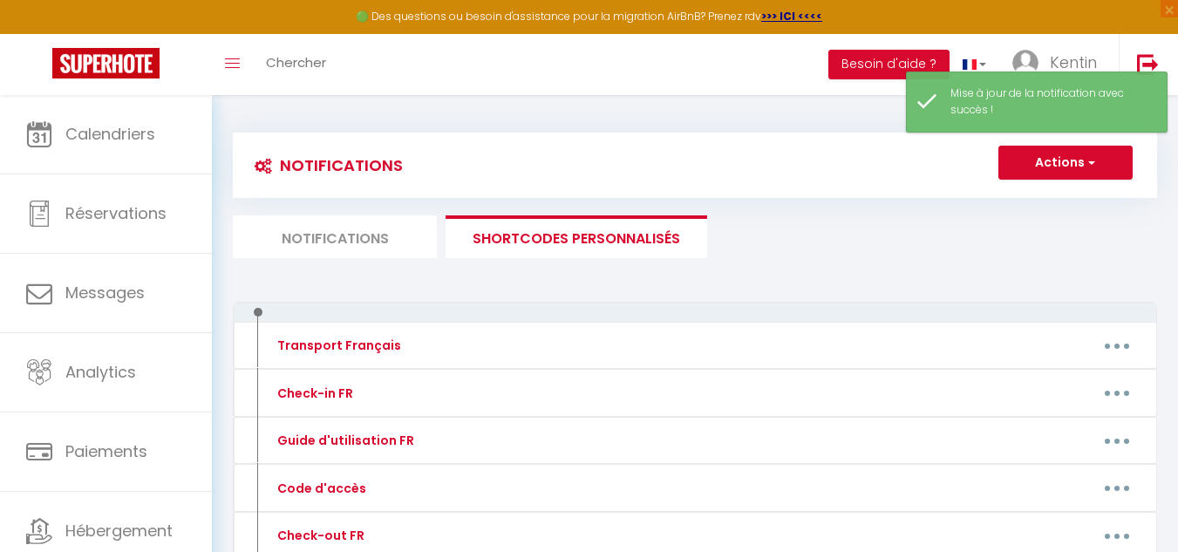
click at [337, 252] on li "Notifications" at bounding box center [335, 236] width 204 height 43
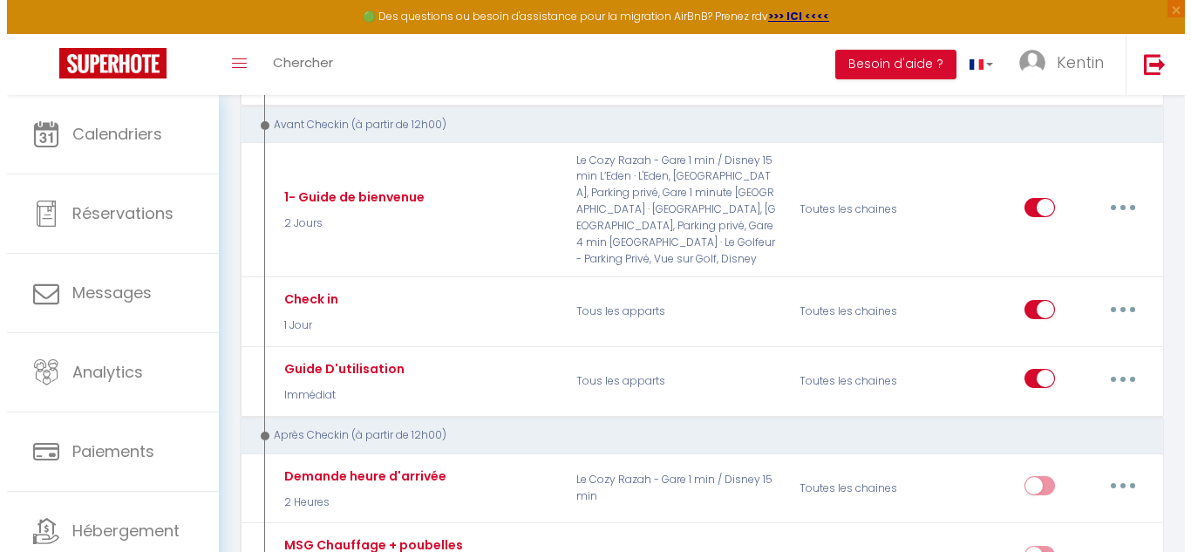
scroll to position [507, 0]
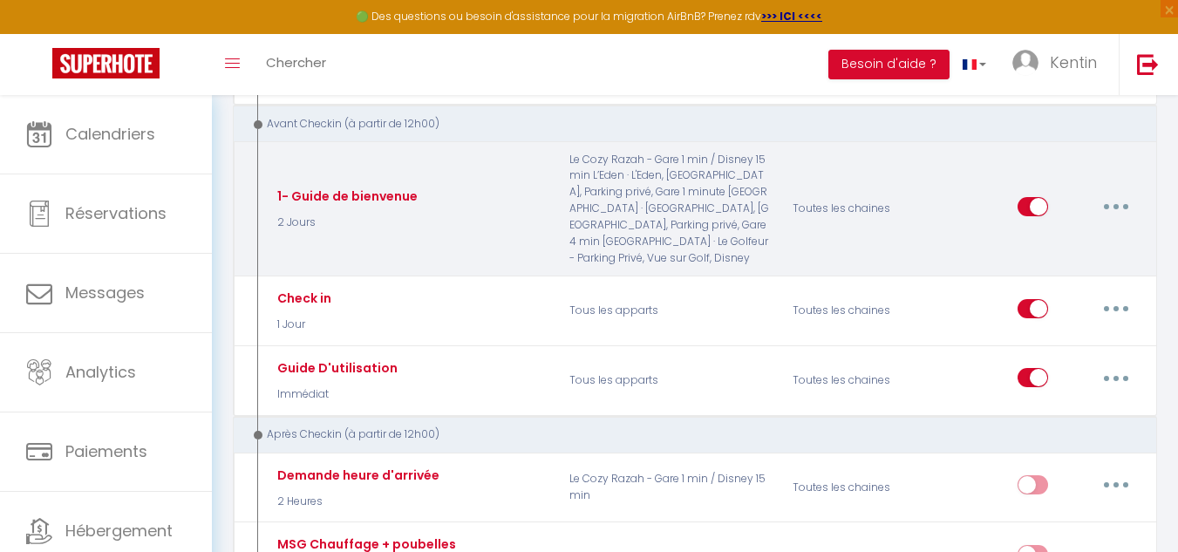
click at [1127, 193] on button "button" at bounding box center [1115, 207] width 49 height 28
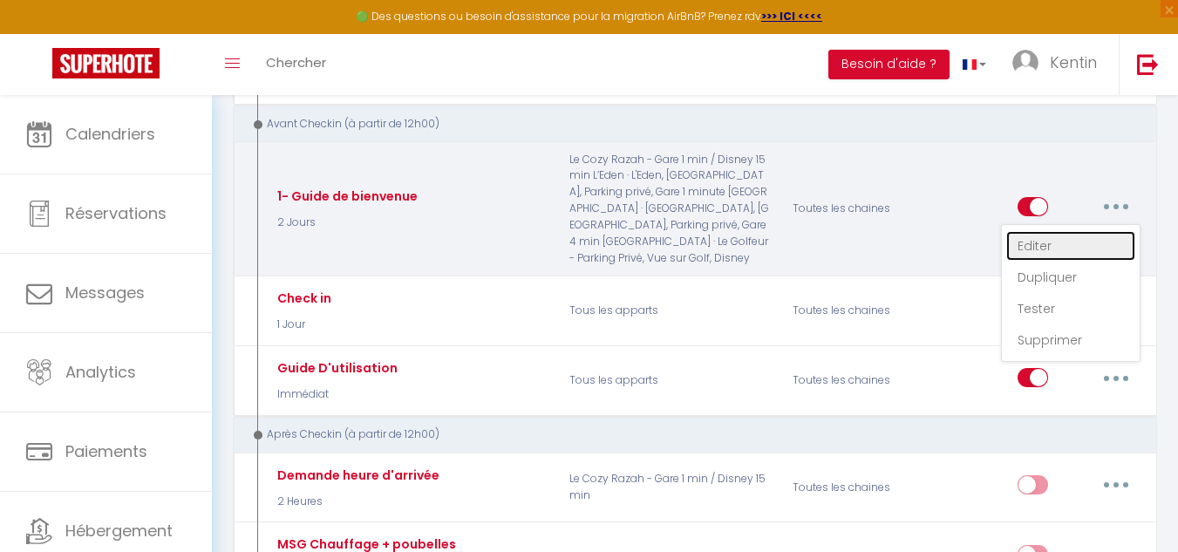
click at [1041, 231] on link "Editer" at bounding box center [1070, 246] width 129 height 30
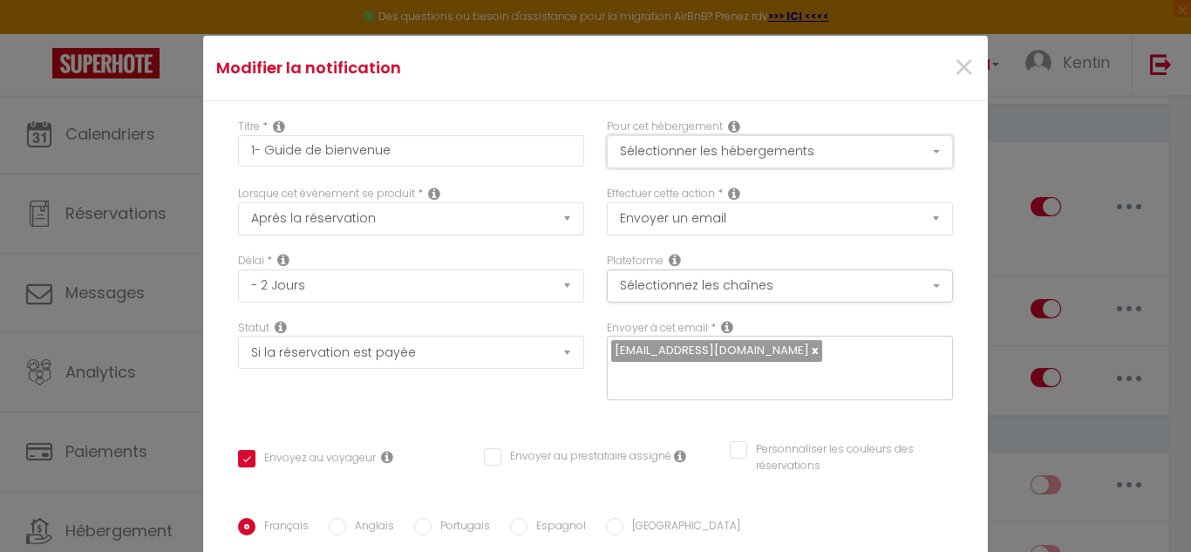
click at [790, 151] on button "Sélectionner les hébergements" at bounding box center [780, 151] width 346 height 33
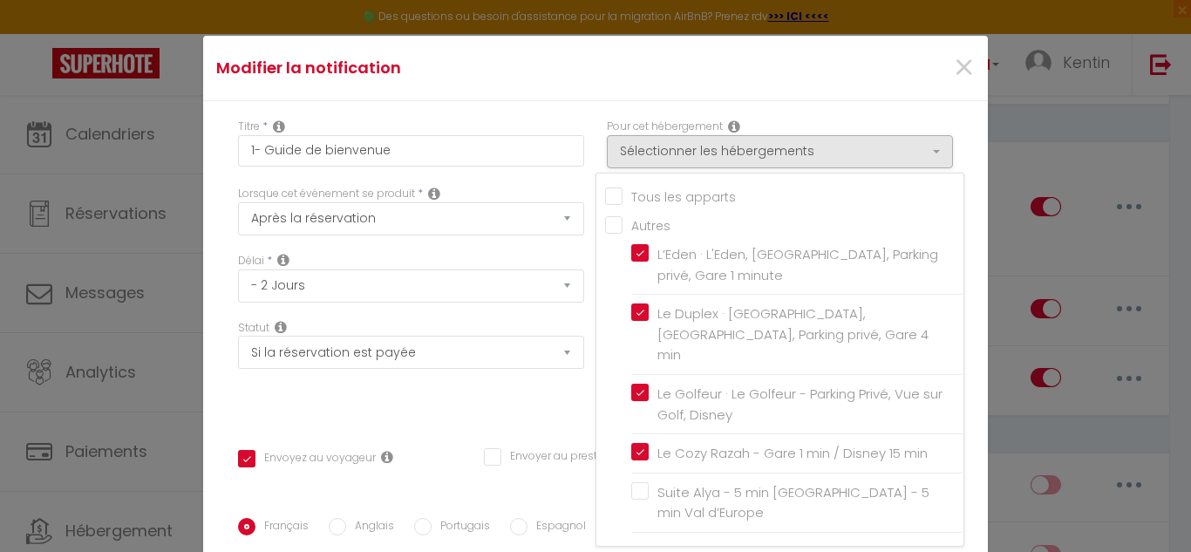
click at [705, 194] on input "Tous les apparts" at bounding box center [784, 195] width 358 height 17
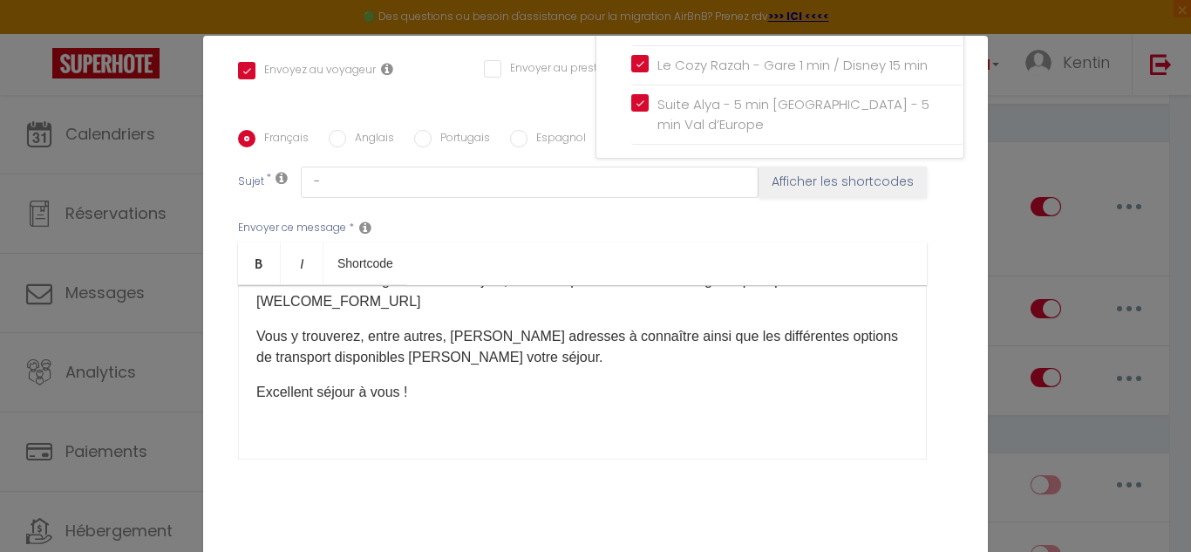
scroll to position [444, 0]
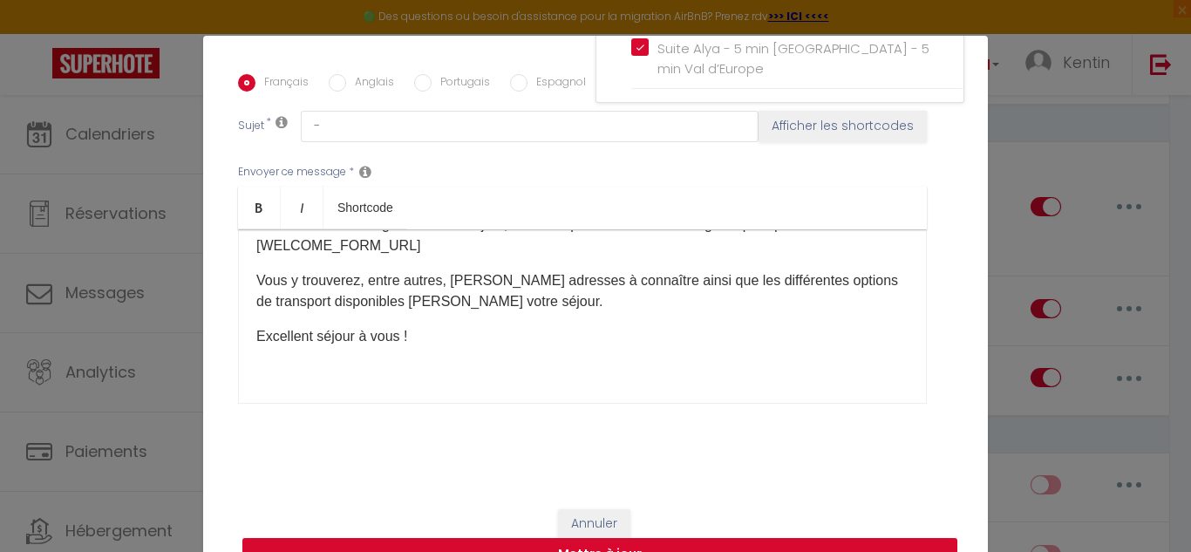
click at [686, 546] on button "Mettre à jour" at bounding box center [599, 554] width 715 height 33
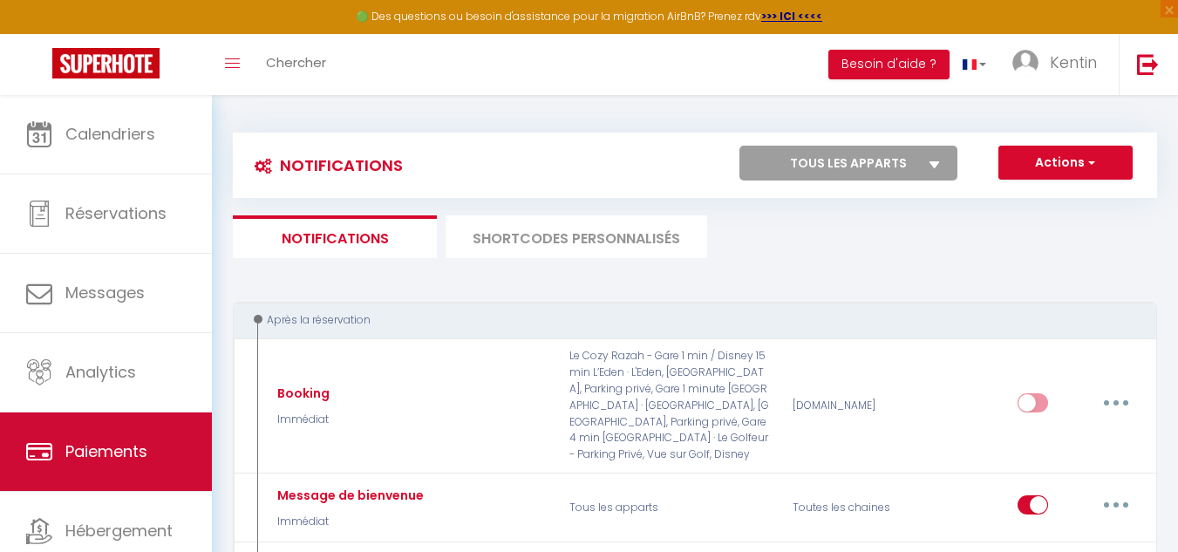
scroll to position [60, 0]
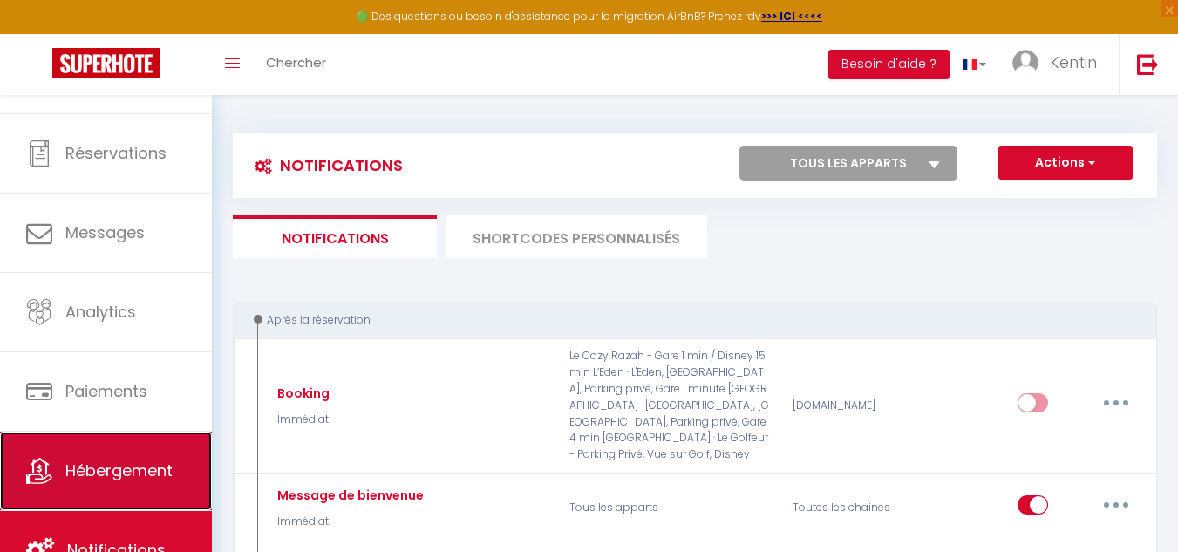
click at [88, 492] on link "Hébergement" at bounding box center [106, 471] width 212 height 78
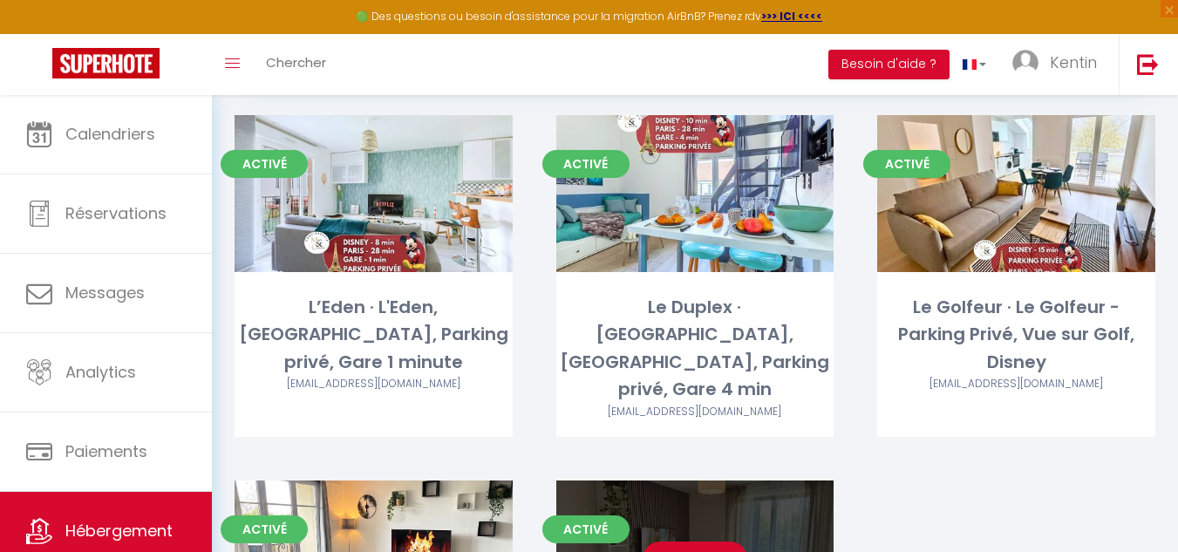
scroll to position [105, 0]
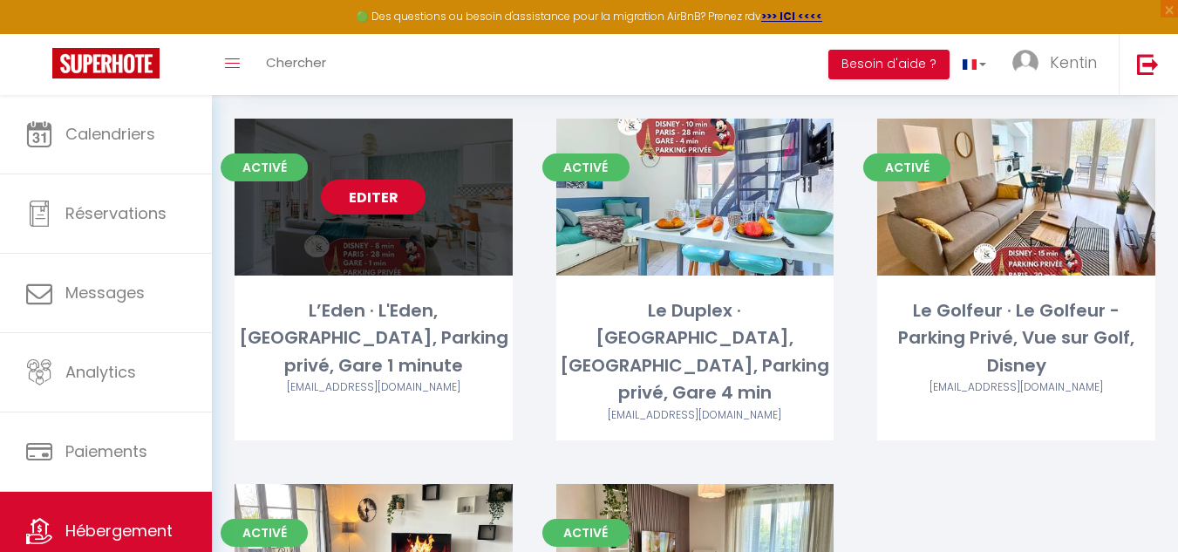
click at [404, 201] on link "Editer" at bounding box center [373, 197] width 105 height 35
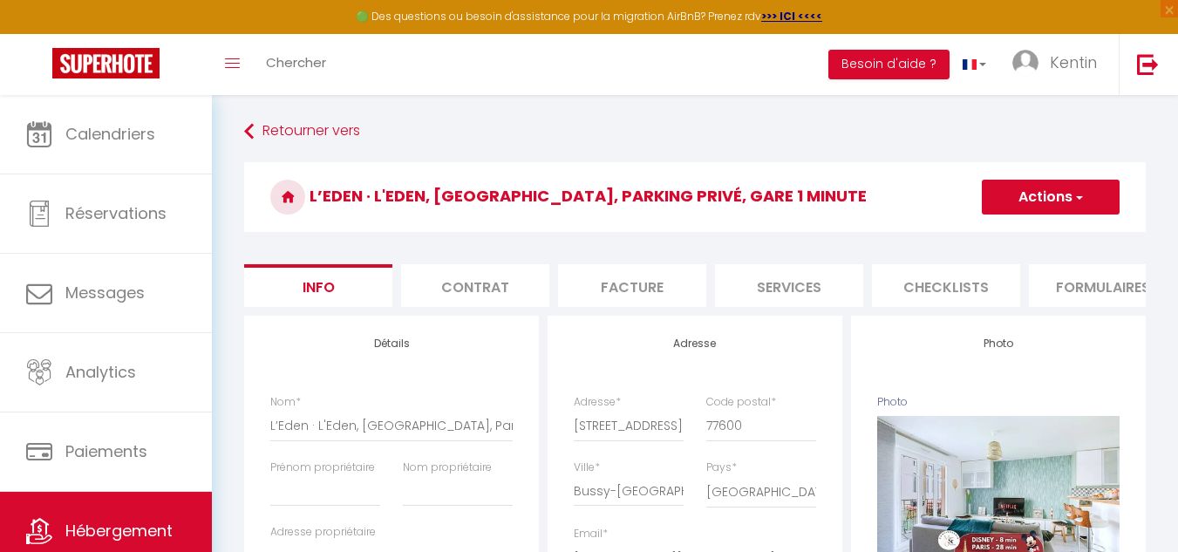
click at [1112, 289] on li "Formulaires" at bounding box center [1103, 285] width 148 height 43
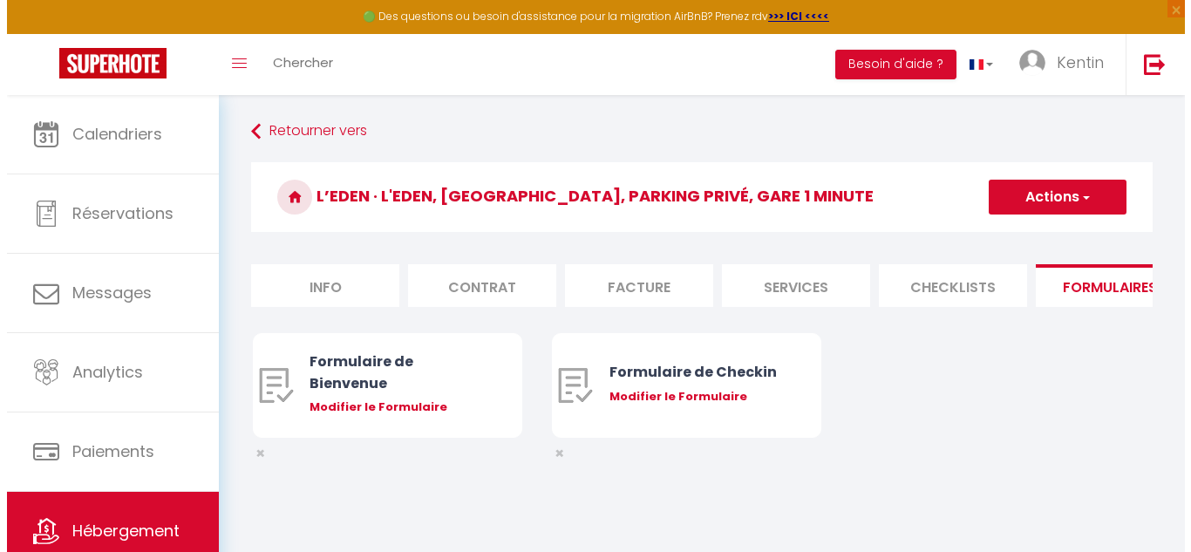
scroll to position [95, 0]
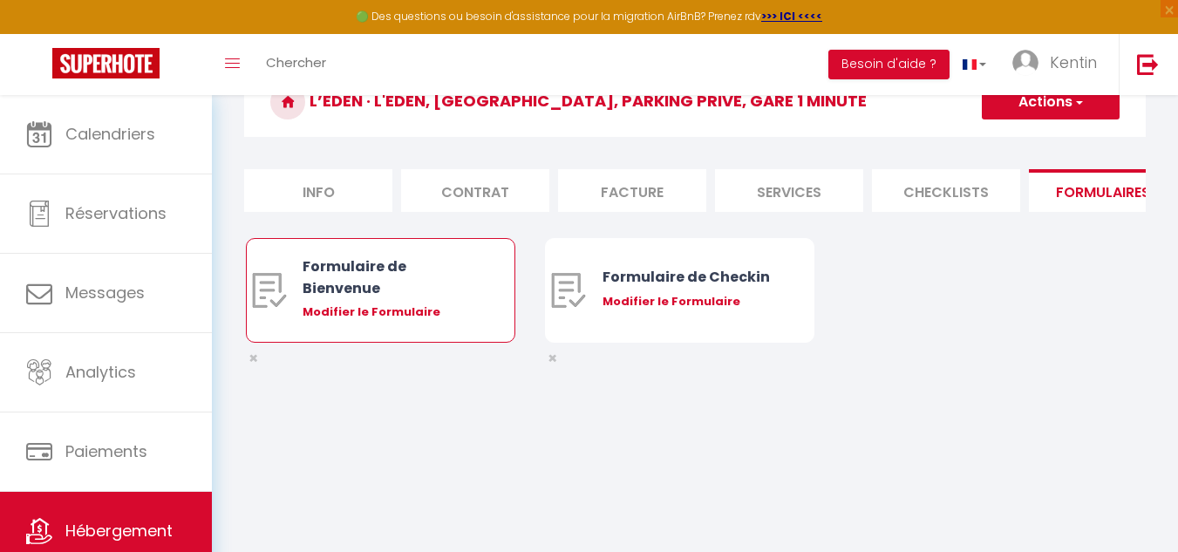
click at [417, 299] on div "Formulaire de Bienvenue" at bounding box center [392, 277] width 178 height 44
click at [371, 321] on div "Modifier le Formulaire" at bounding box center [392, 311] width 178 height 17
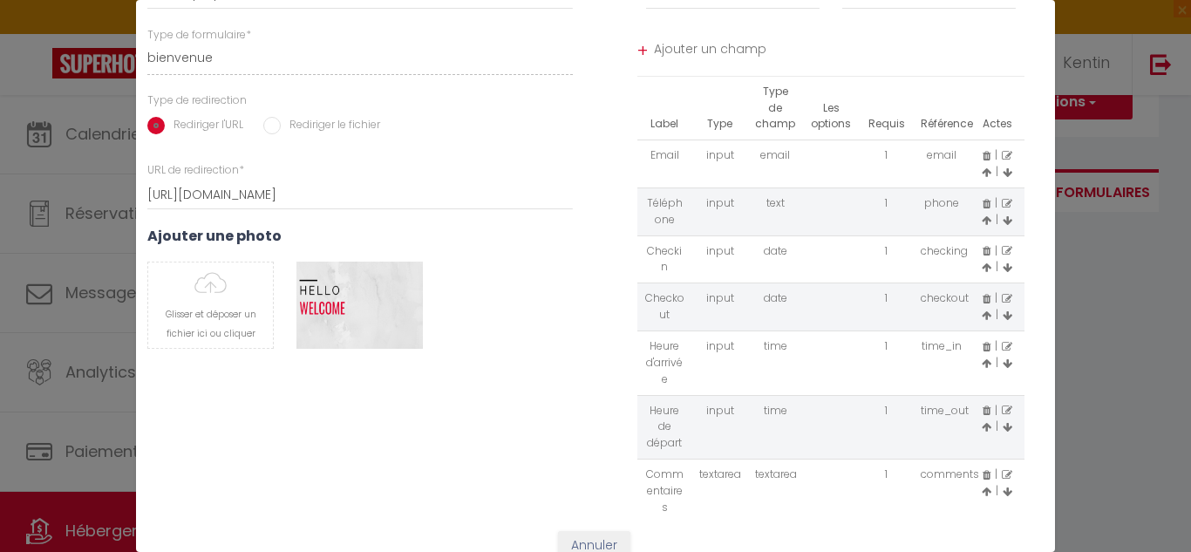
scroll to position [184, 0]
click at [982, 204] on icon at bounding box center [986, 206] width 8 height 10
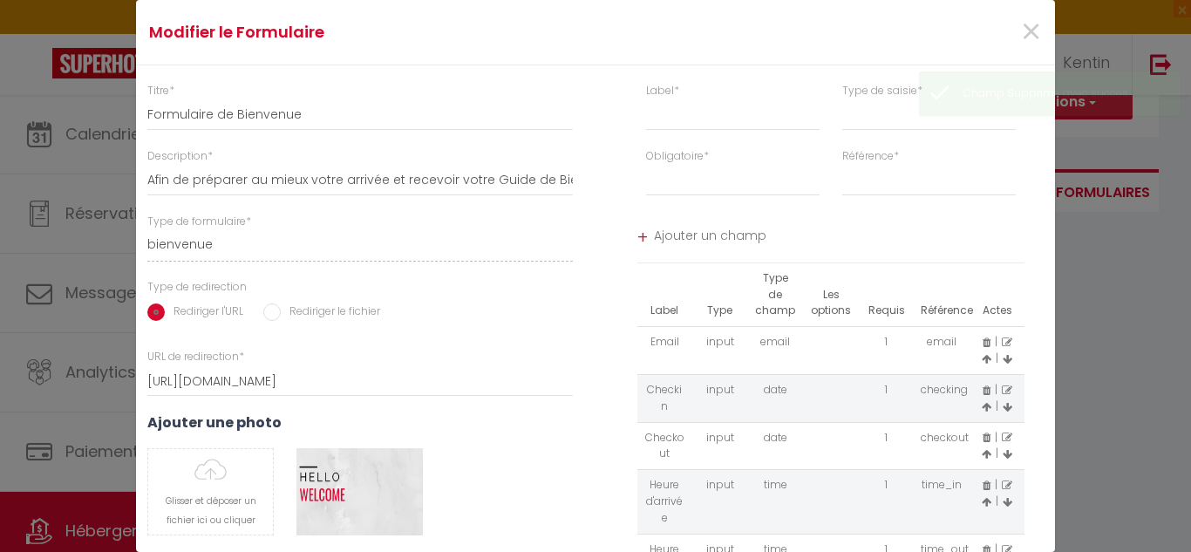
click at [965, 204] on div "Référence * first_name last_name phone" at bounding box center [929, 180] width 196 height 65
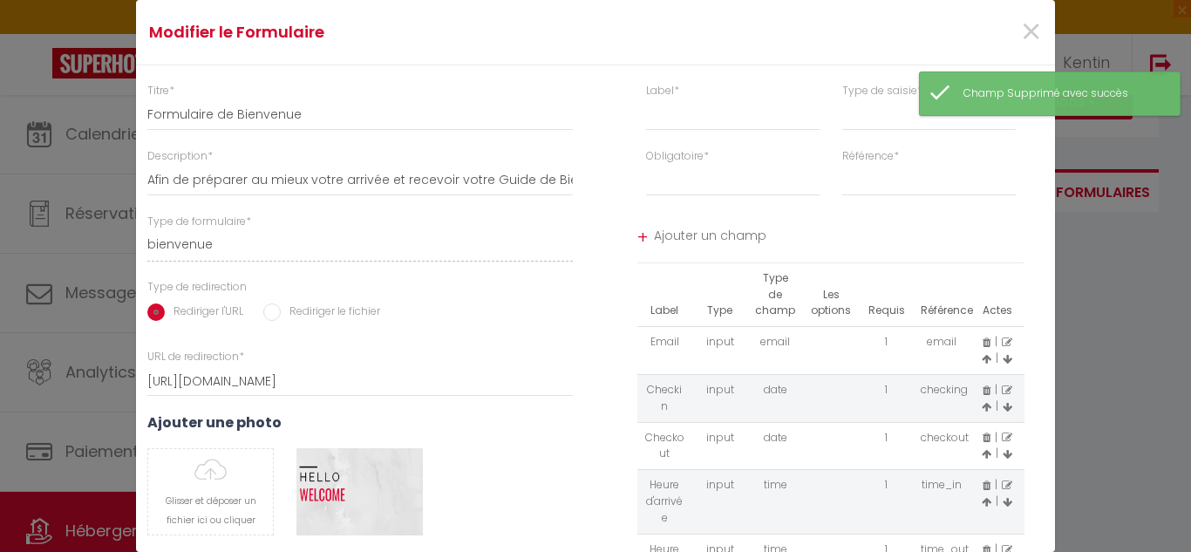
scroll to position [11, 0]
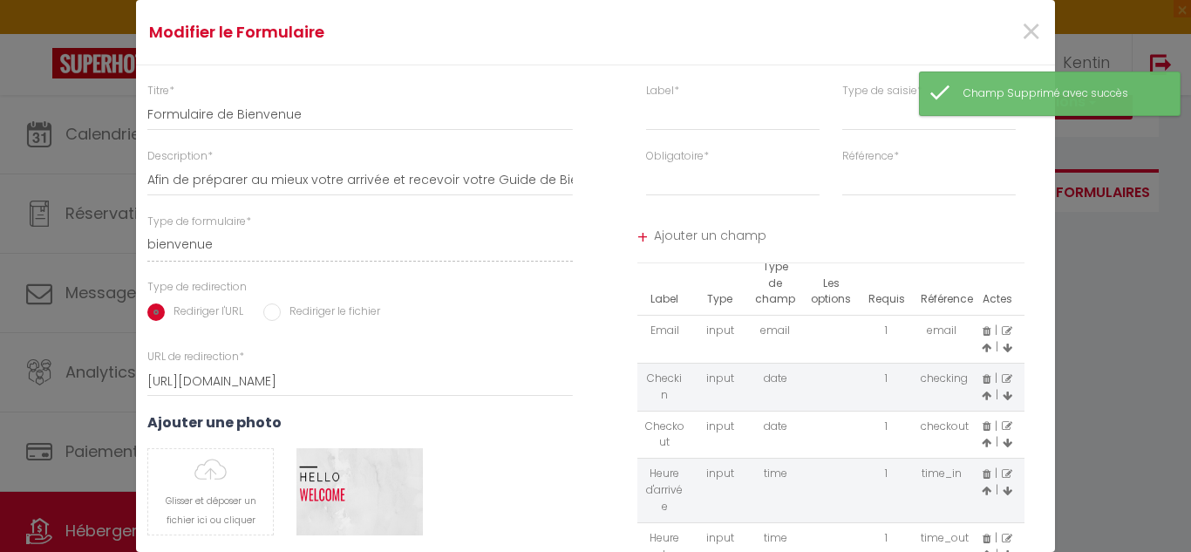
click at [972, 378] on td "| |" at bounding box center [997, 387] width 56 height 48
click at [982, 378] on icon at bounding box center [986, 379] width 8 height 10
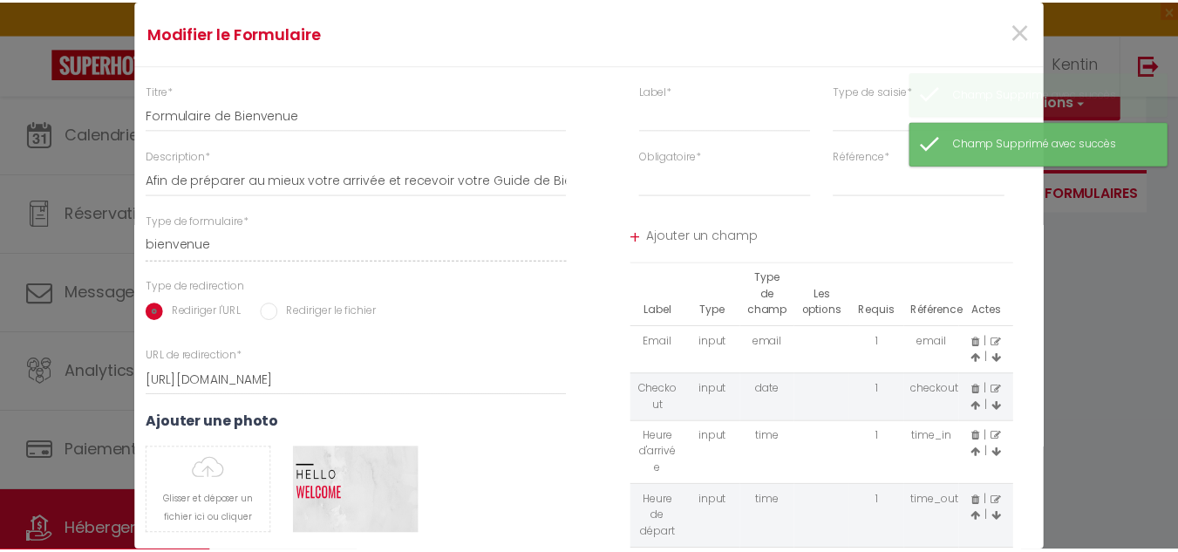
scroll to position [0, 0]
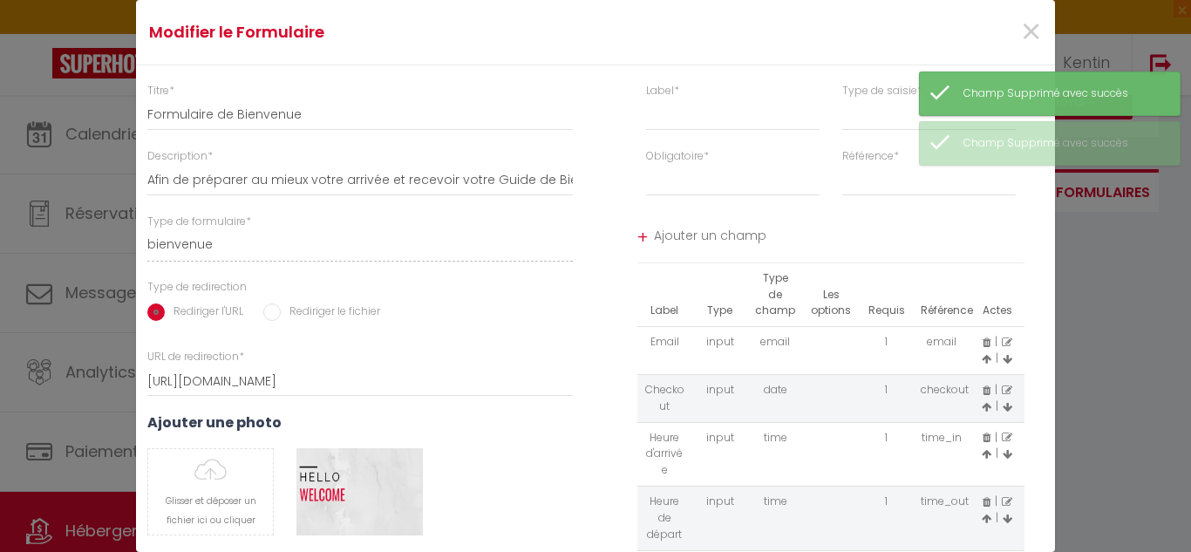
click at [982, 391] on icon at bounding box center [986, 390] width 8 height 10
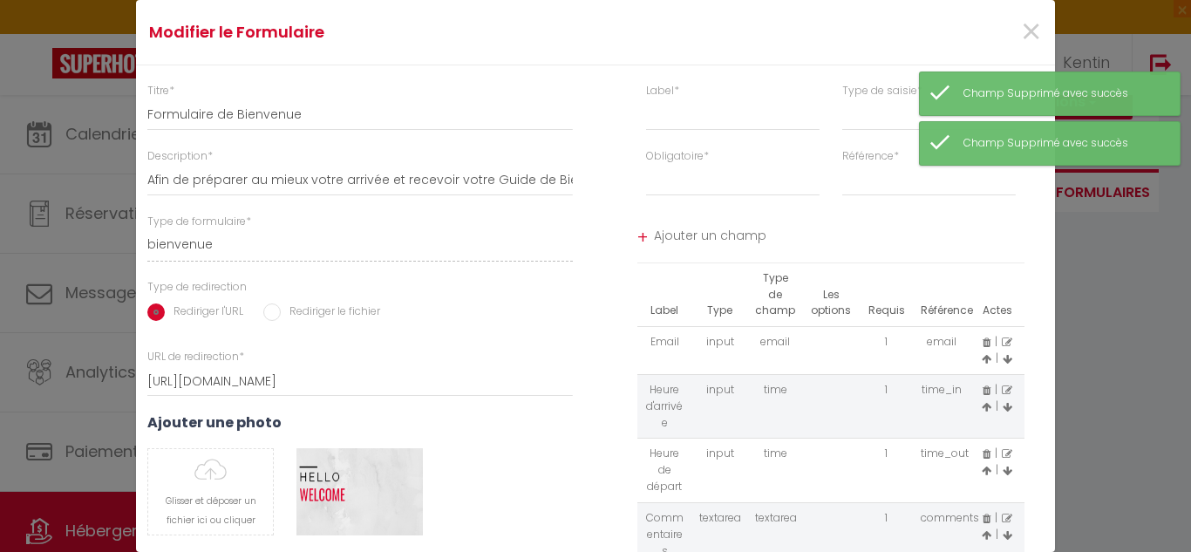
click at [982, 395] on icon at bounding box center [986, 390] width 8 height 10
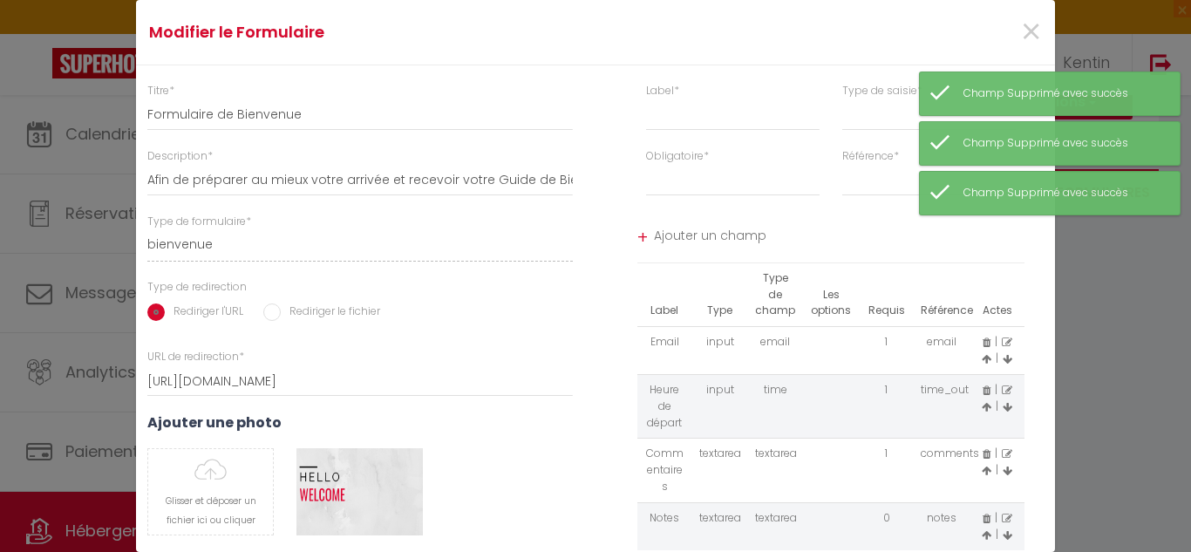
click at [982, 395] on icon at bounding box center [986, 390] width 8 height 10
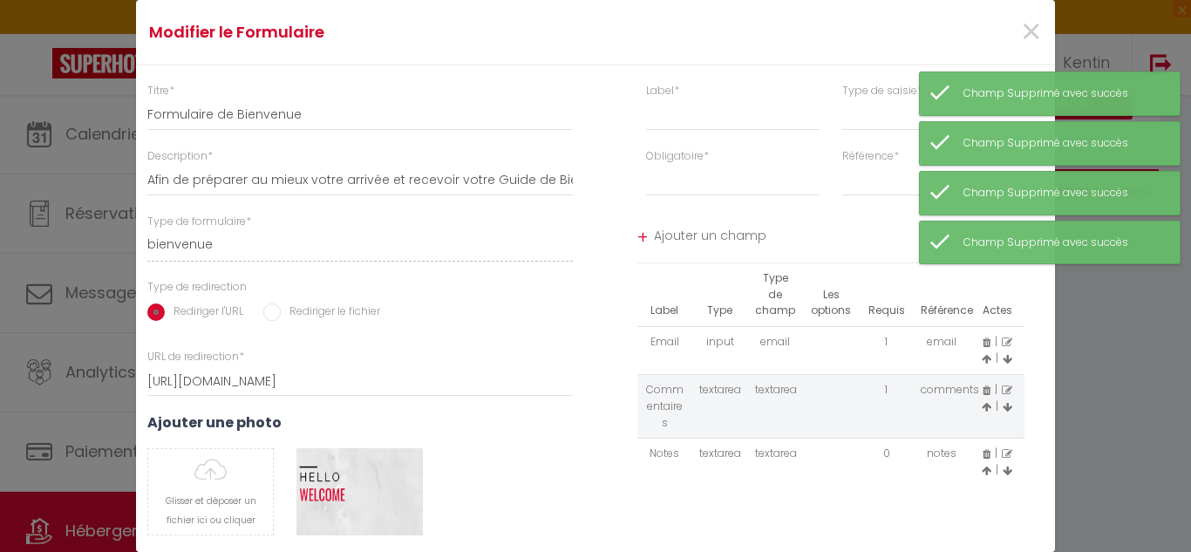
click at [982, 395] on icon at bounding box center [986, 390] width 8 height 10
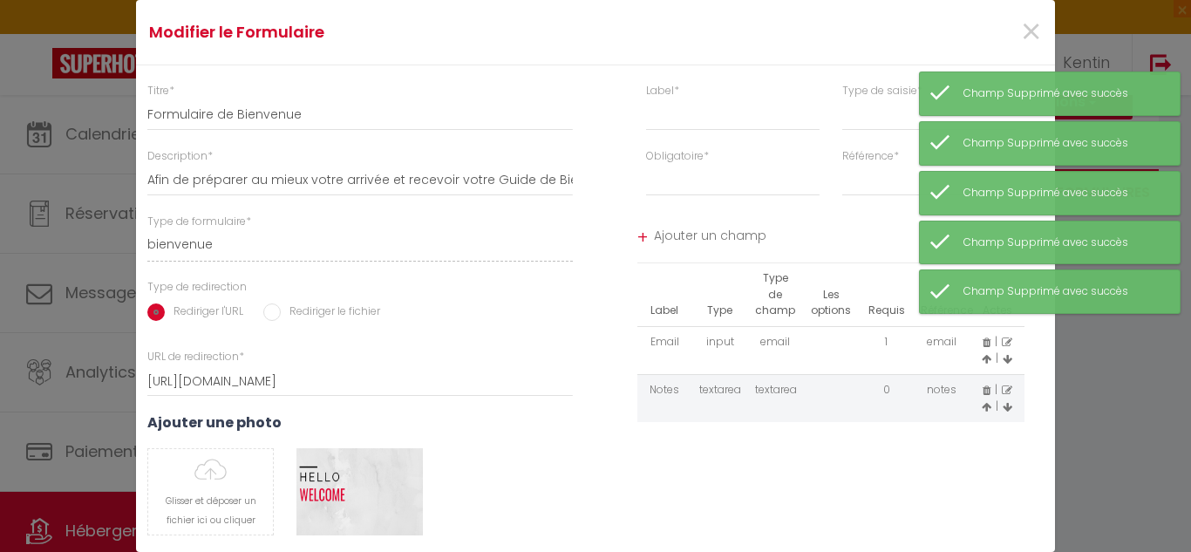
click at [982, 395] on icon at bounding box center [986, 390] width 8 height 10
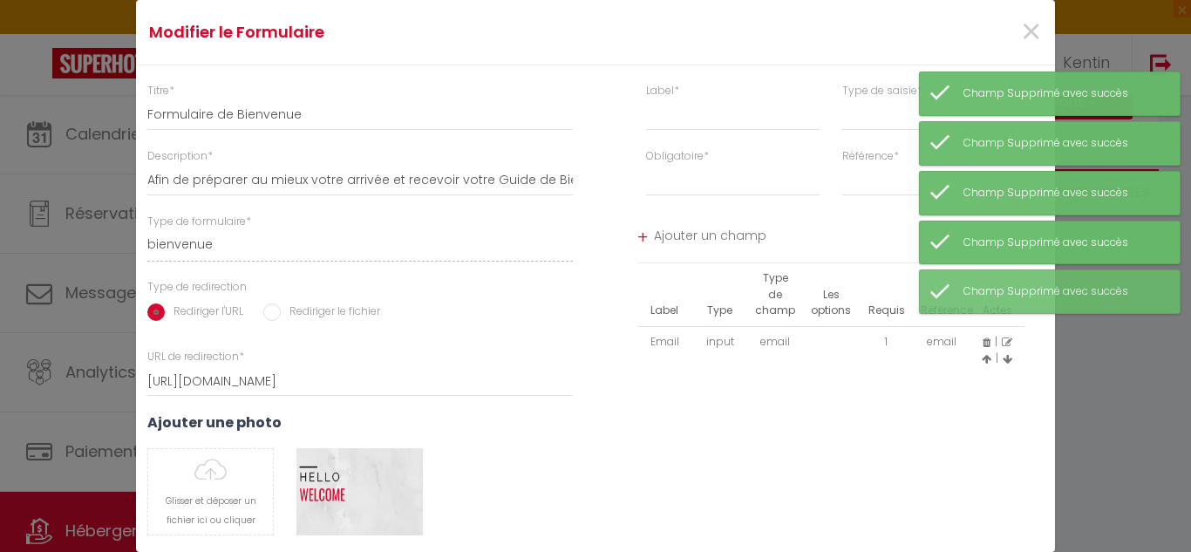
click at [268, 313] on input "Rediriger le fichier" at bounding box center [271, 311] width 17 height 17
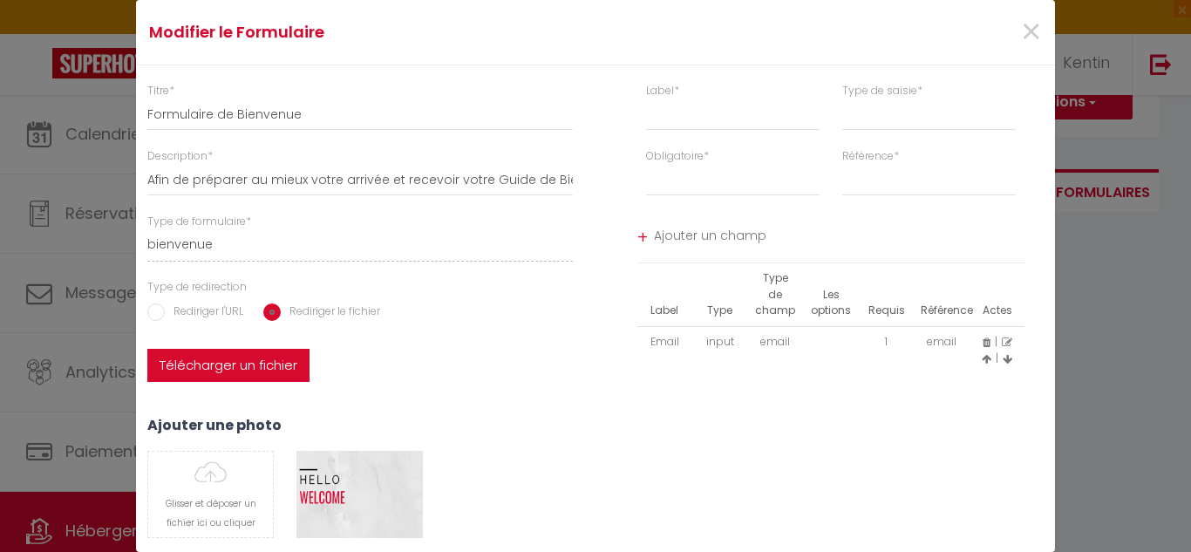
click at [207, 362] on label "Télécharger un fichier" at bounding box center [228, 365] width 162 height 33
click at [147, 349] on input "Télécharger un fichier" at bounding box center [147, 349] width 0 height 0
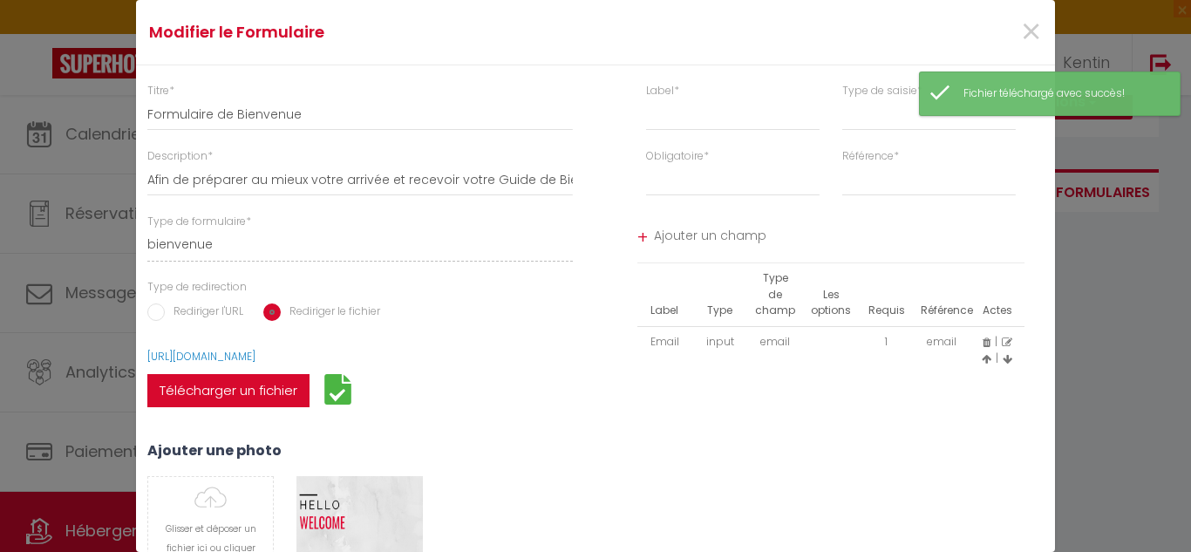
drag, startPoint x: 542, startPoint y: 349, endPoint x: 137, endPoint y: 364, distance: 405.7
click at [137, 364] on div "[URL][DOMAIN_NAME] Télécharger un fichier" at bounding box center [360, 386] width 448 height 75
copy link "[URL][DOMAIN_NAME]"
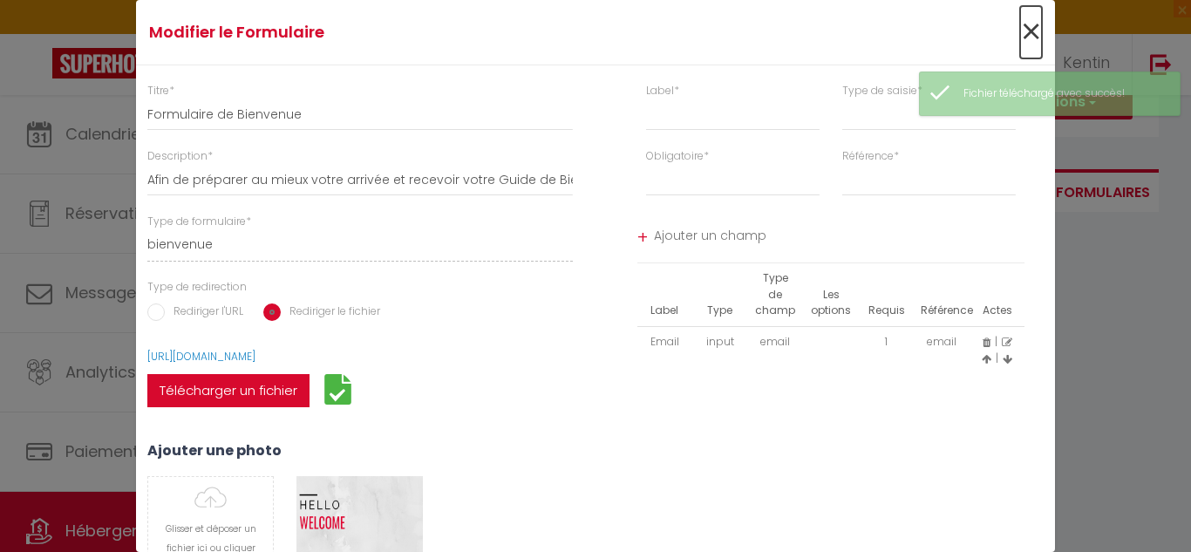
click at [1028, 42] on span "×" at bounding box center [1031, 32] width 22 height 52
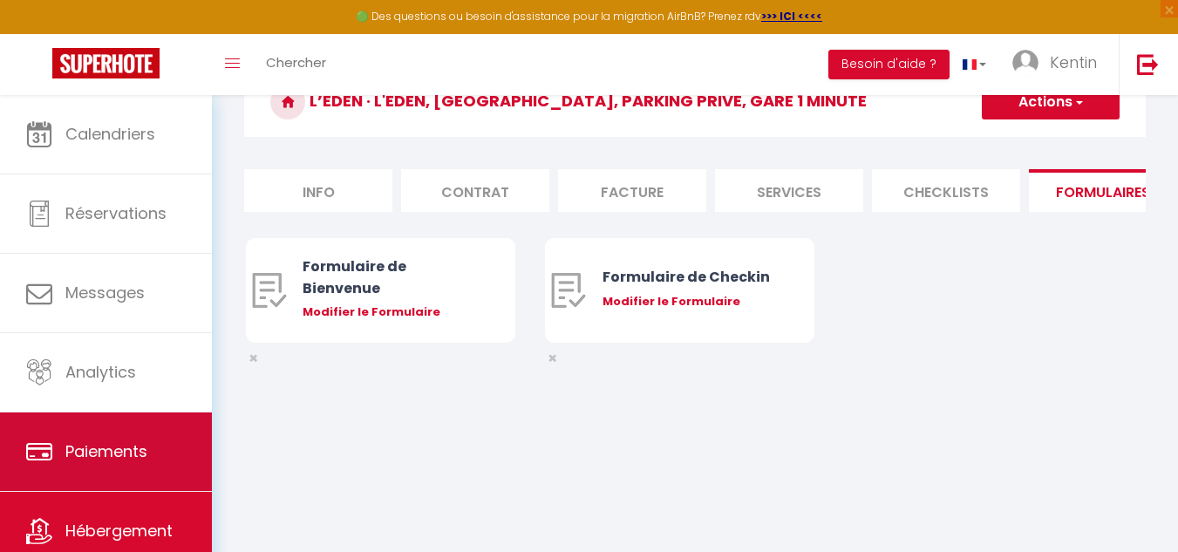
scroll to position [54, 0]
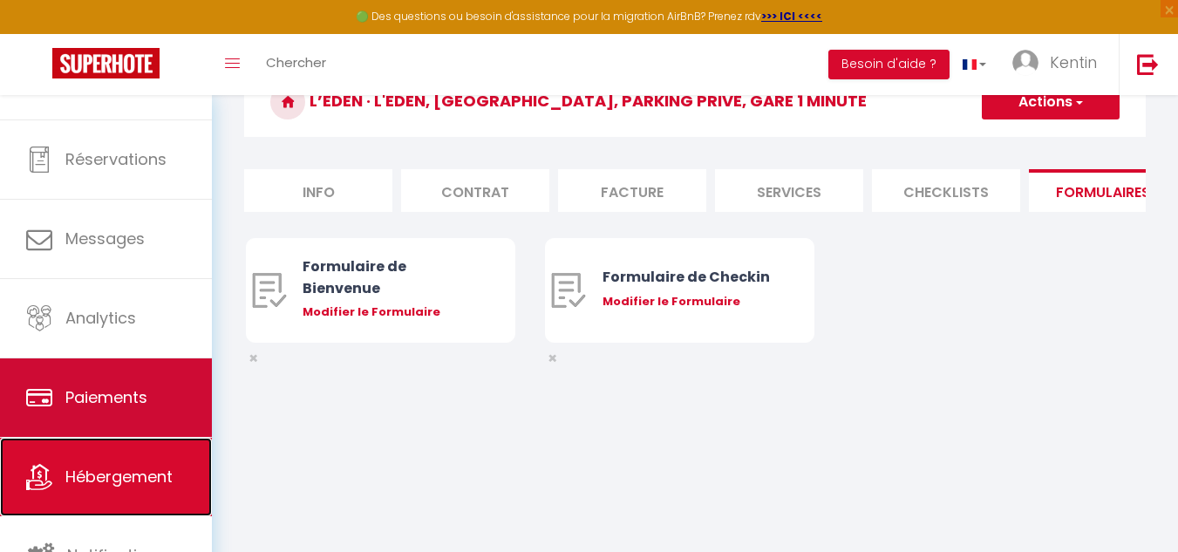
click at [112, 491] on link "Hébergement" at bounding box center [106, 477] width 212 height 78
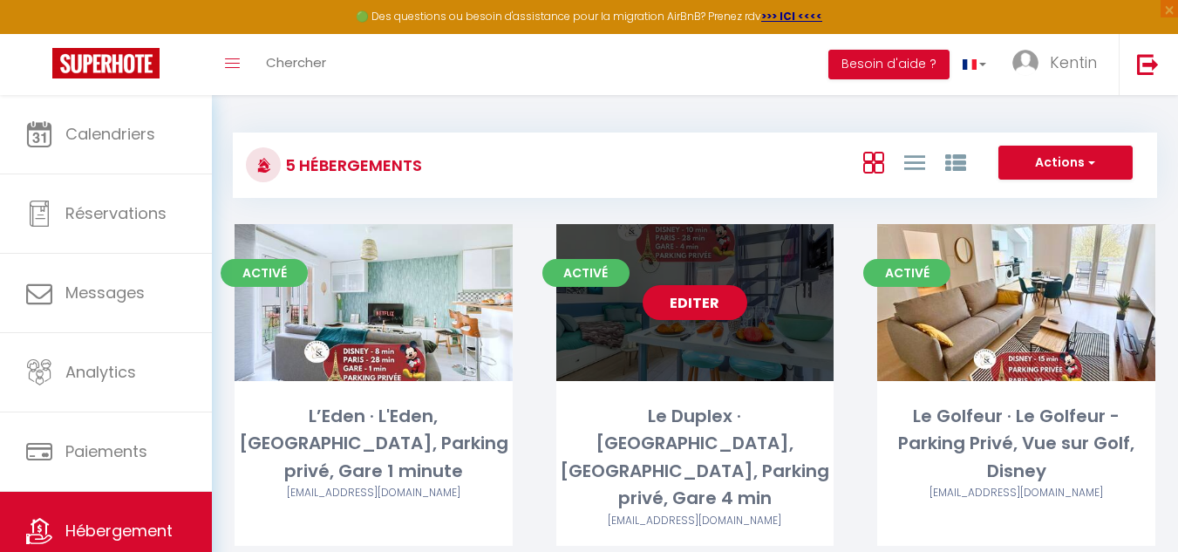
scroll to position [60, 0]
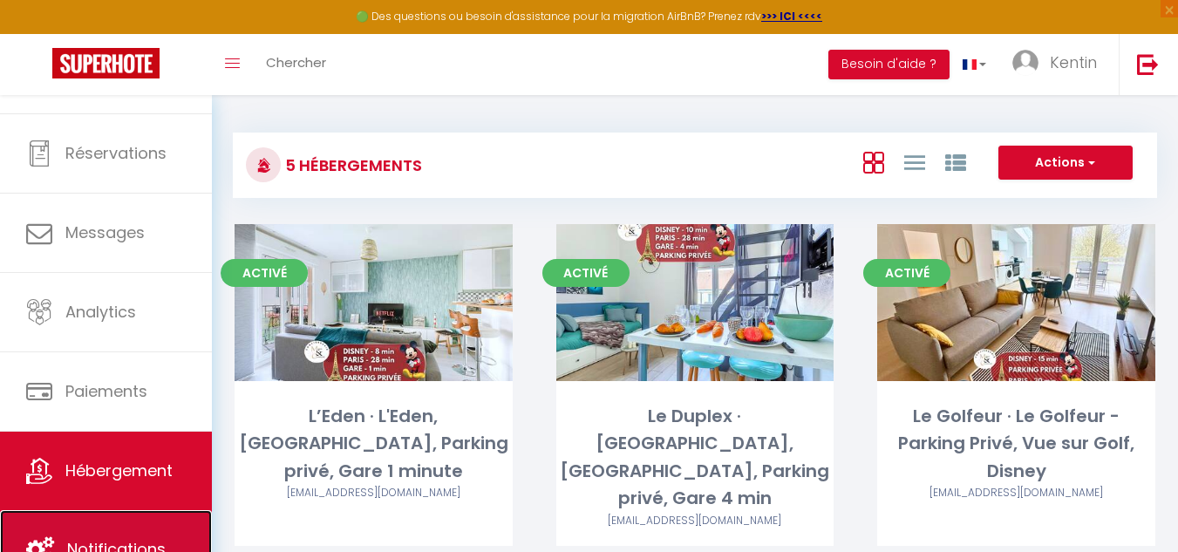
drag, startPoint x: 607, startPoint y: 349, endPoint x: 147, endPoint y: 529, distance: 493.6
click at [147, 529] on link "Notifications" at bounding box center [106, 549] width 212 height 78
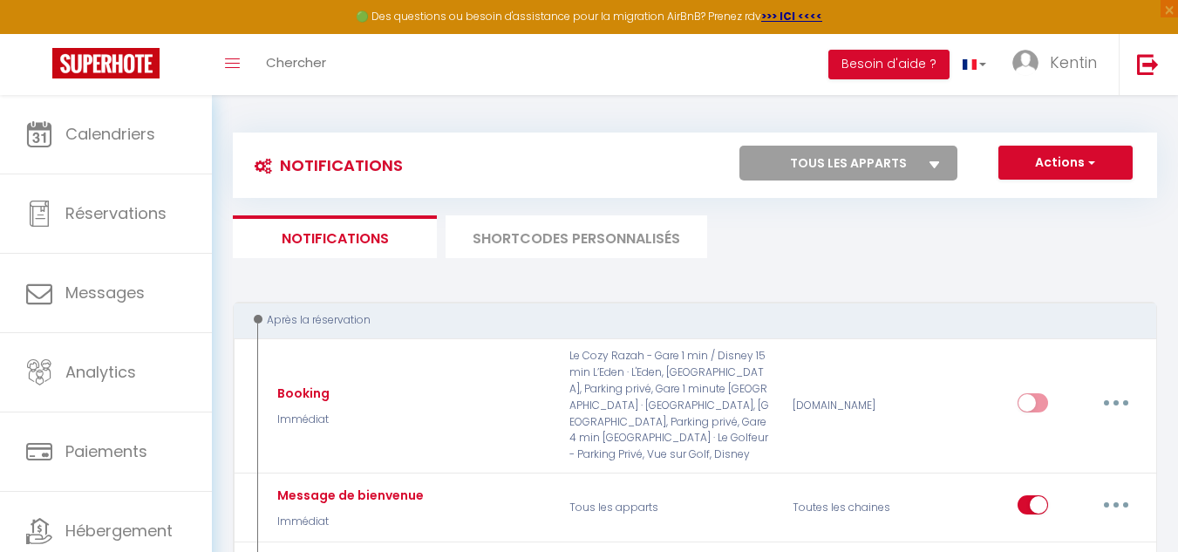
click at [650, 235] on li "SHORTCODES PERSONNALISÉS" at bounding box center [576, 236] width 262 height 43
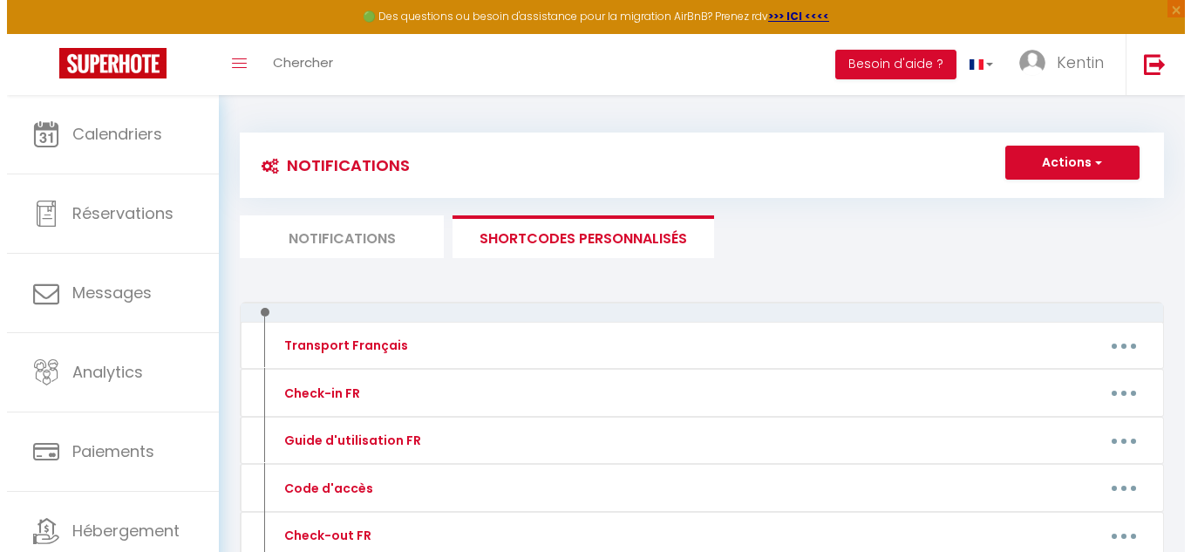
scroll to position [169, 0]
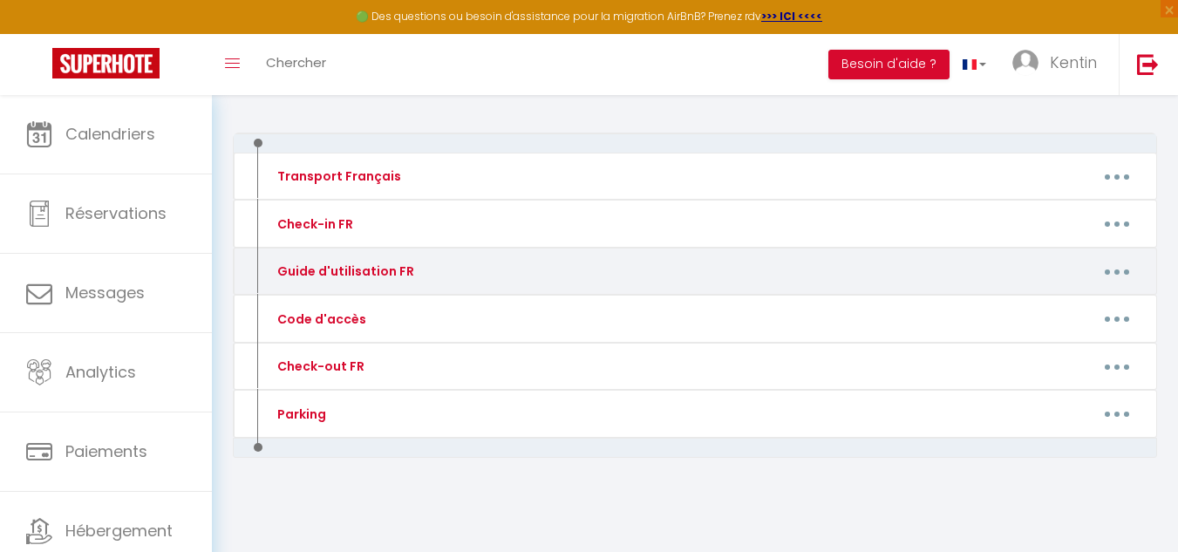
click at [1122, 275] on button "button" at bounding box center [1116, 271] width 49 height 28
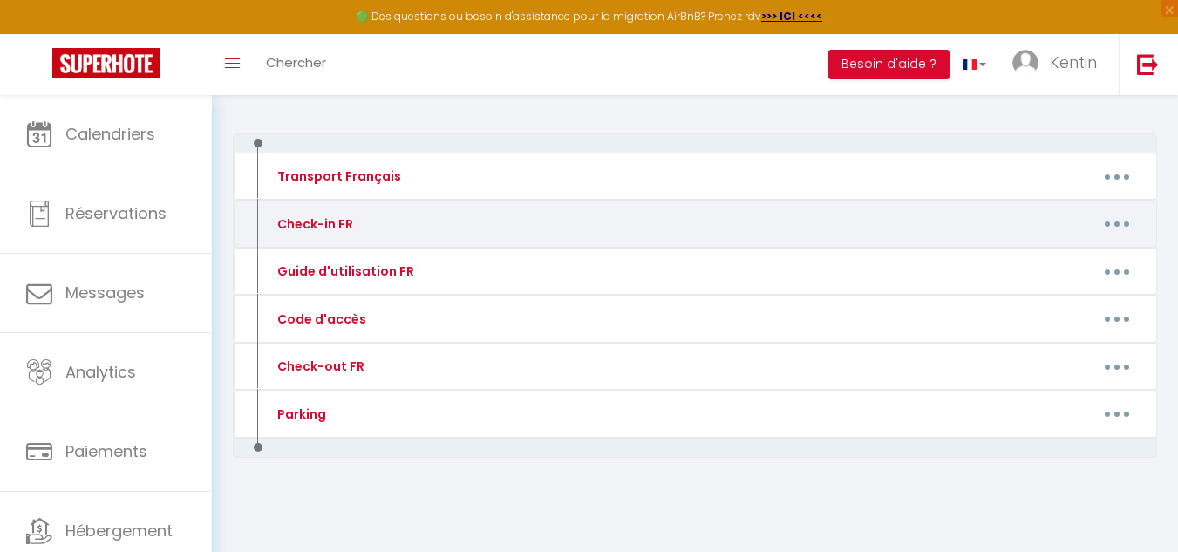
click at [1112, 227] on button "button" at bounding box center [1116, 224] width 49 height 28
click at [1069, 262] on link "Editer" at bounding box center [1071, 263] width 129 height 30
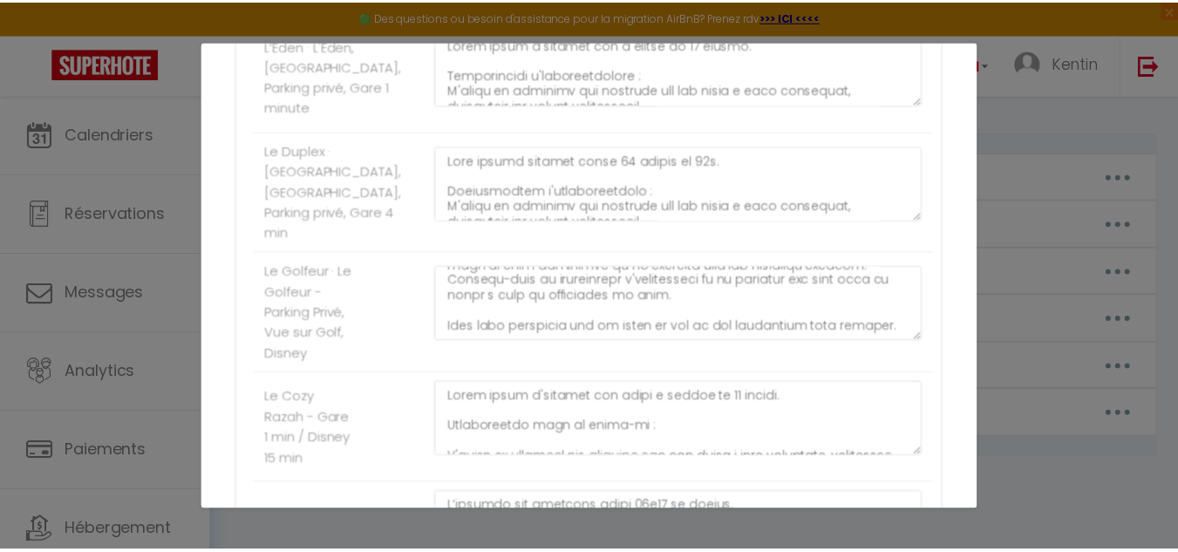
scroll to position [655, 0]
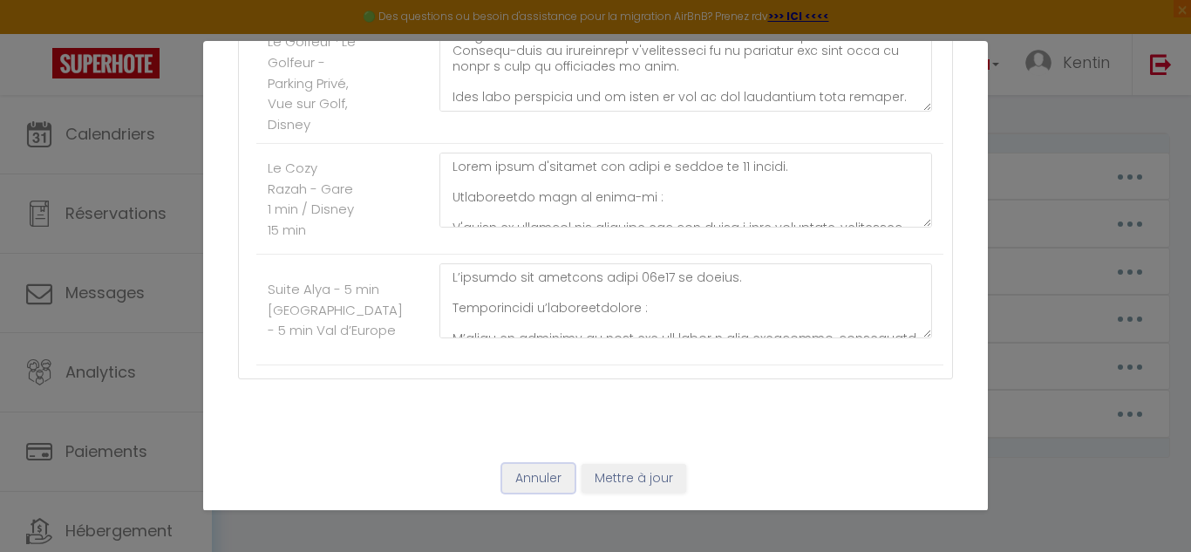
click at [533, 483] on button "Annuler" at bounding box center [538, 479] width 72 height 30
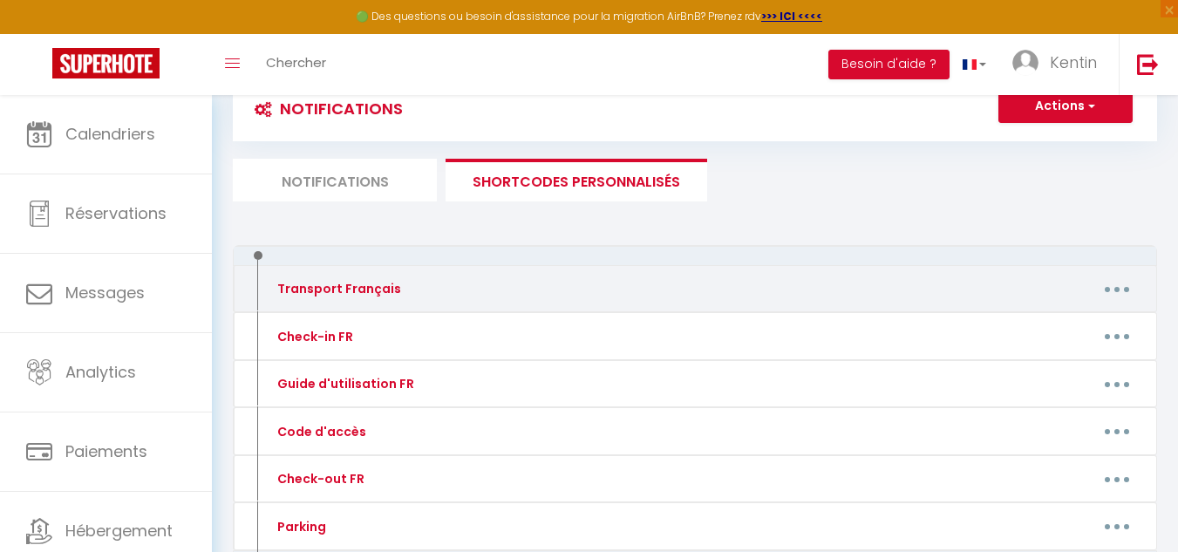
scroll to position [56, 0]
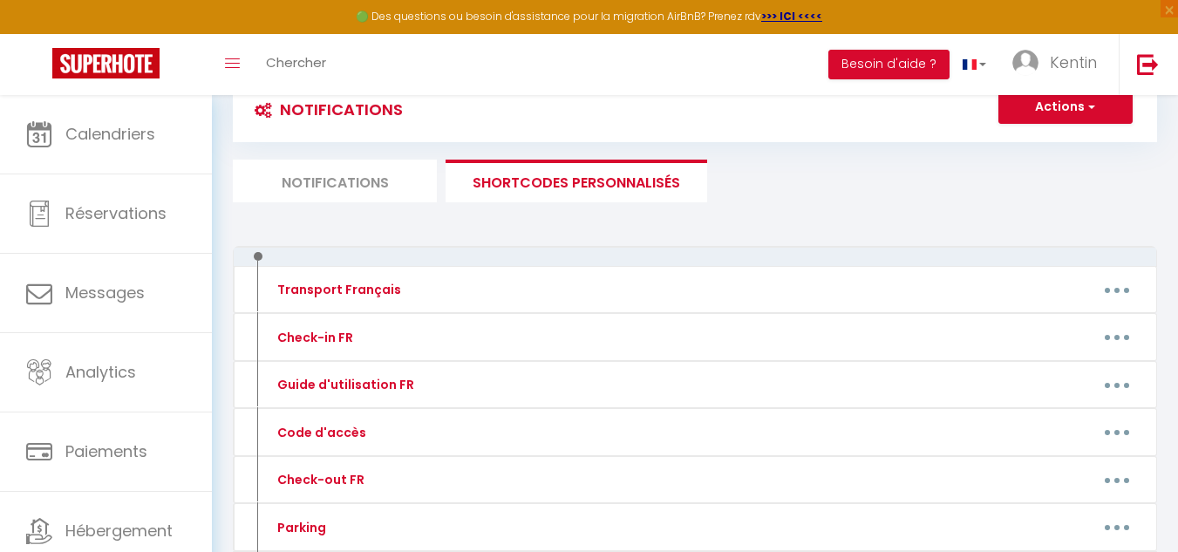
click at [396, 192] on li "Notifications" at bounding box center [335, 181] width 204 height 43
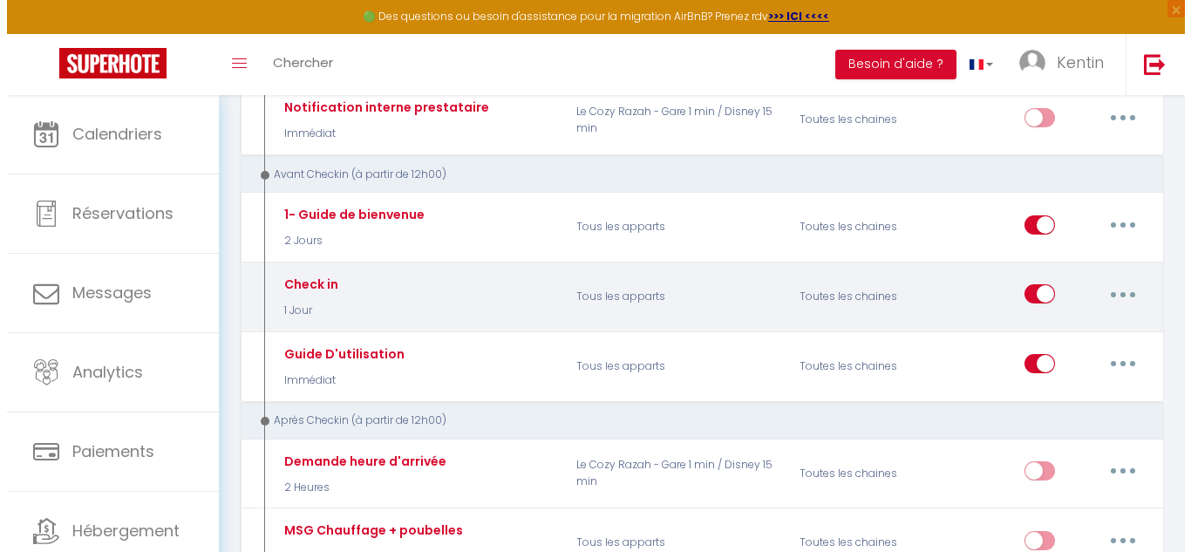
scroll to position [418, 0]
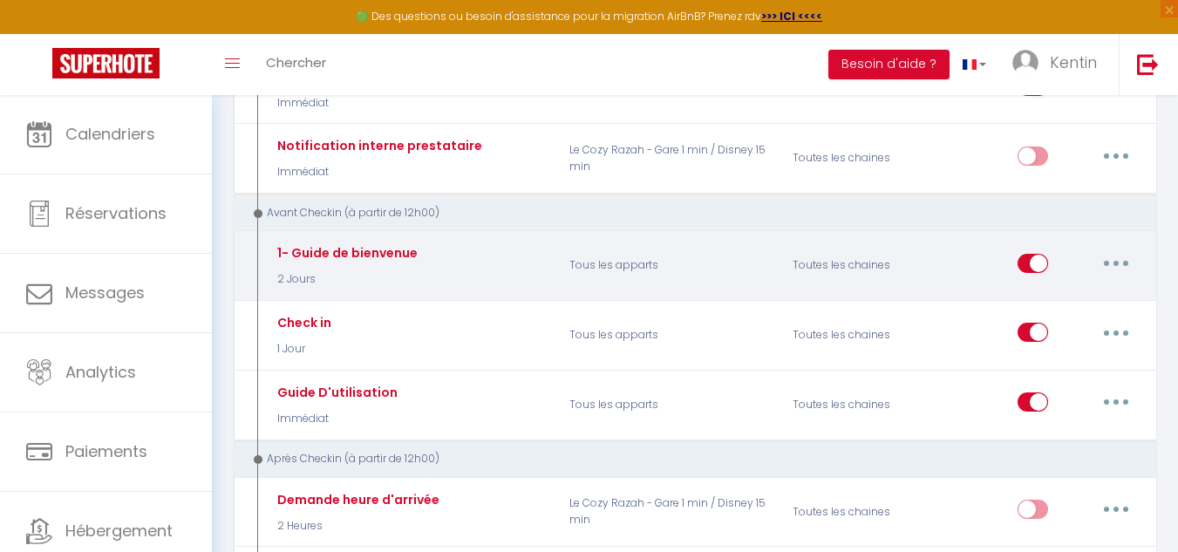
click at [1110, 256] on button "button" at bounding box center [1115, 263] width 49 height 28
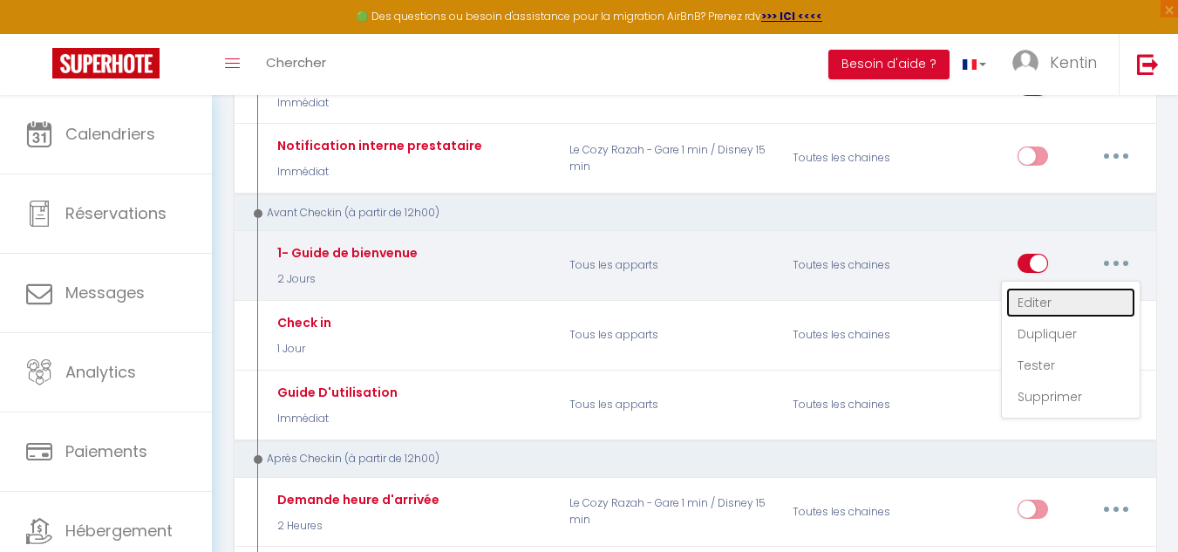
click at [1071, 288] on link "Editer" at bounding box center [1070, 303] width 129 height 30
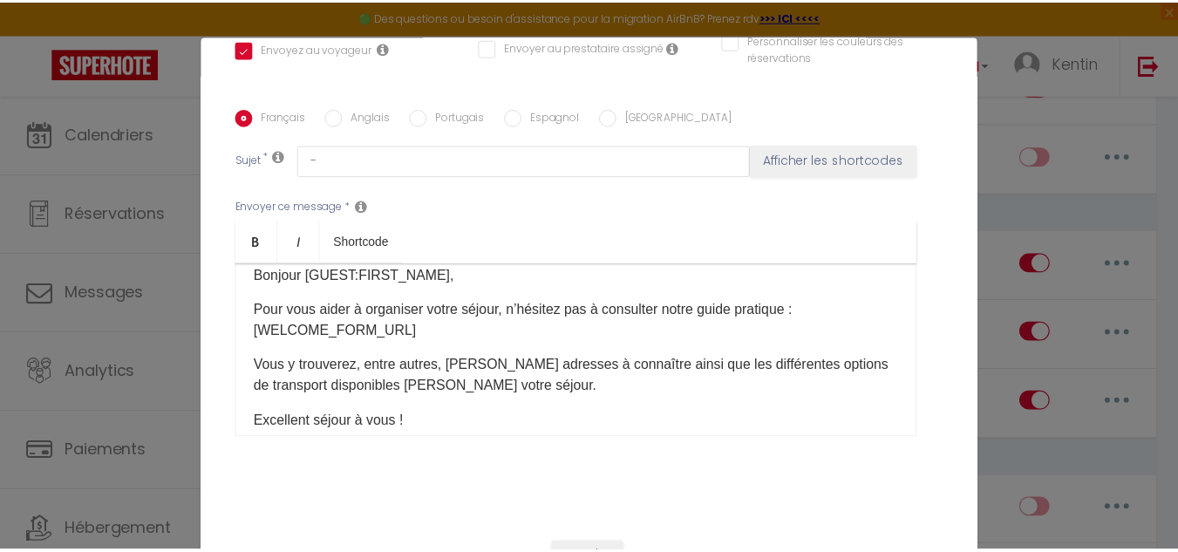
scroll to position [444, 0]
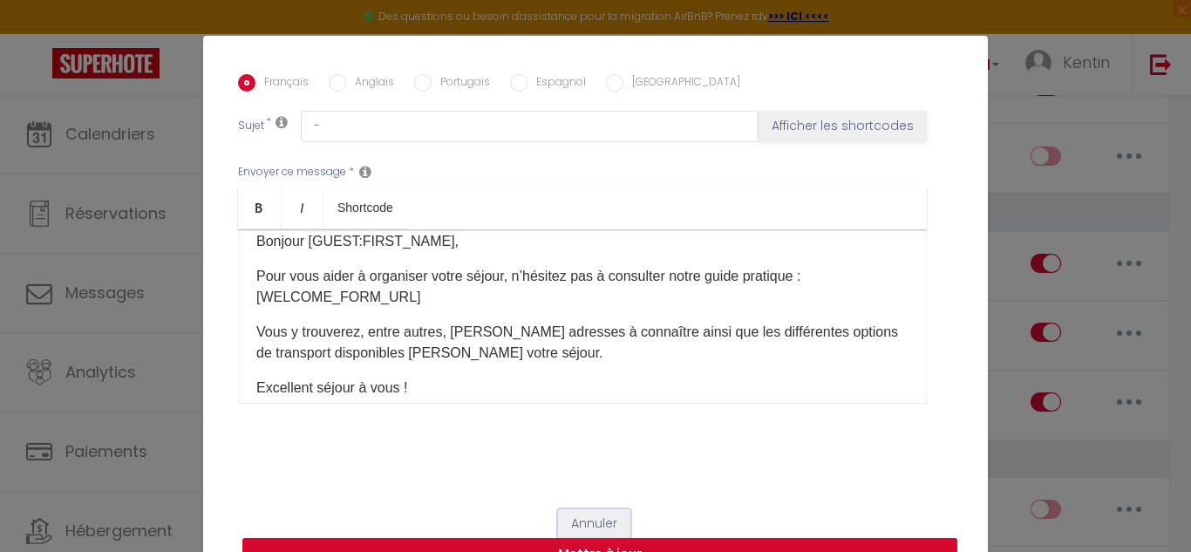
click at [579, 520] on button "Annuler" at bounding box center [594, 524] width 72 height 30
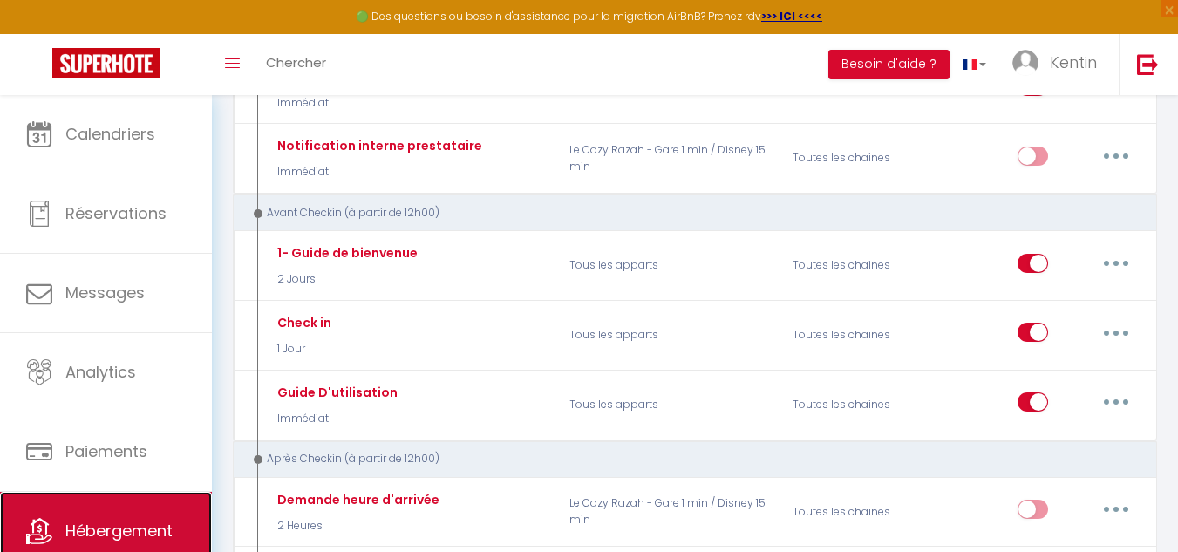
click at [126, 492] on link "Hébergement" at bounding box center [106, 531] width 212 height 78
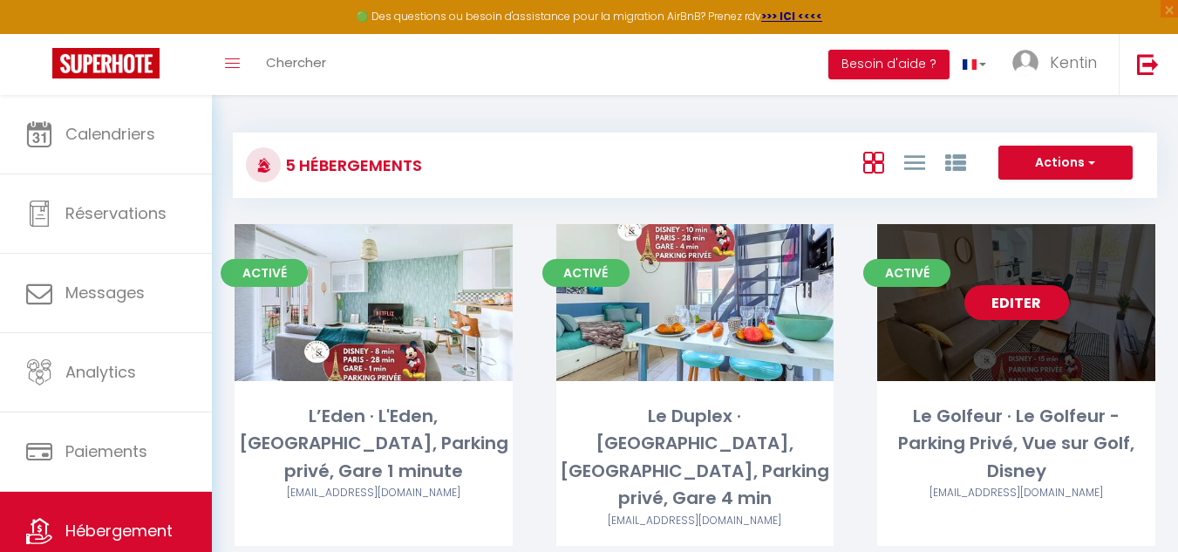
scroll to position [264, 0]
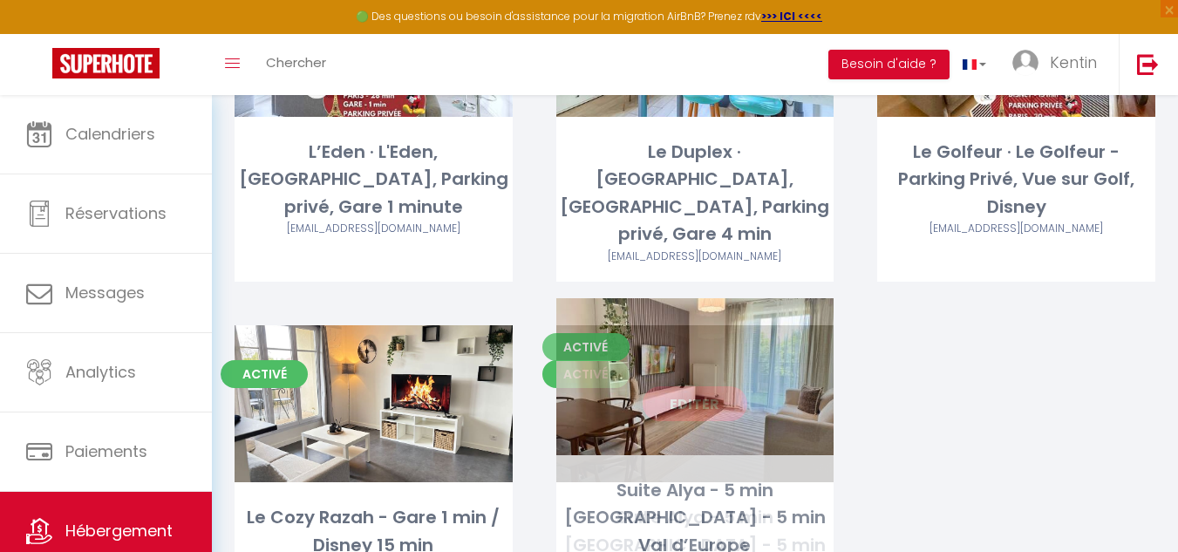
click at [724, 386] on link "Editer" at bounding box center [694, 403] width 105 height 35
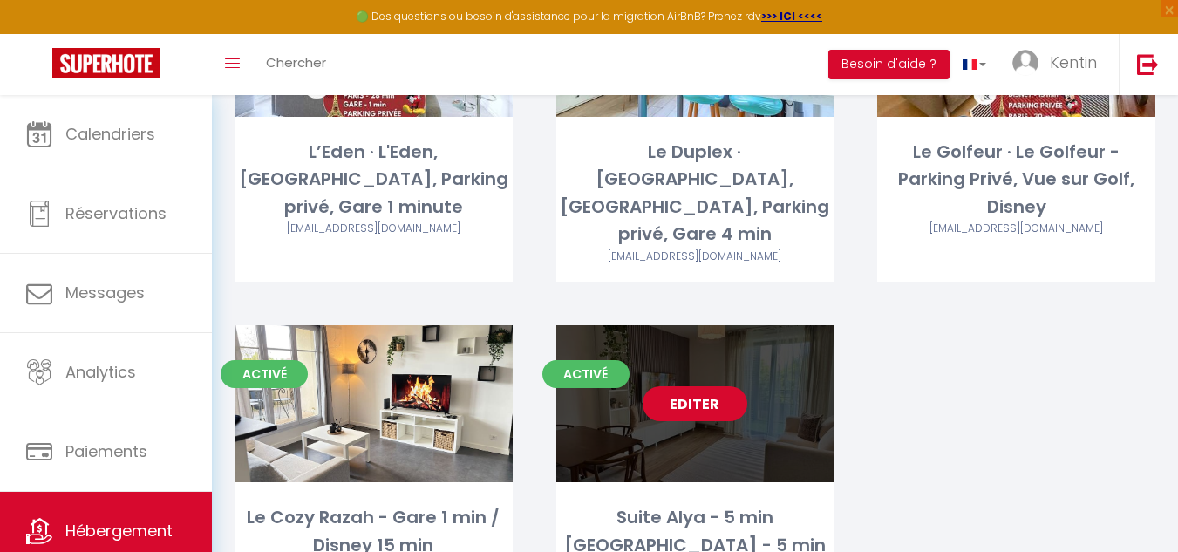
click at [717, 386] on link "Editer" at bounding box center [694, 403] width 105 height 35
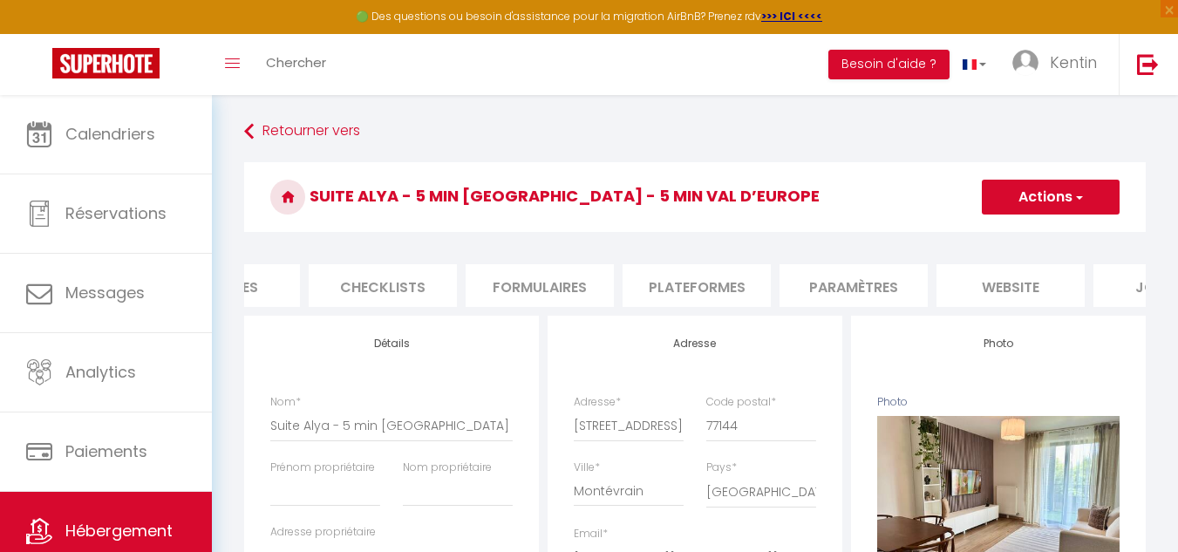
scroll to position [0, 564]
click at [894, 297] on li "Paramètres" at bounding box center [852, 285] width 148 height 43
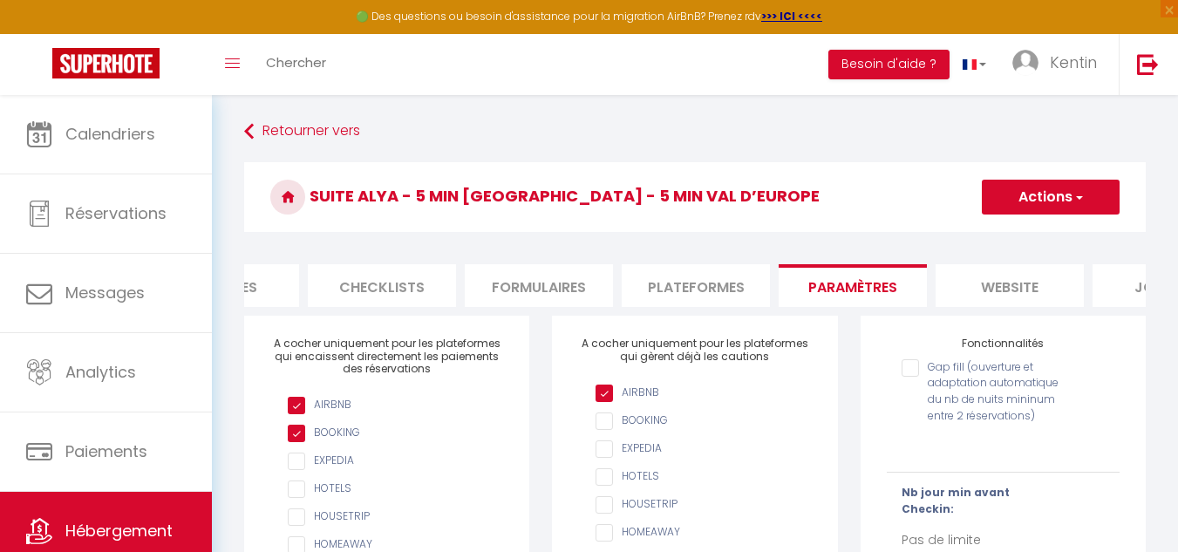
click at [687, 293] on li "Plateformes" at bounding box center [696, 285] width 148 height 43
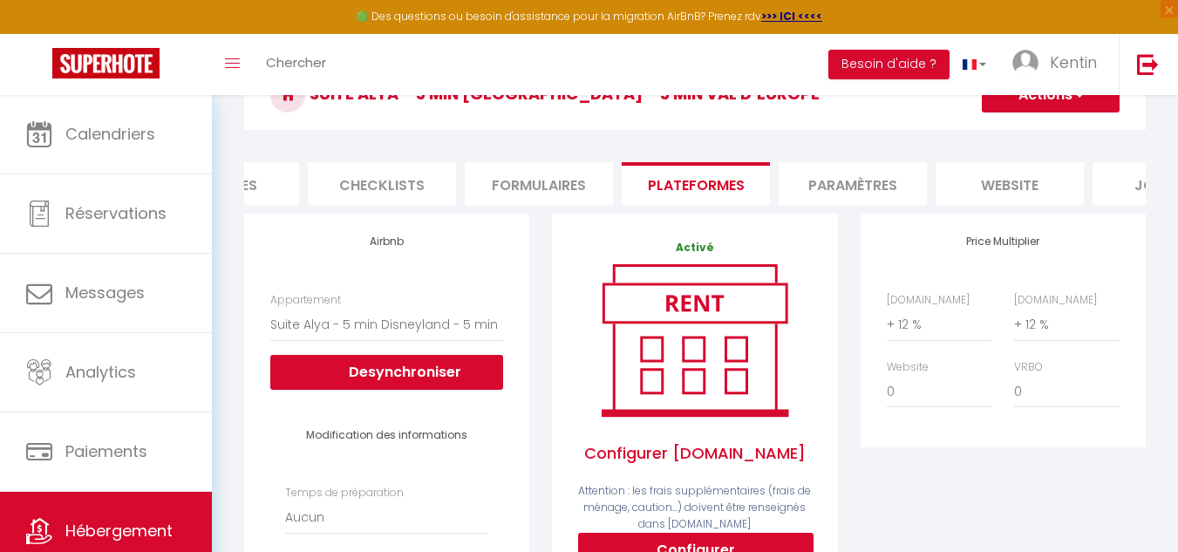
scroll to position [0, 668]
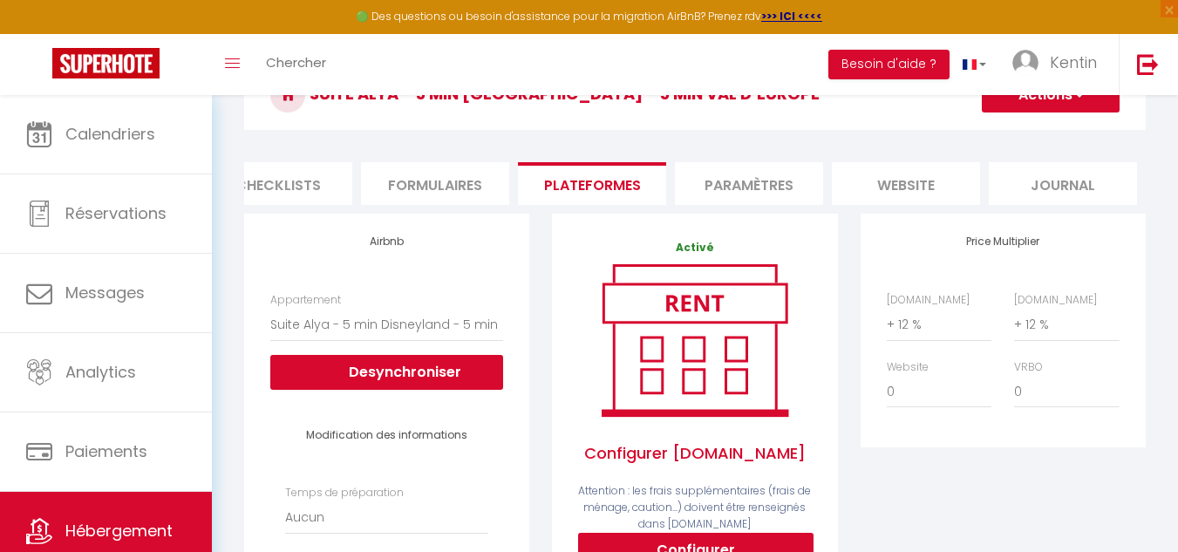
click at [1019, 184] on li "Journal" at bounding box center [1063, 183] width 148 height 43
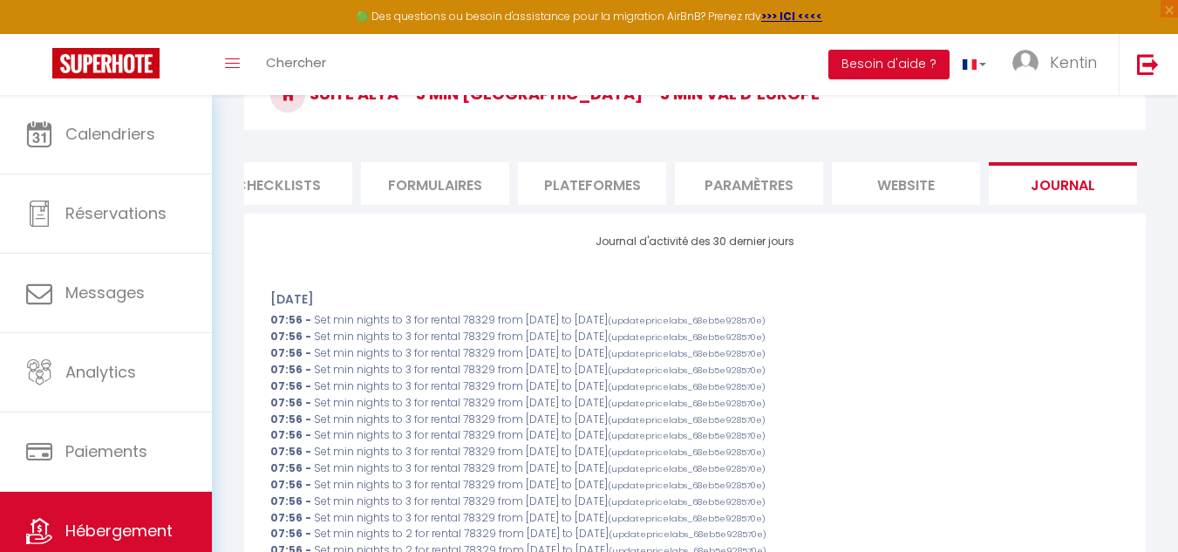
click at [488, 165] on li "Formulaires" at bounding box center [435, 183] width 148 height 43
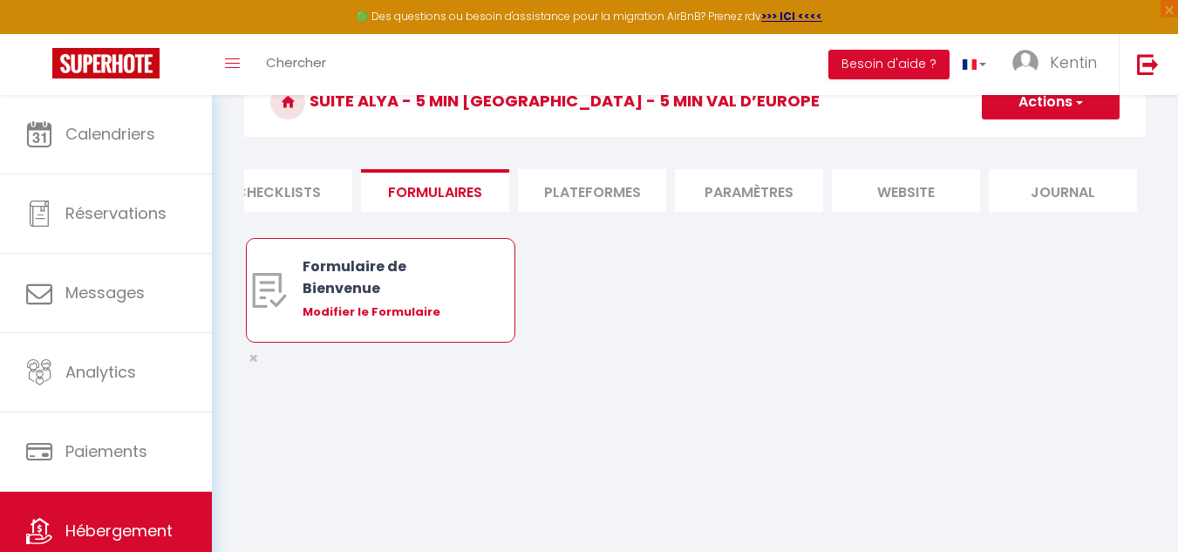
click at [419, 321] on div "Modifier le Formulaire" at bounding box center [392, 311] width 178 height 17
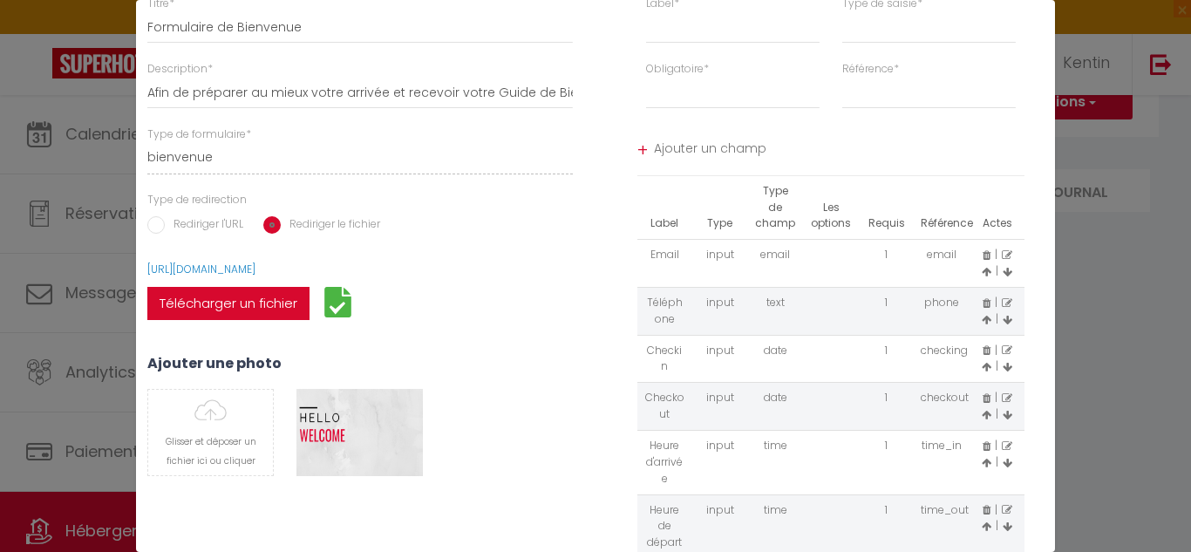
scroll to position [88, 0]
click at [982, 303] on icon at bounding box center [986, 302] width 8 height 10
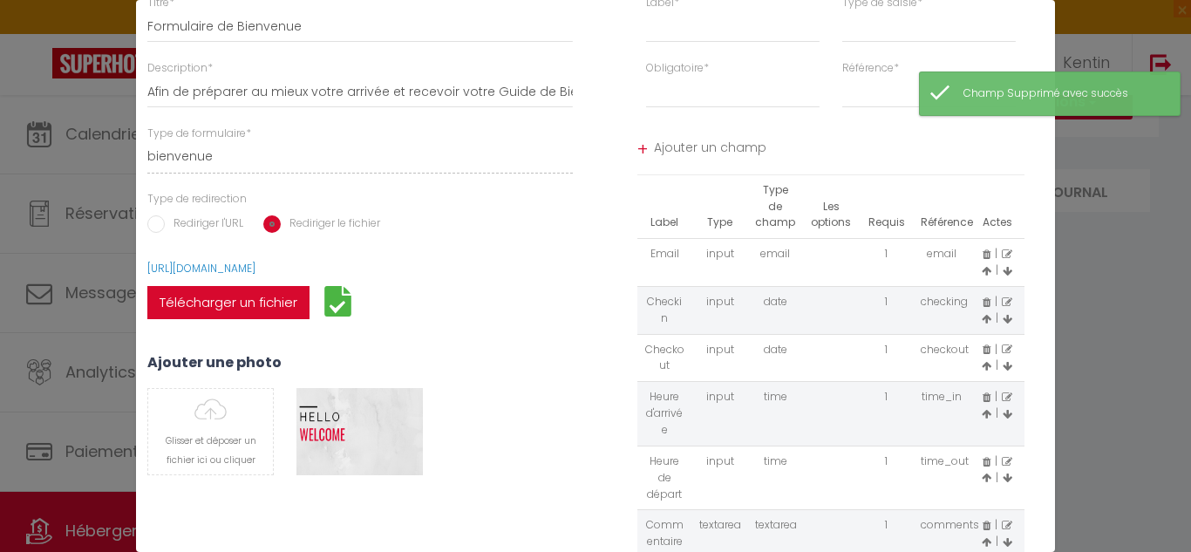
click at [982, 303] on icon at bounding box center [986, 302] width 8 height 10
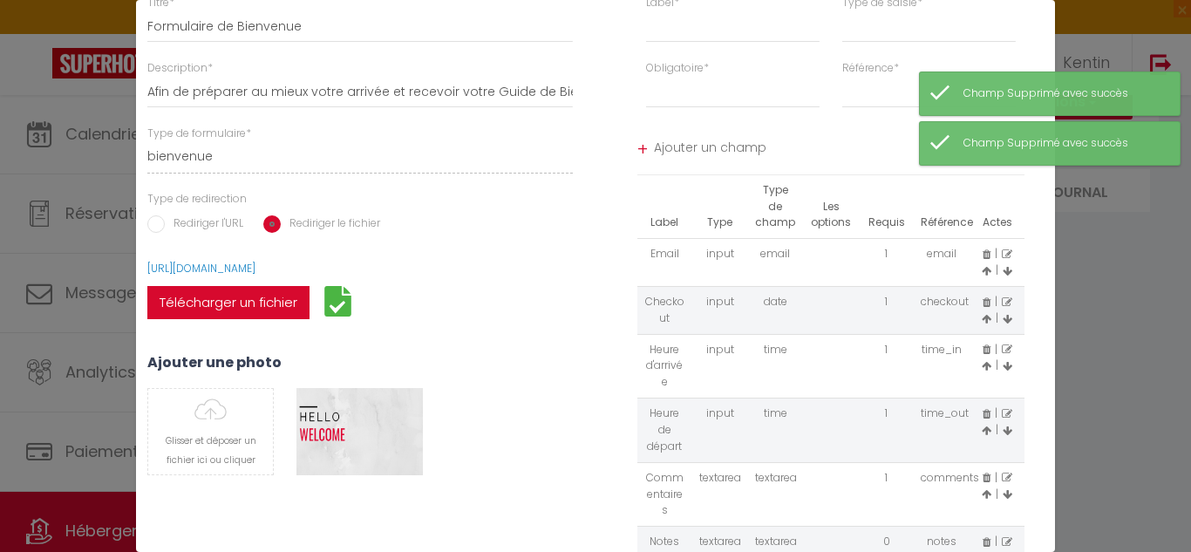
click at [969, 303] on td "| |" at bounding box center [997, 310] width 56 height 48
click at [982, 303] on icon at bounding box center [986, 302] width 8 height 10
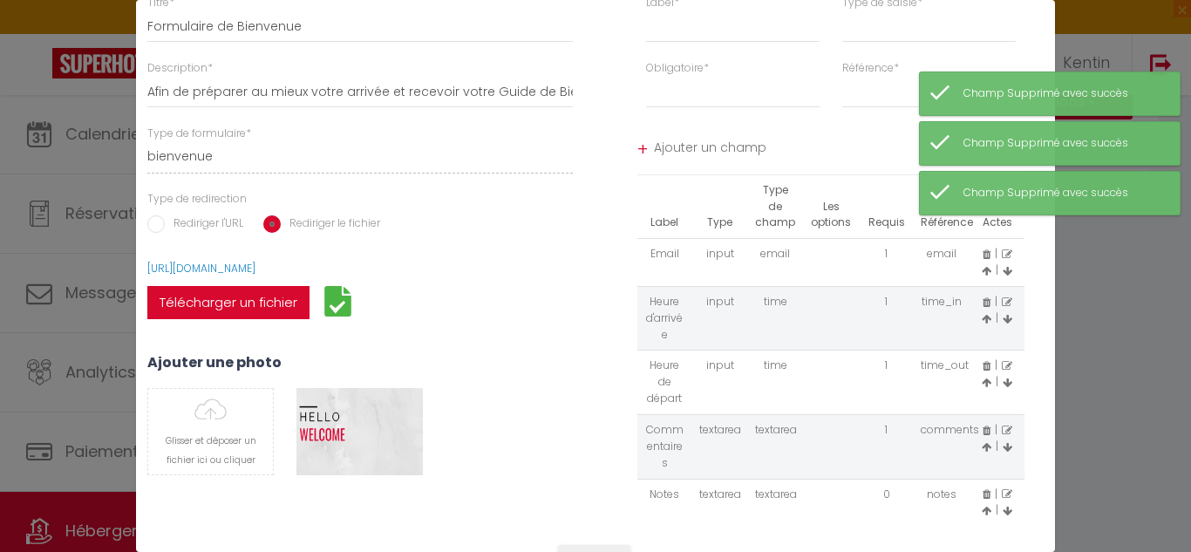
click at [982, 303] on icon at bounding box center [986, 302] width 8 height 10
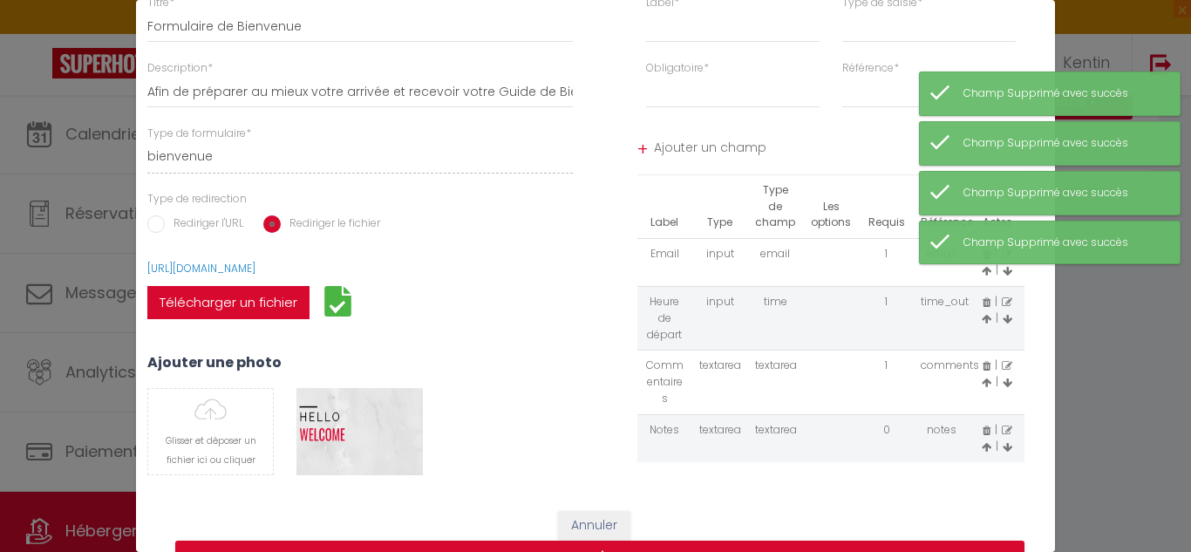
click at [982, 303] on icon at bounding box center [986, 302] width 8 height 10
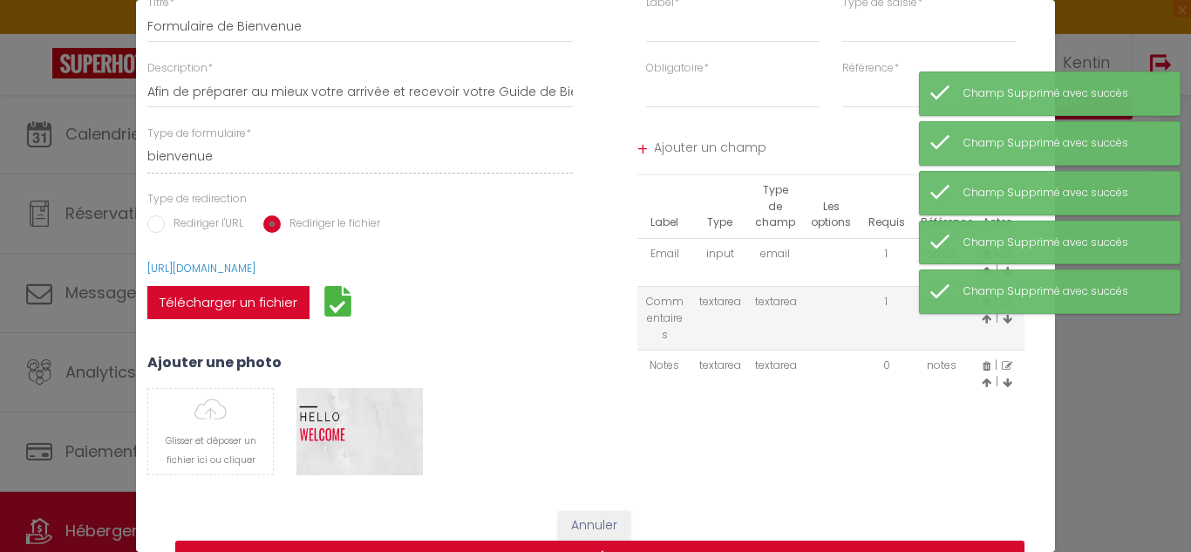
click at [975, 303] on div "Champ Supprimé avec succès" at bounding box center [1050, 291] width 262 height 44
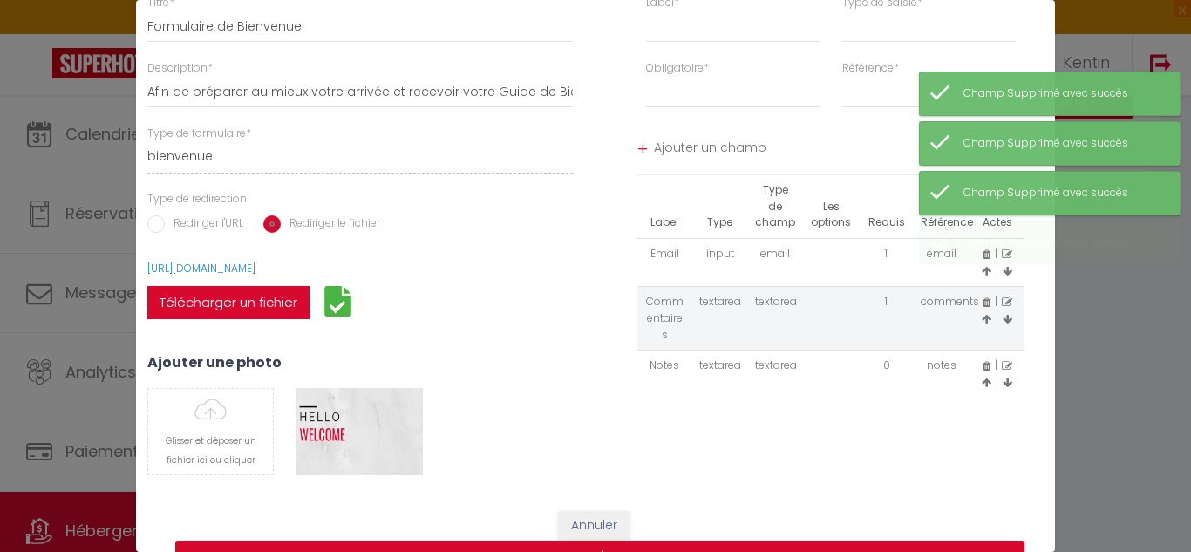
click at [982, 303] on icon at bounding box center [986, 302] width 8 height 10
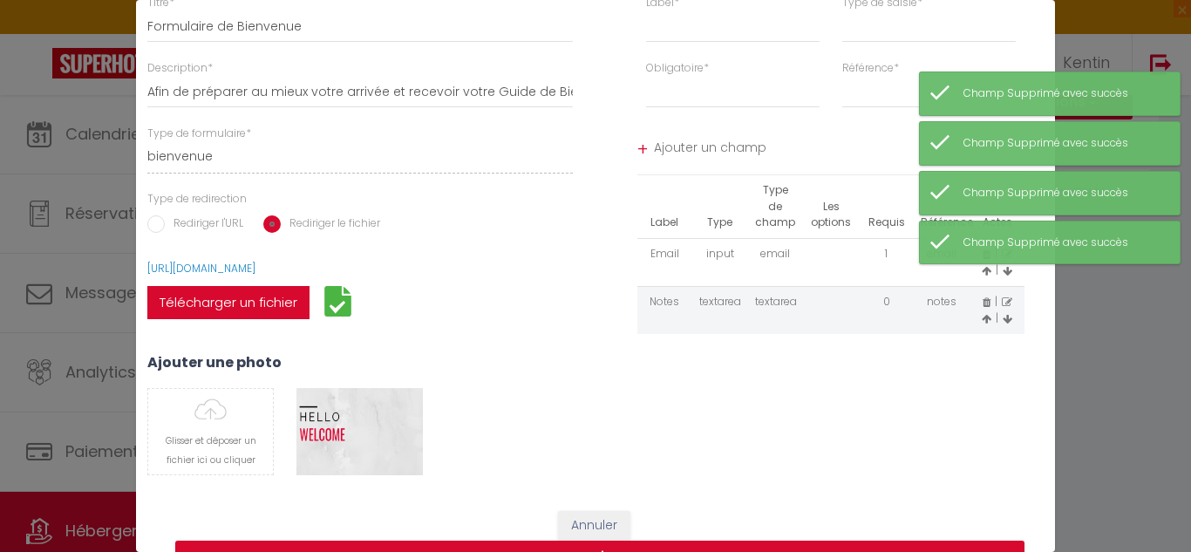
click at [982, 303] on icon at bounding box center [986, 302] width 8 height 10
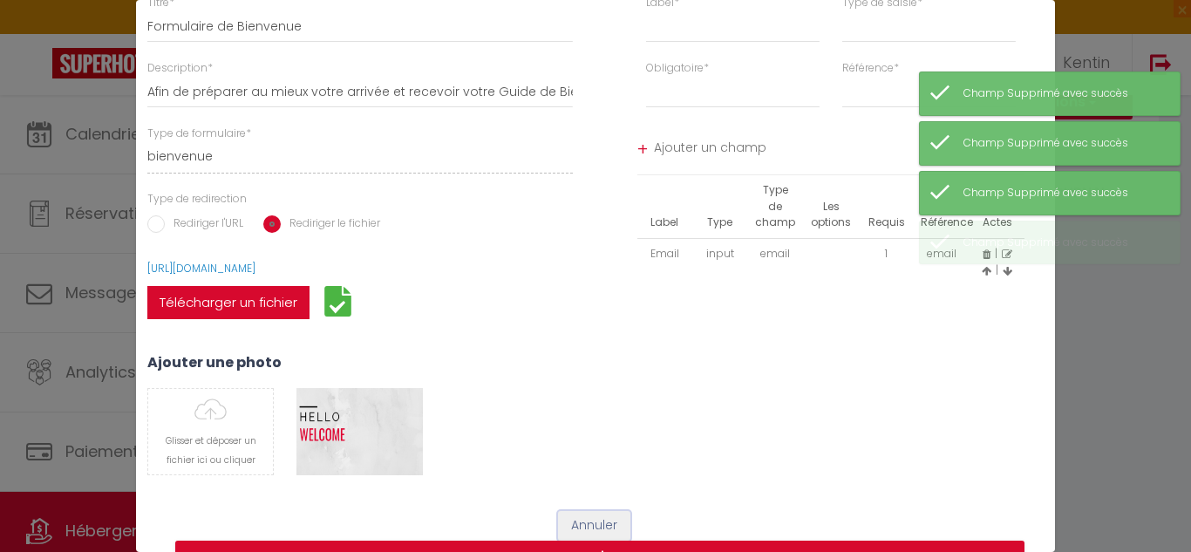
click at [568, 534] on button "Annuler" at bounding box center [594, 526] width 72 height 30
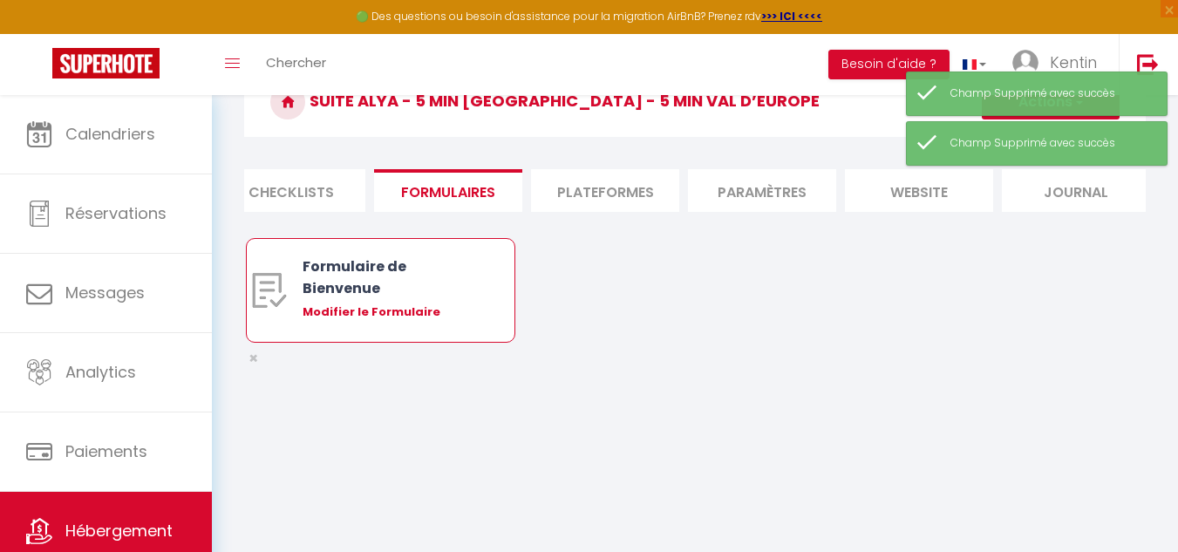
click at [400, 321] on div "Modifier le Formulaire" at bounding box center [392, 311] width 178 height 17
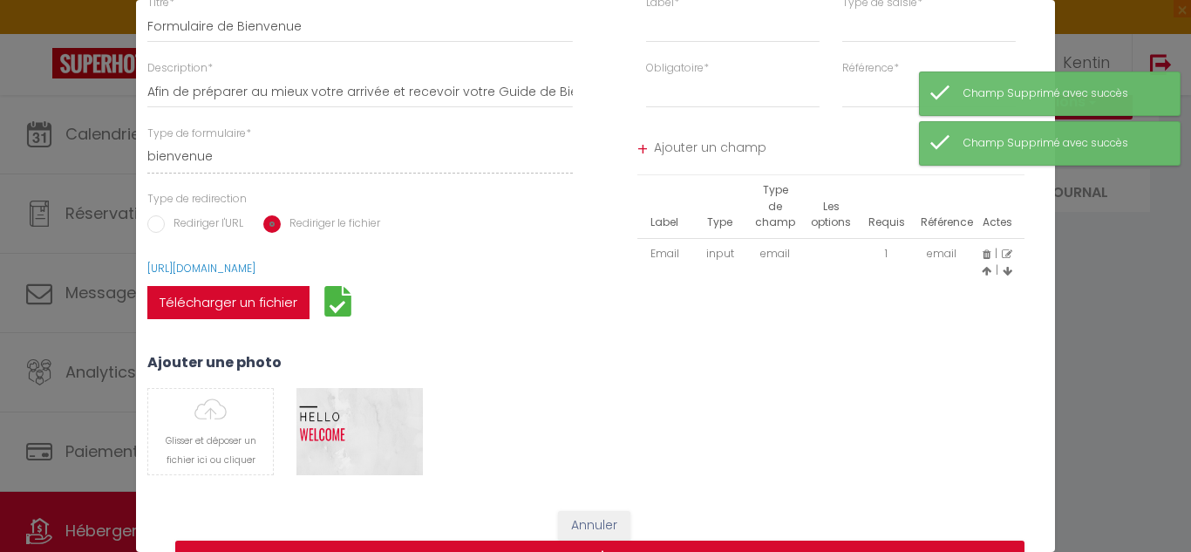
scroll to position [156, 0]
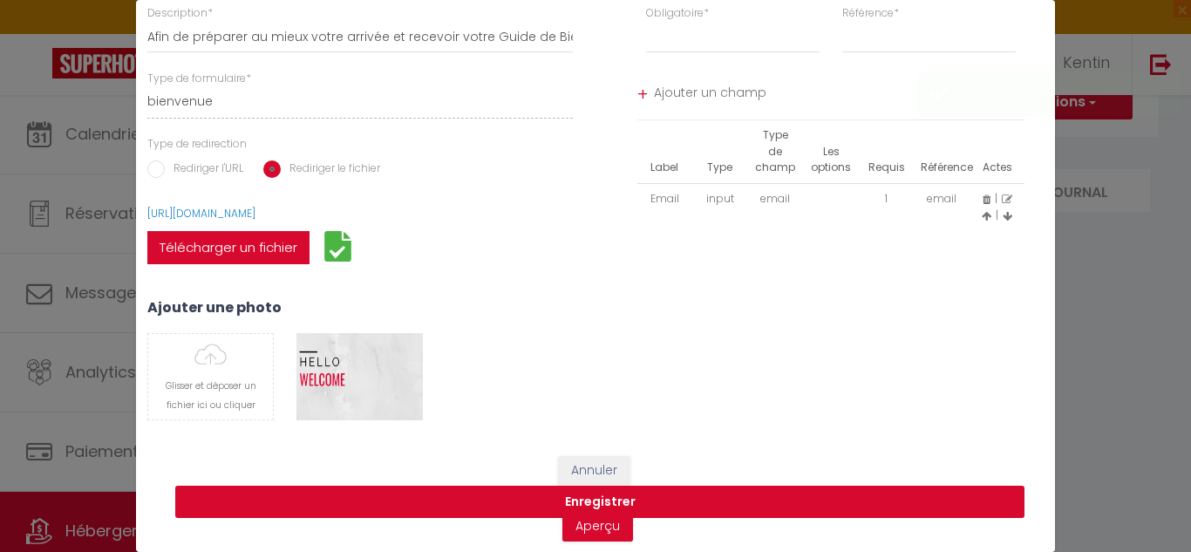
click at [615, 487] on button "Enregistrer" at bounding box center [599, 502] width 849 height 33
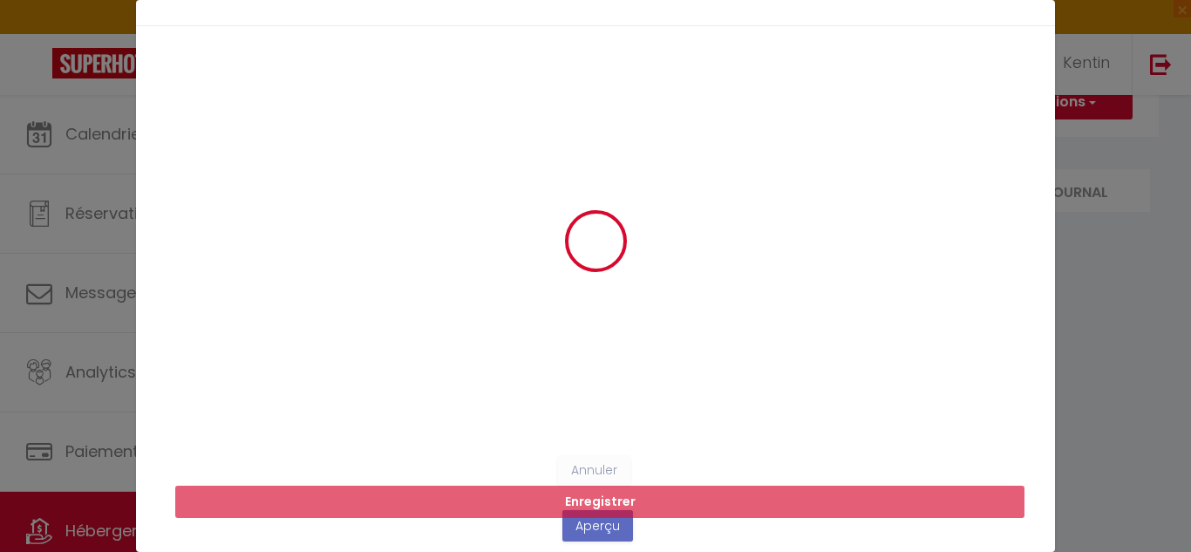
scroll to position [0, 0]
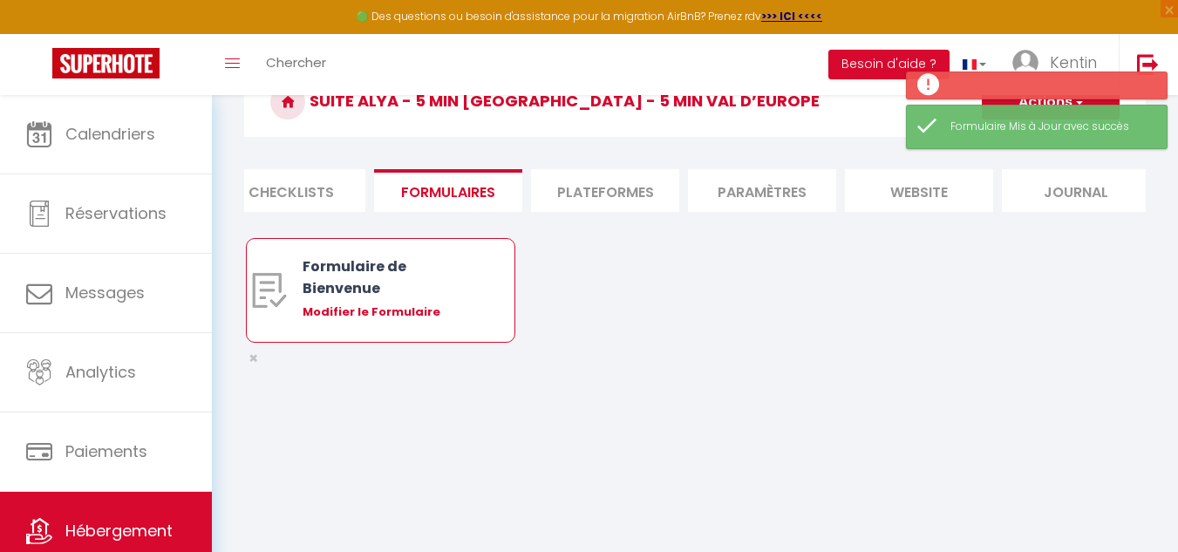
click at [425, 321] on div "Modifier le Formulaire" at bounding box center [392, 311] width 178 height 17
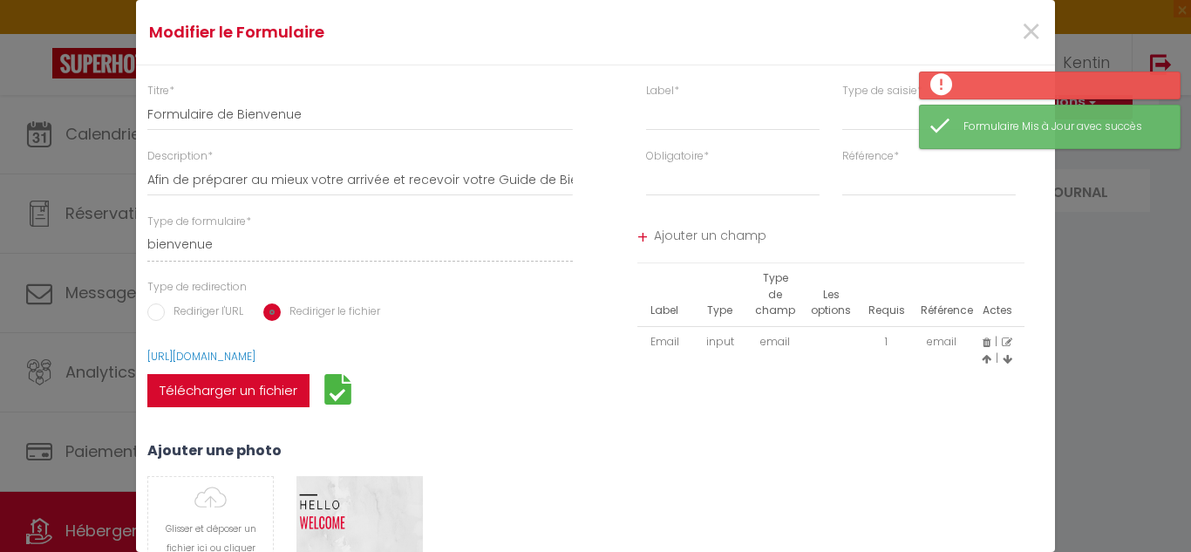
scroll to position [156, 0]
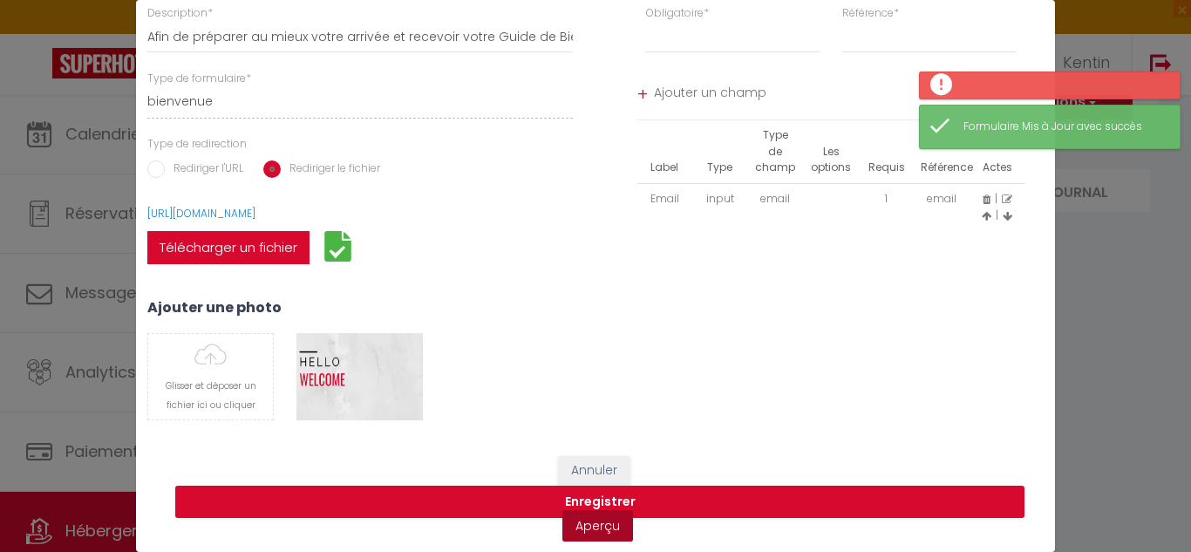
click at [574, 525] on link "Aperçu" at bounding box center [597, 525] width 71 height 31
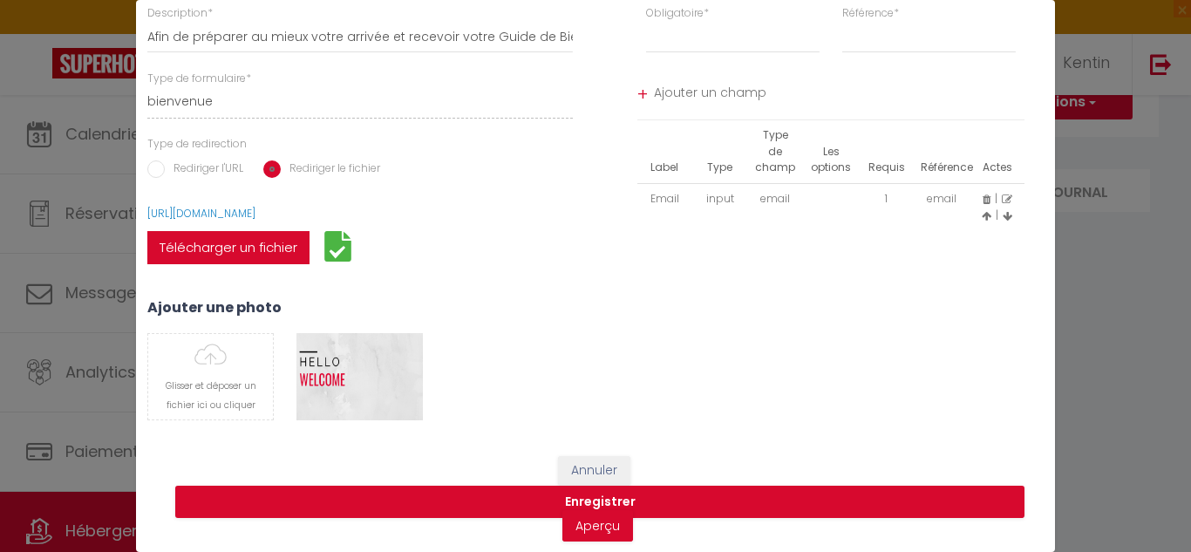
click at [982, 194] on icon at bounding box center [986, 199] width 8 height 10
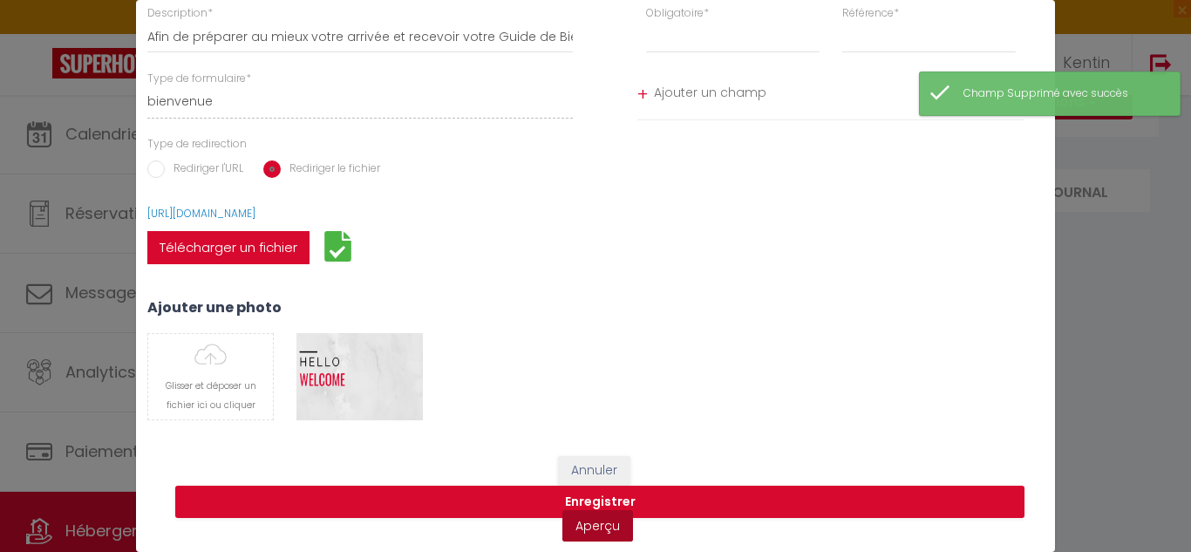
click at [599, 527] on link "Aperçu" at bounding box center [597, 525] width 71 height 31
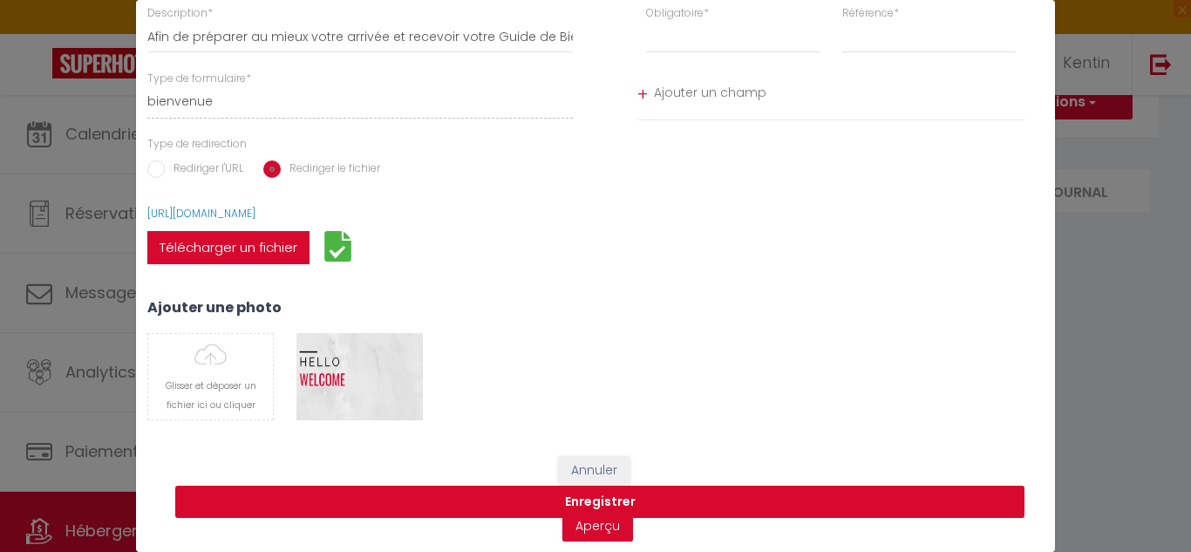
click at [538, 486] on button "Enregistrer" at bounding box center [599, 502] width 849 height 33
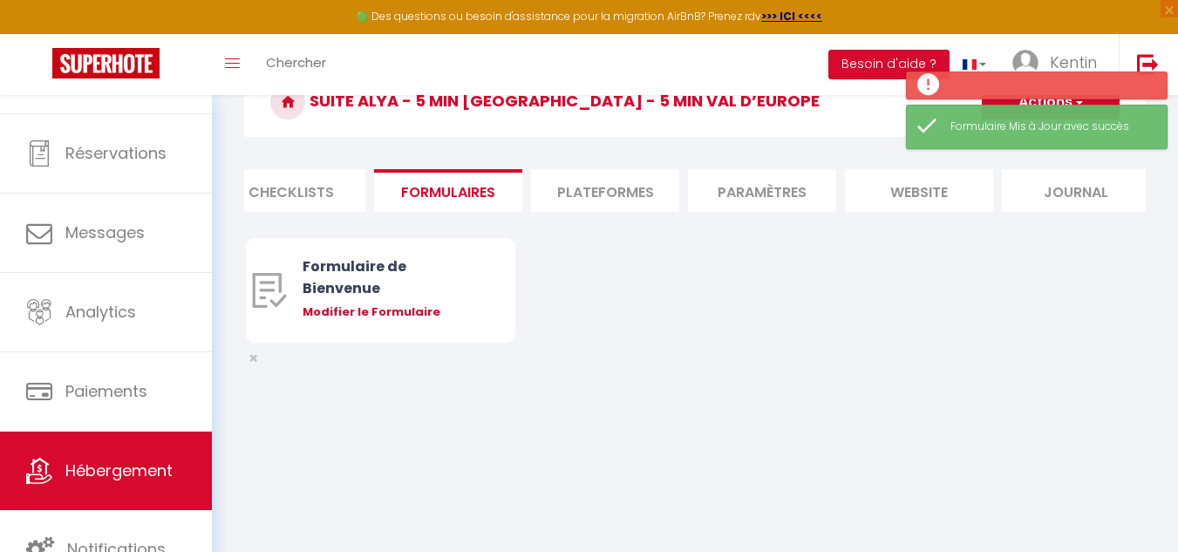
scroll to position [0, 0]
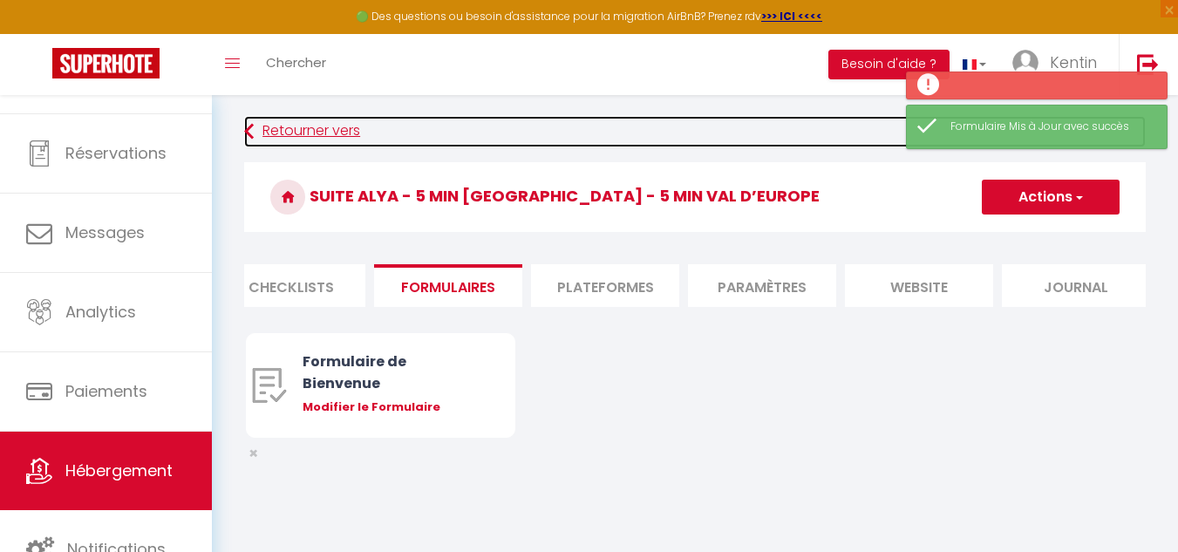
click at [247, 134] on icon at bounding box center [249, 131] width 10 height 31
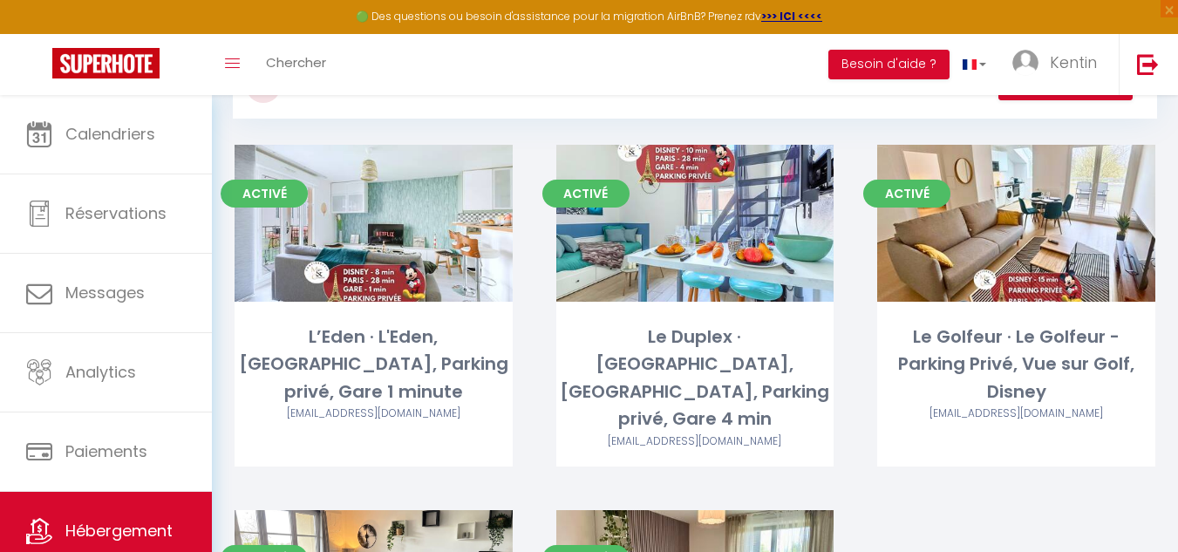
scroll to position [77, 0]
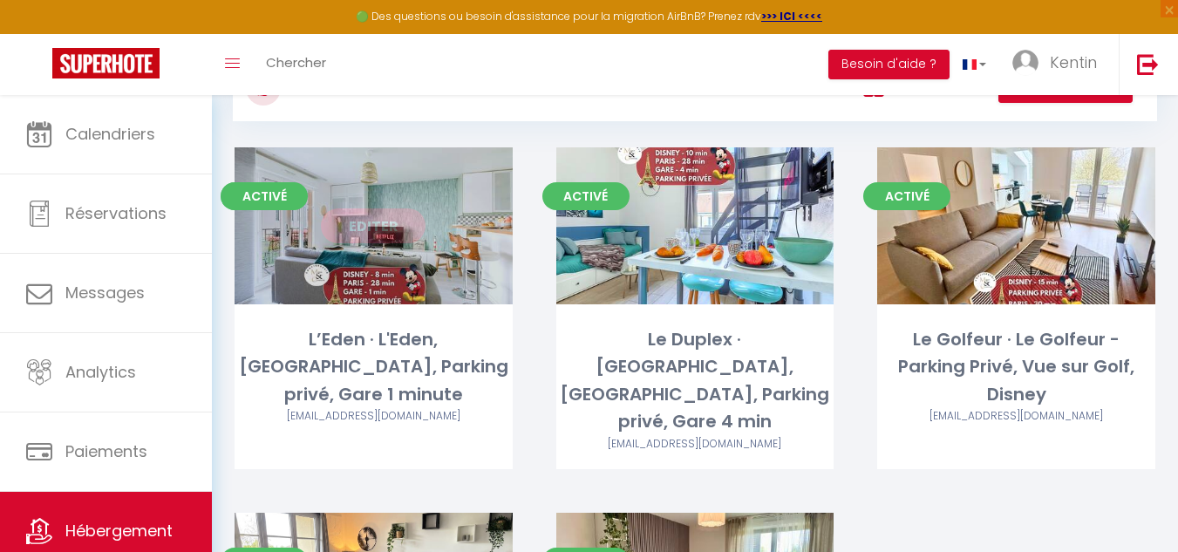
click at [384, 225] on link "Editer" at bounding box center [373, 225] width 105 height 35
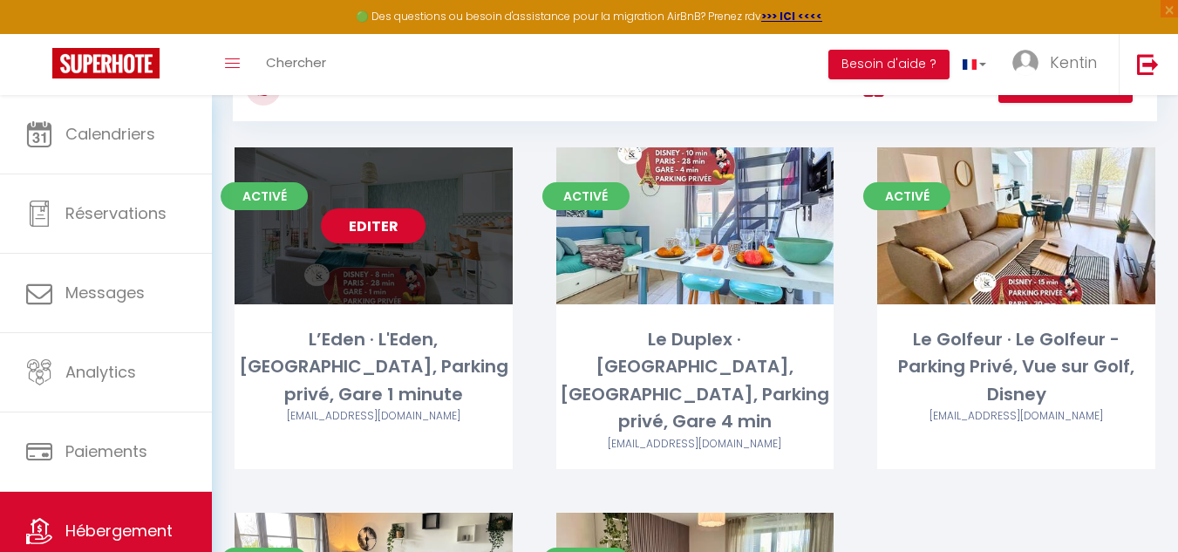
click at [397, 222] on link "Editer" at bounding box center [373, 225] width 105 height 35
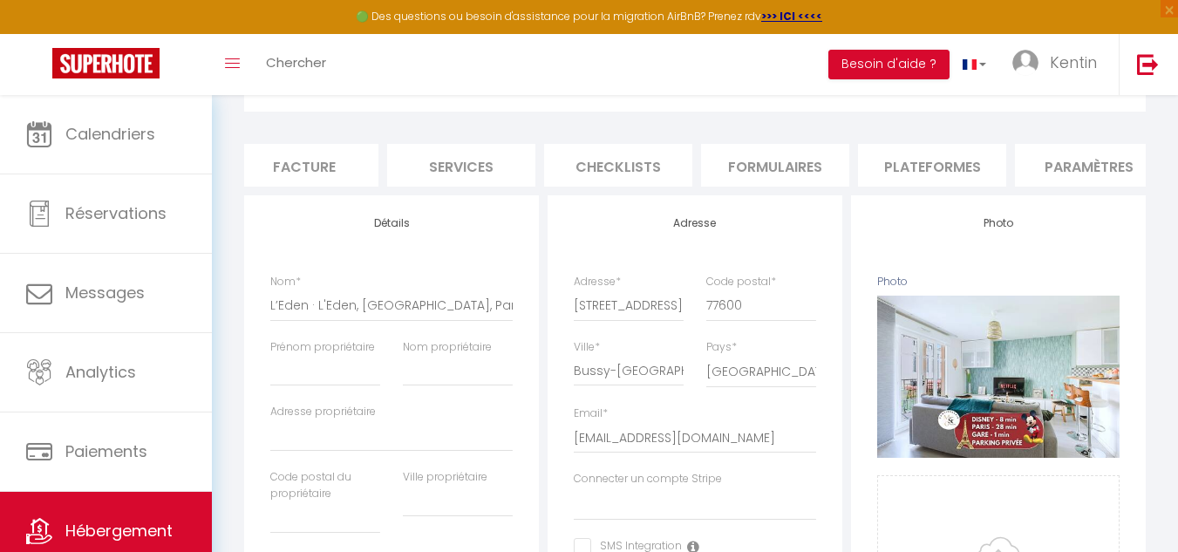
scroll to position [0, 329]
click at [985, 167] on li "Plateformes" at bounding box center [931, 165] width 148 height 43
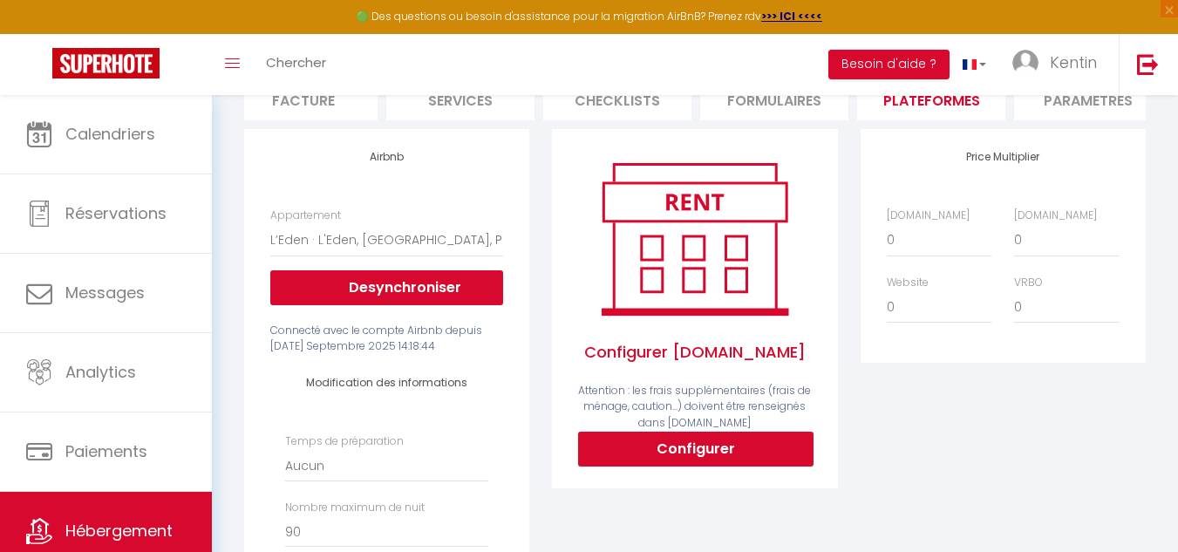
scroll to position [168, 0]
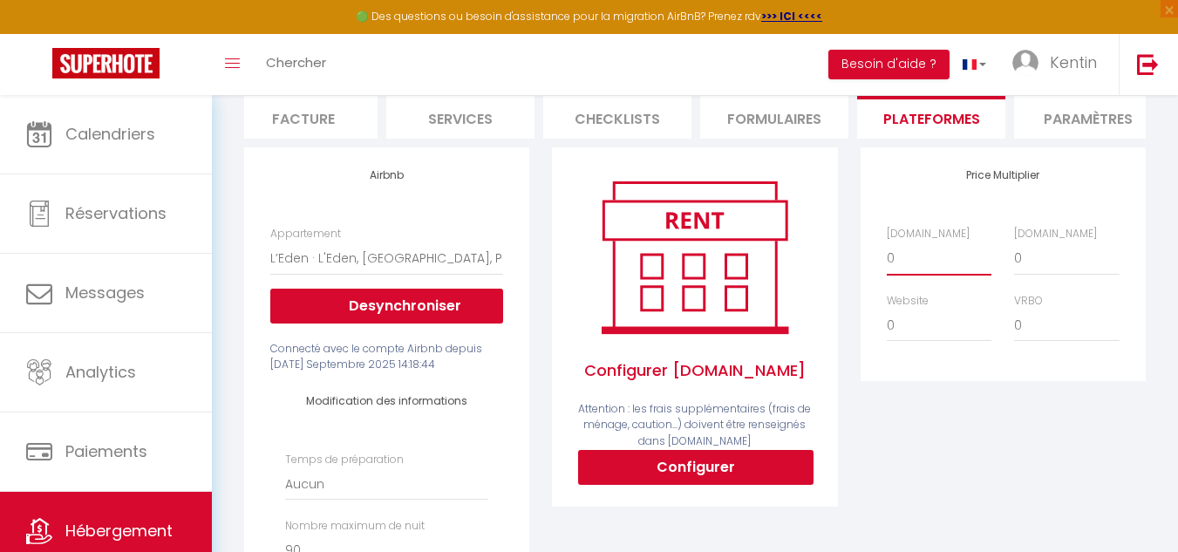
click at [910, 262] on select "0 + 1 % + 2 % + 3 % + 4 % + 5 % + 6 % + 7 % + 8 % + 9 %" at bounding box center [939, 257] width 105 height 33
click at [837, 282] on div "Configurer [DOMAIN_NAME] Attention : les frais supplémentaires (frais de ménage…" at bounding box center [694, 326] width 285 height 359
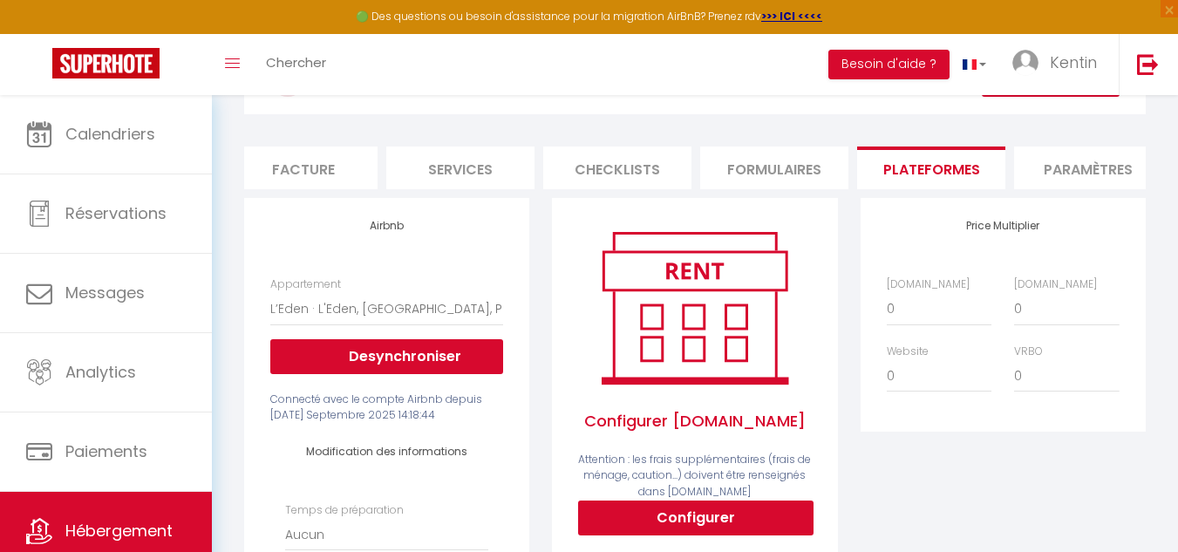
scroll to position [119, 0]
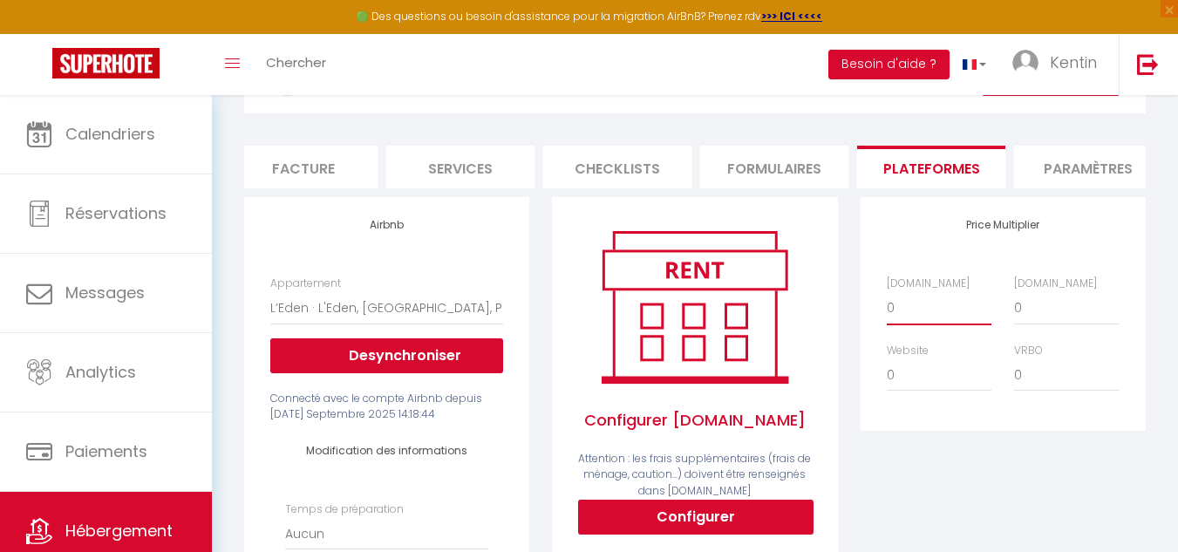
click at [905, 324] on select "0 + 1 % + 2 % + 3 % + 4 % + 5 % + 6 % + 7 % + 8 % + 9 %" at bounding box center [939, 307] width 105 height 33
click at [887, 304] on select "0 + 1 % + 2 % + 3 % + 4 % + 5 % + 6 % + 7 % + 8 % + 9 %" at bounding box center [939, 307] width 105 height 33
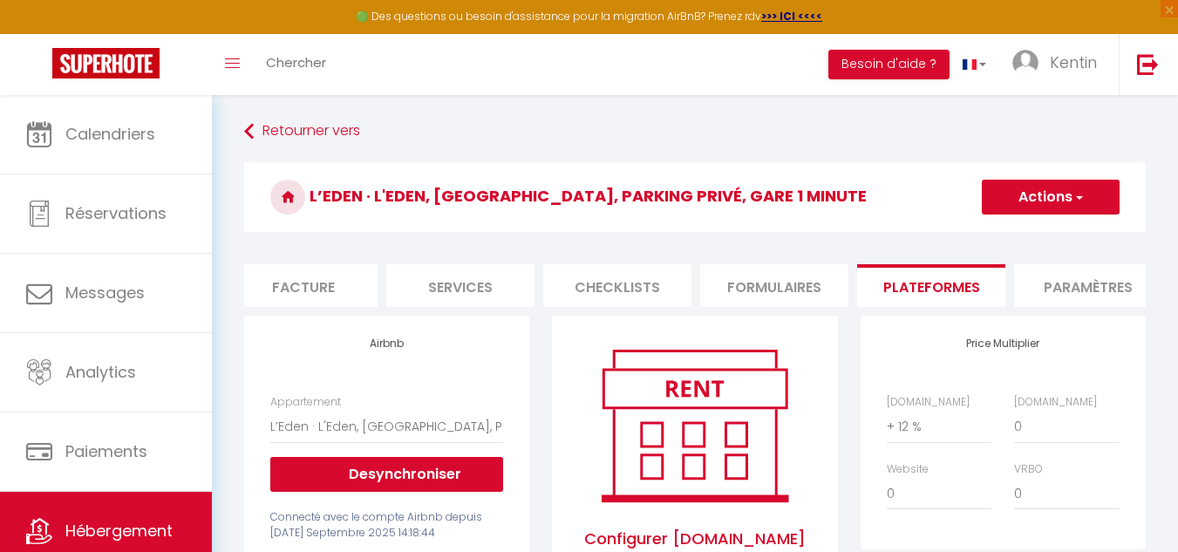
click at [1023, 201] on button "Actions" at bounding box center [1051, 197] width 138 height 35
click at [1027, 238] on link "Enregistrer" at bounding box center [1050, 235] width 138 height 23
click at [156, 535] on span "Hébergement" at bounding box center [118, 531] width 107 height 22
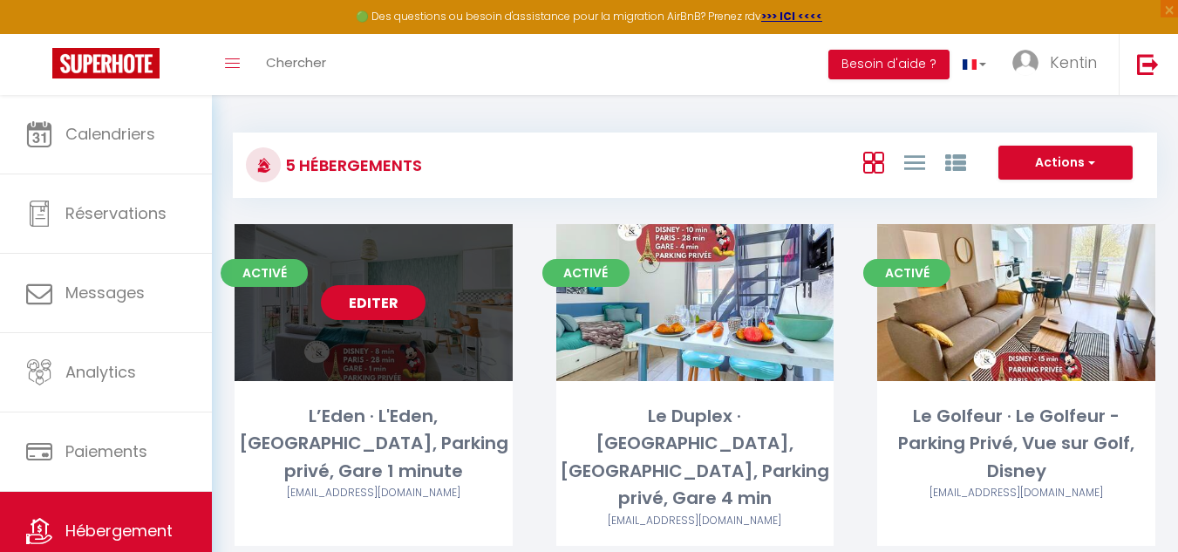
click at [375, 303] on link "Editer" at bounding box center [373, 302] width 105 height 35
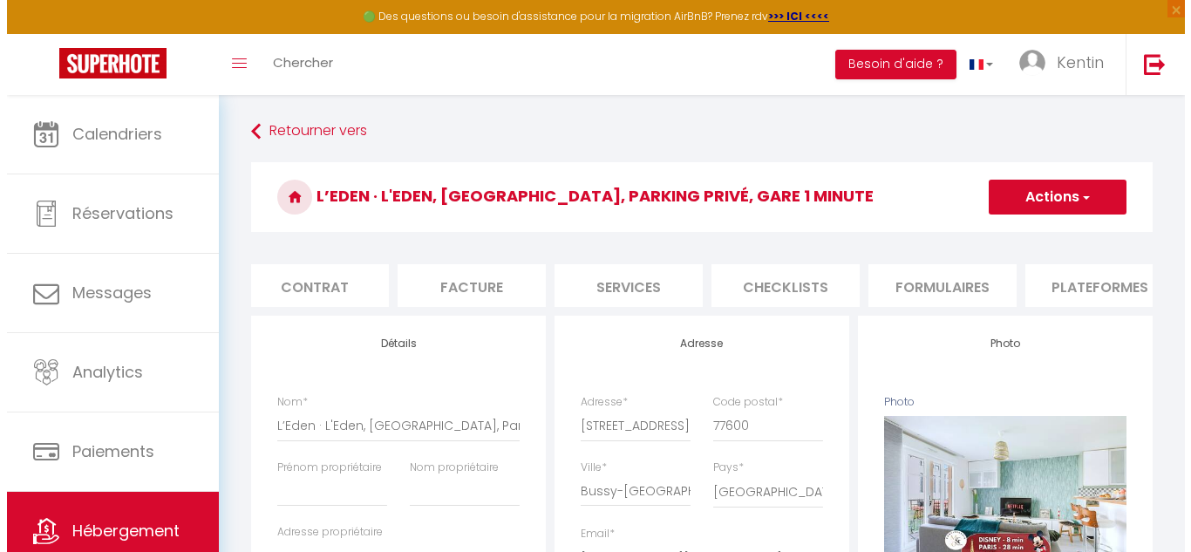
scroll to position [0, 181]
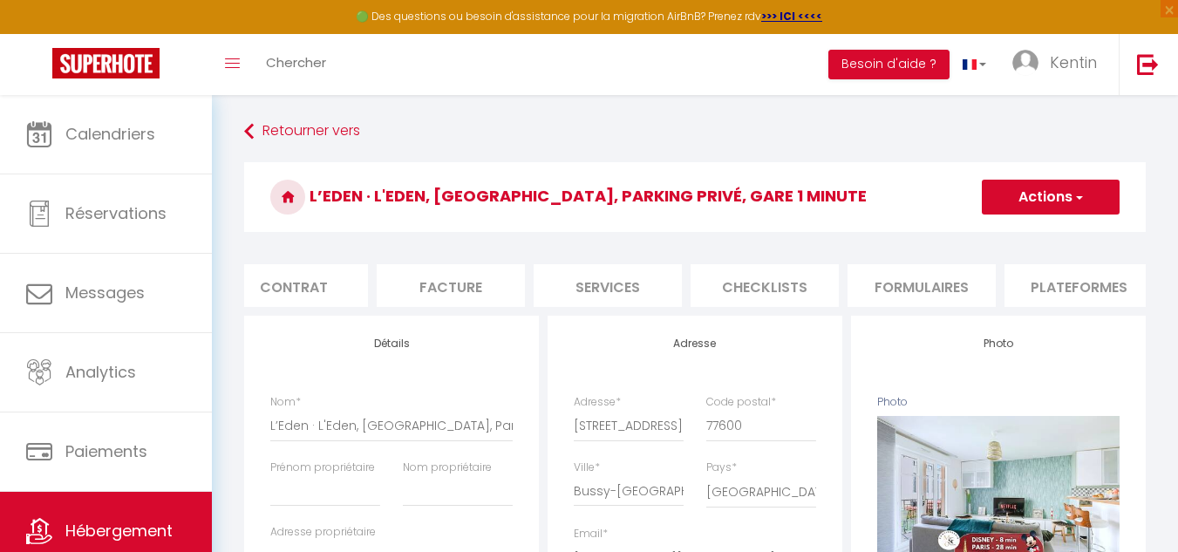
click at [957, 281] on li "Formulaires" at bounding box center [921, 285] width 148 height 43
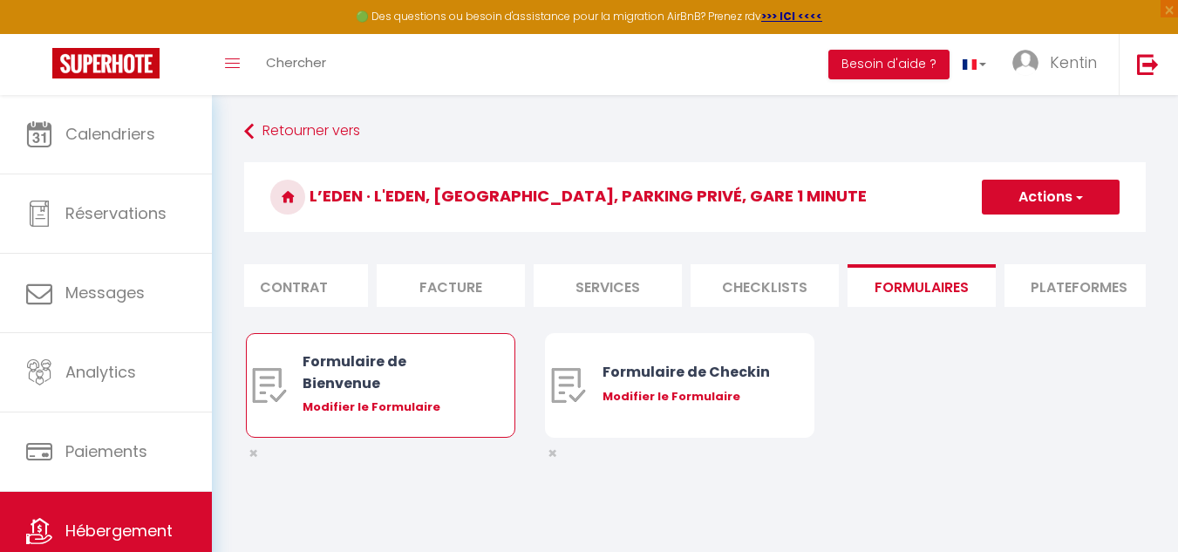
click at [417, 416] on div "Modifier le Formulaire" at bounding box center [392, 406] width 178 height 17
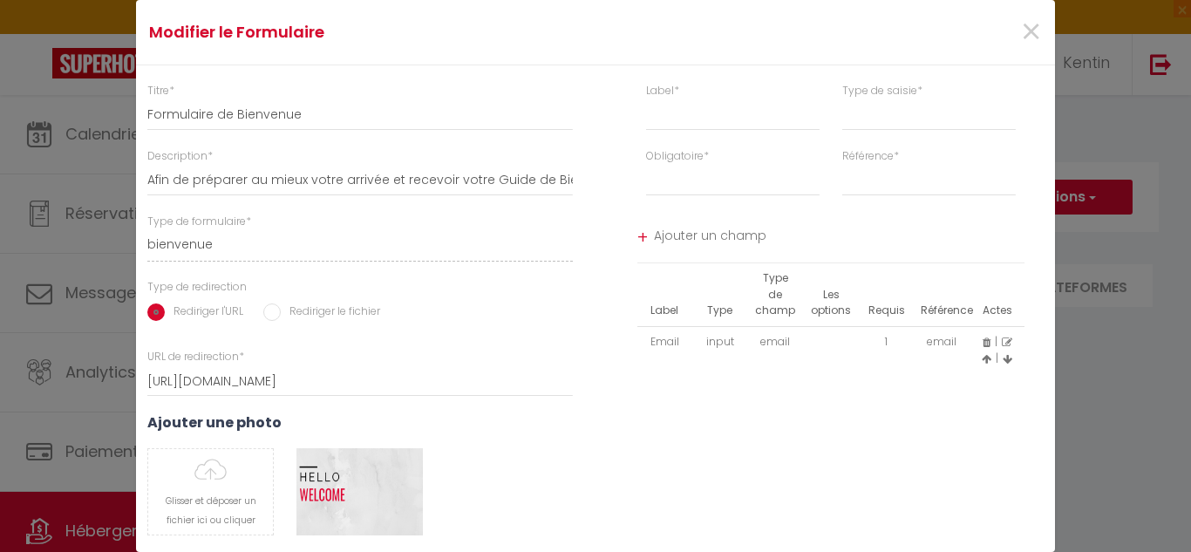
scroll to position [128, 0]
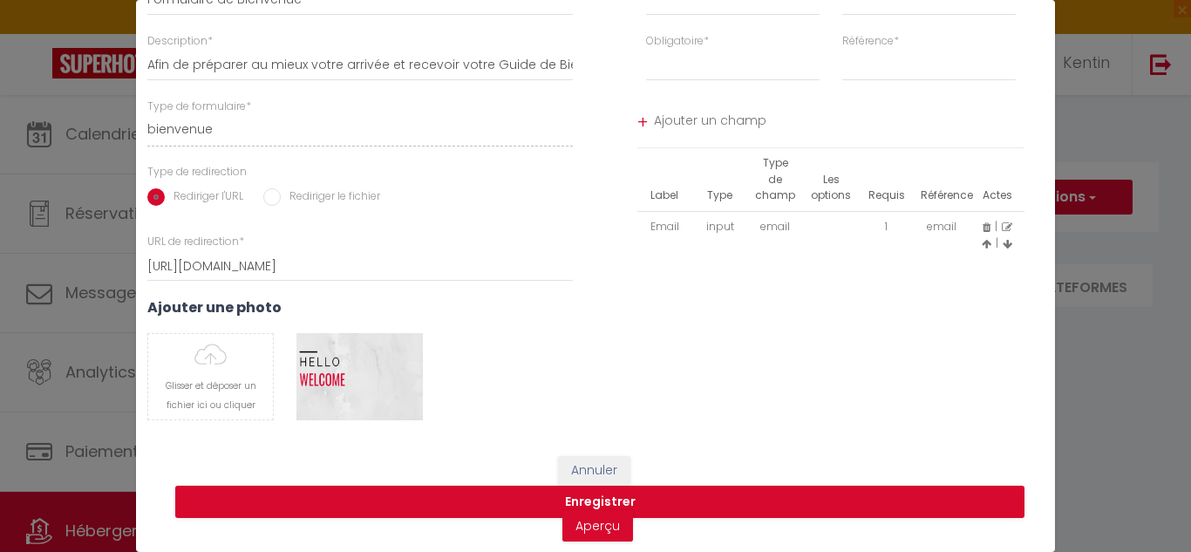
click at [282, 194] on label "Rediriger le fichier" at bounding box center [330, 197] width 99 height 19
click at [281, 194] on input "Rediriger le fichier" at bounding box center [271, 196] width 17 height 17
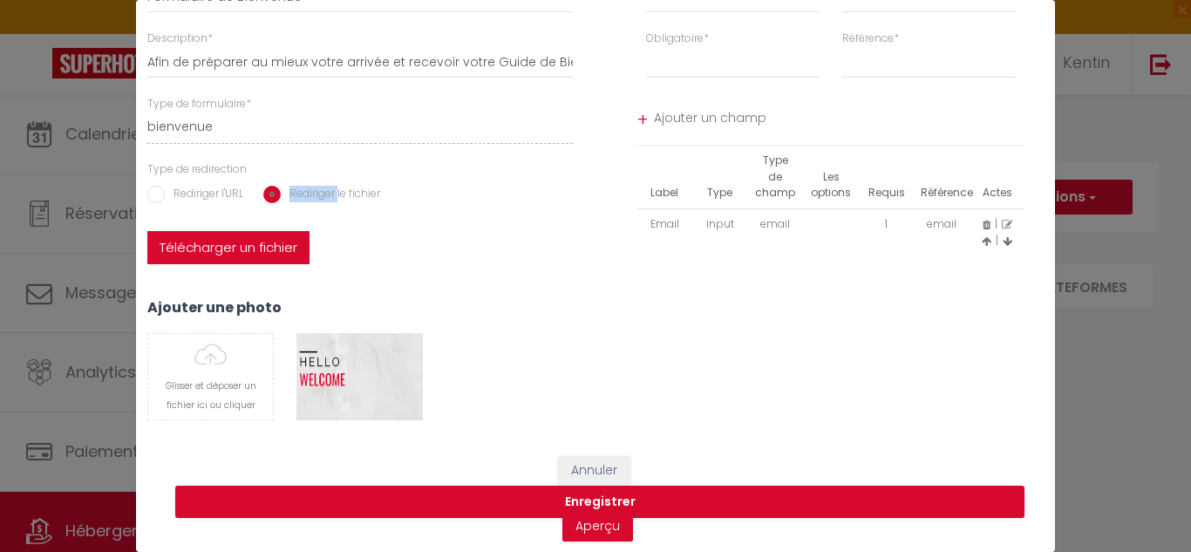
click at [282, 194] on label "Rediriger le fichier" at bounding box center [330, 195] width 99 height 19
click at [281, 194] on input "Rediriger le fichier" at bounding box center [271, 194] width 17 height 17
click at [262, 242] on label "Télécharger un fichier" at bounding box center [228, 247] width 162 height 33
click at [147, 231] on input "Télécharger un fichier" at bounding box center [147, 231] width 0 height 0
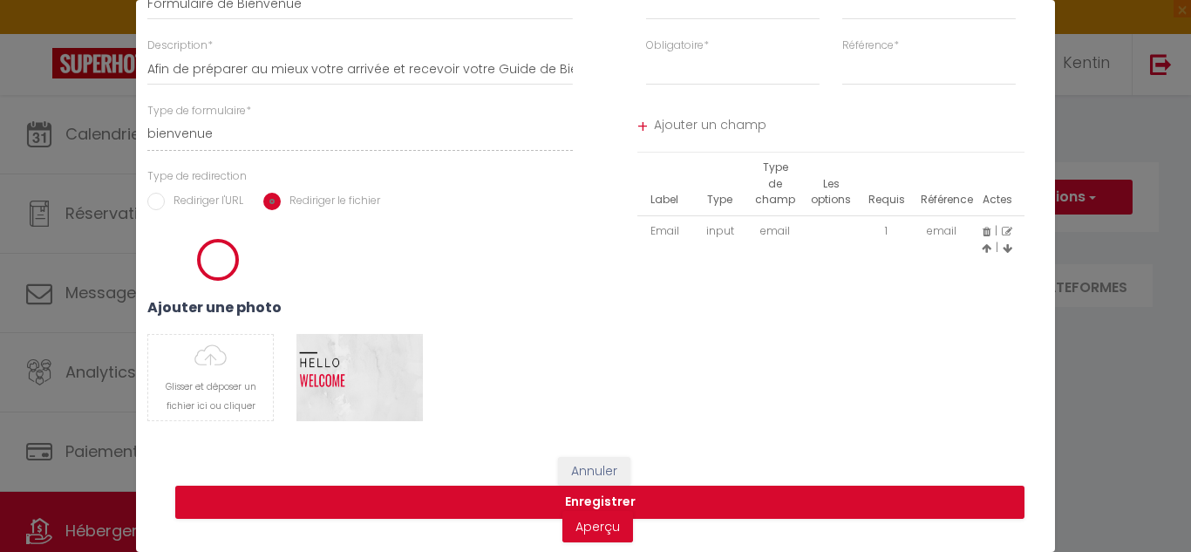
scroll to position [124, 0]
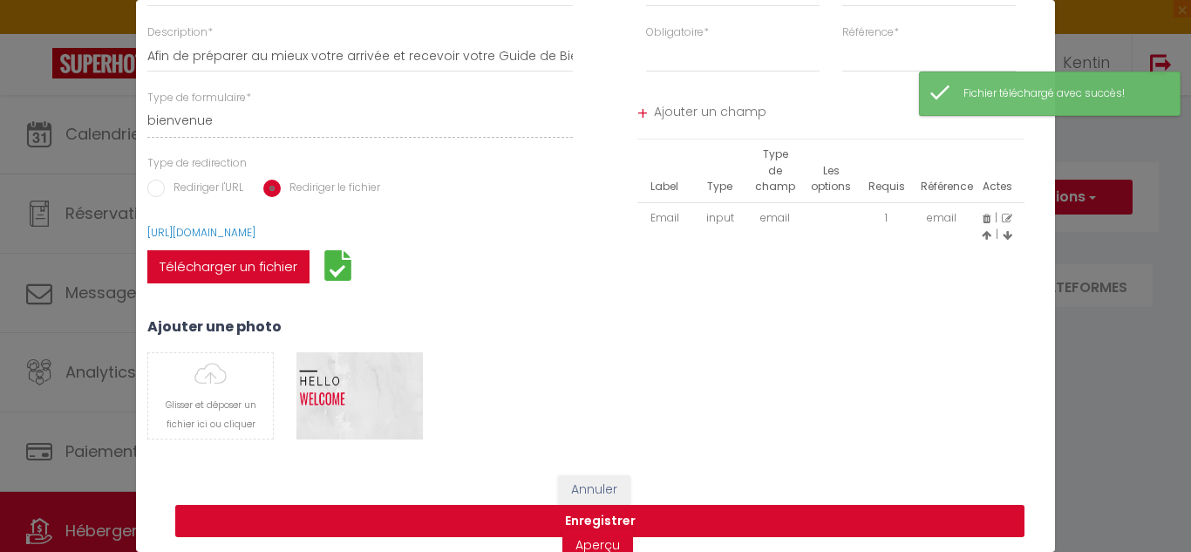
click at [667, 524] on button "Enregistrer" at bounding box center [599, 521] width 849 height 33
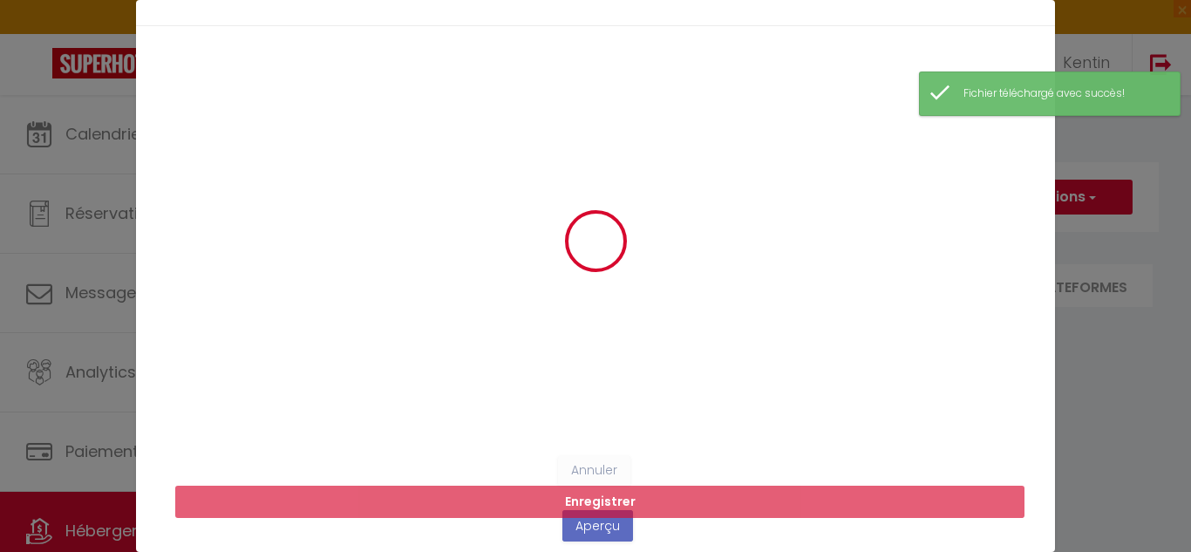
scroll to position [0, 0]
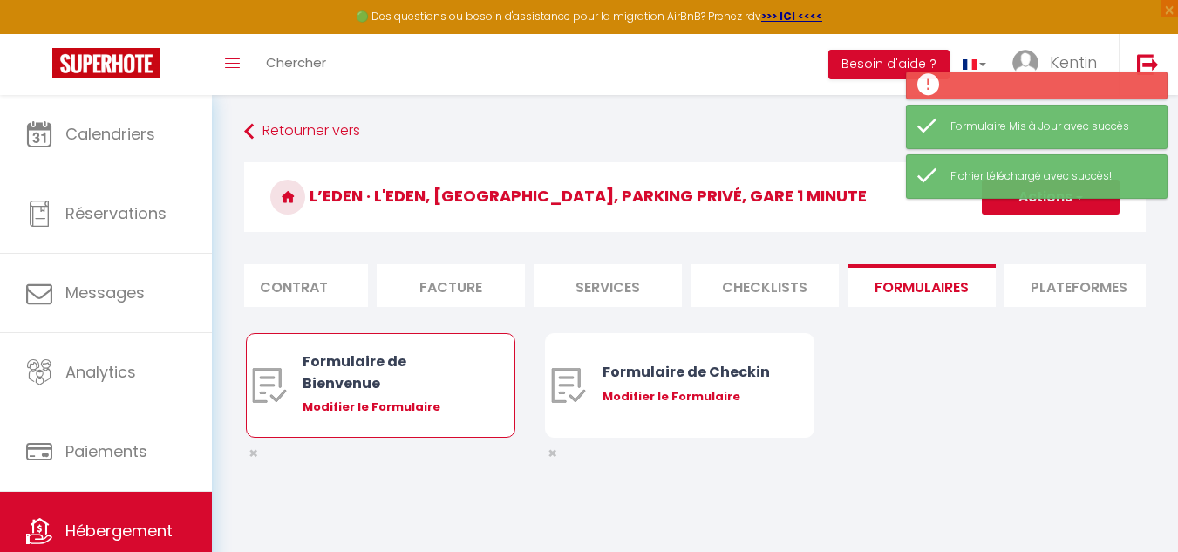
click at [410, 416] on div "Modifier le Formulaire" at bounding box center [392, 406] width 178 height 17
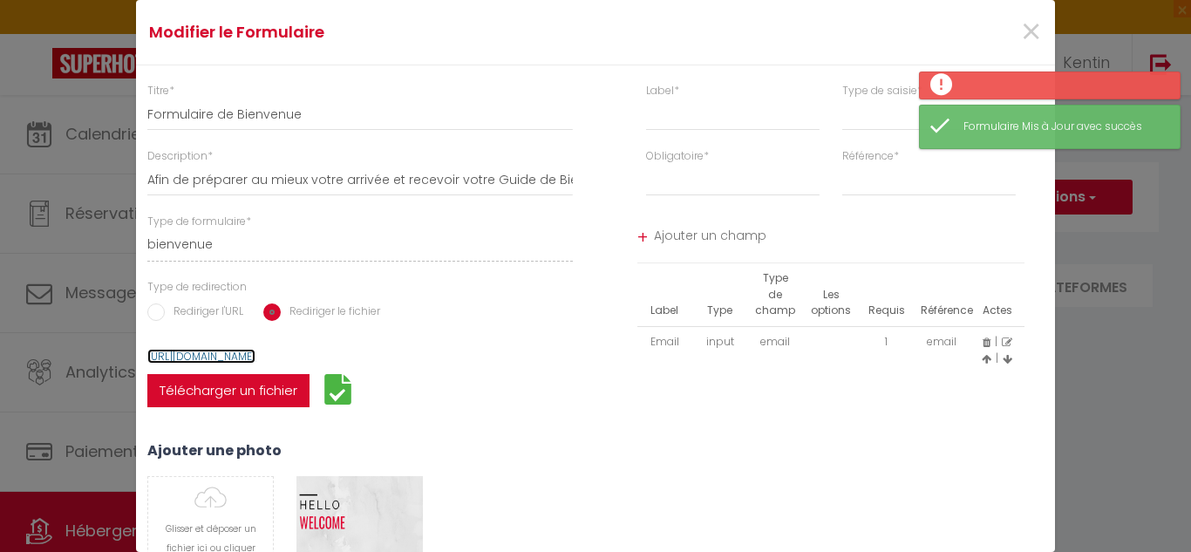
click at [255, 352] on link "[URL][DOMAIN_NAME]" at bounding box center [201, 356] width 108 height 15
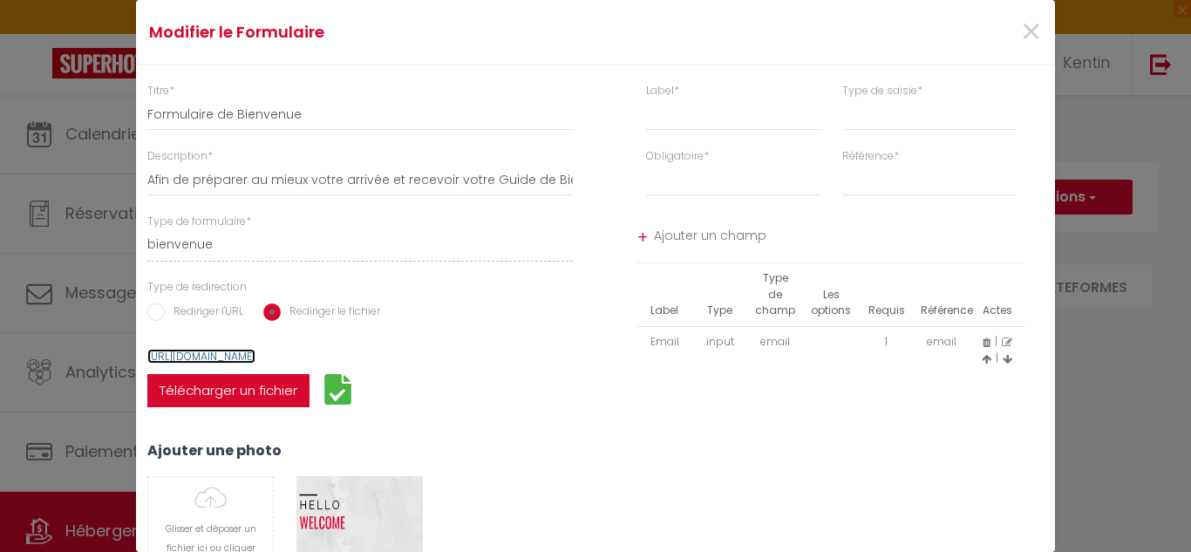
scroll to position [156, 0]
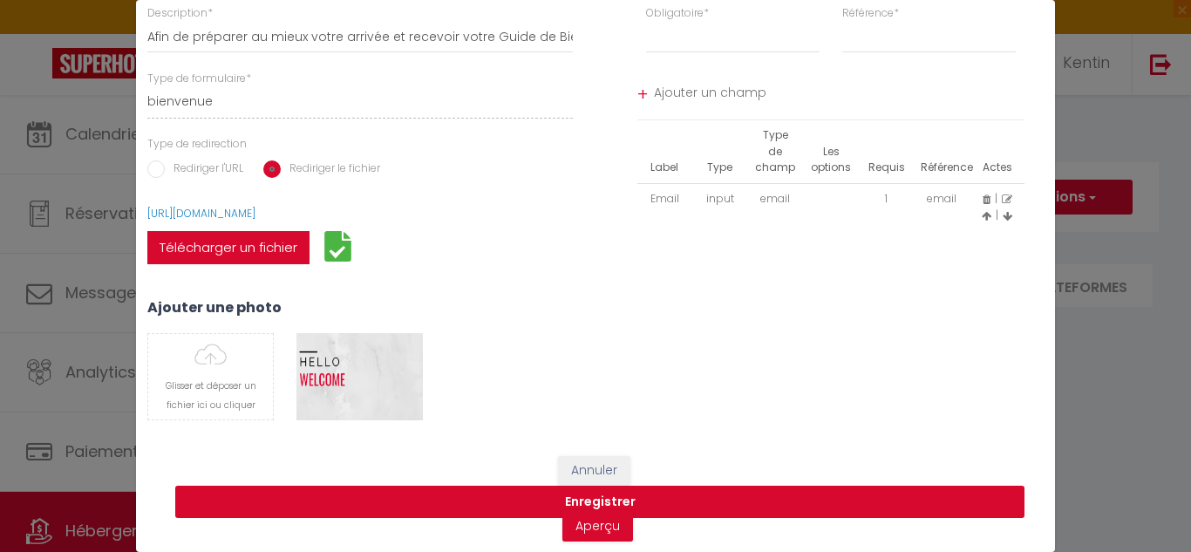
click at [699, 486] on button "Enregistrer" at bounding box center [599, 502] width 849 height 33
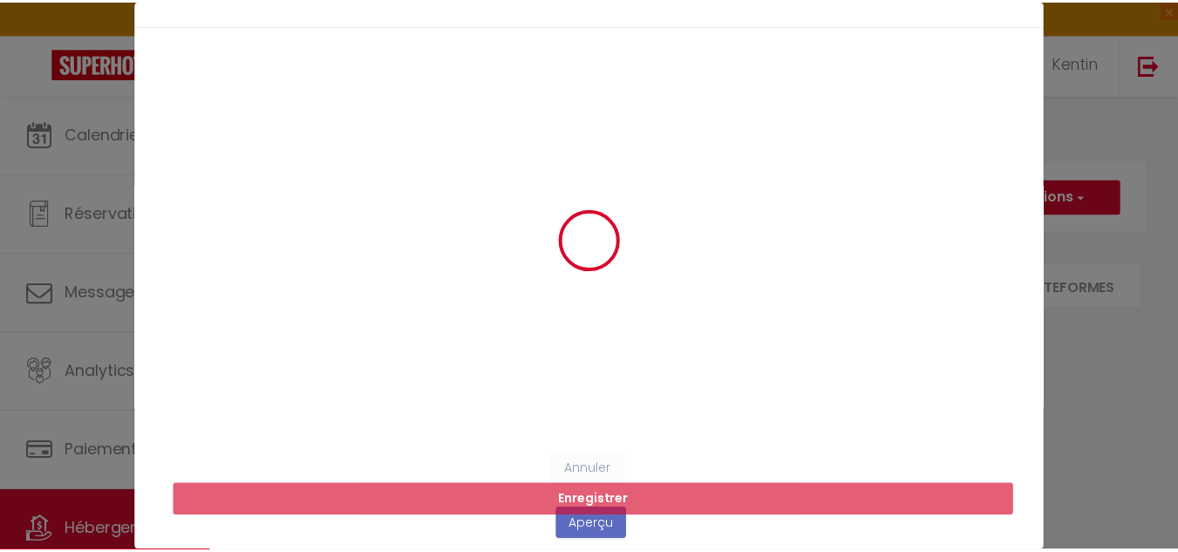
scroll to position [0, 0]
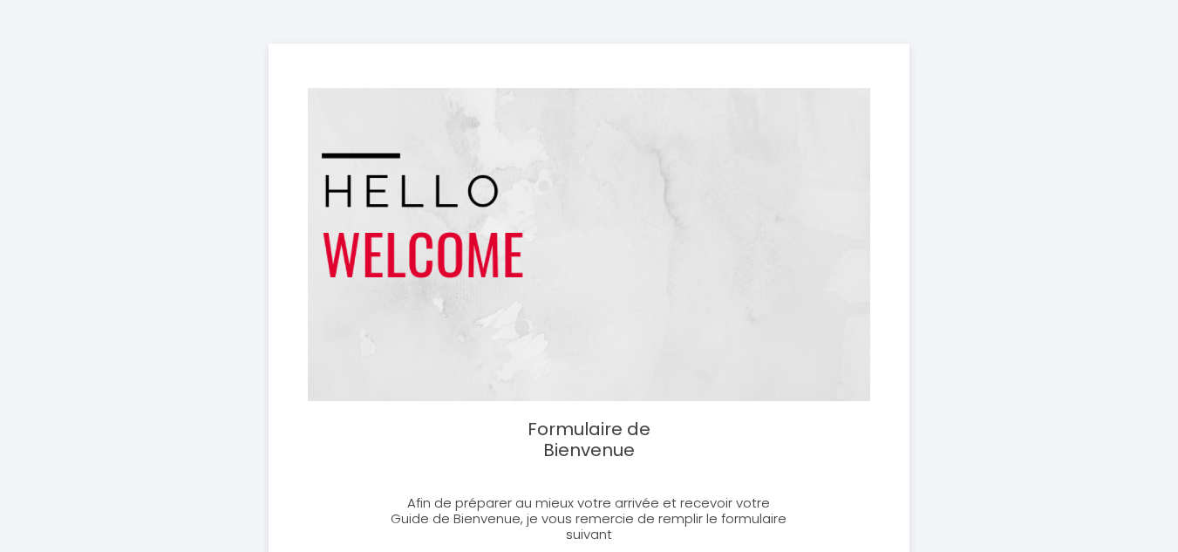
scroll to position [244, 0]
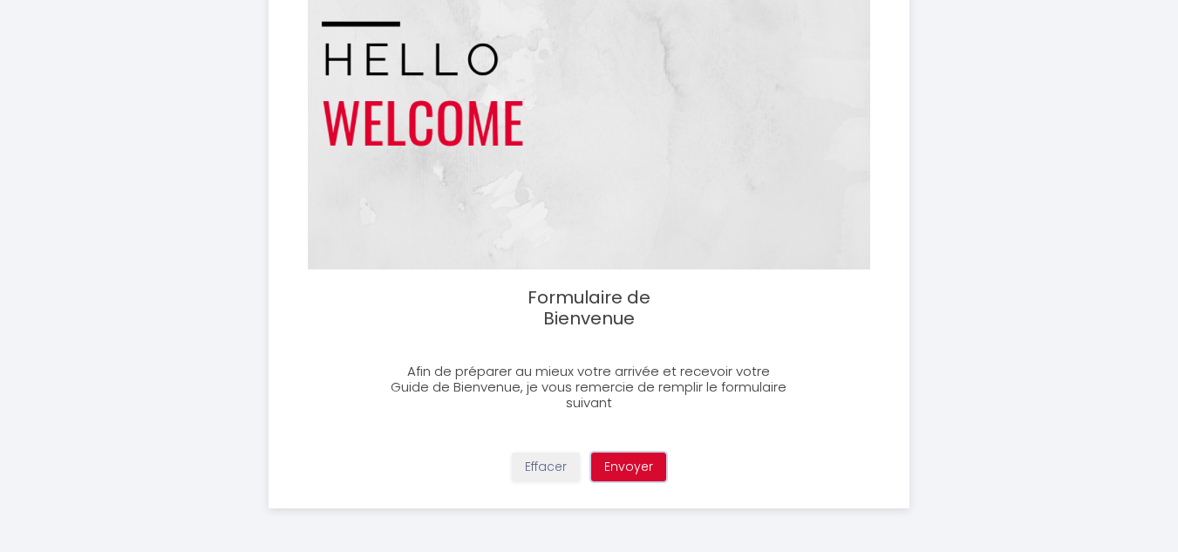
click at [622, 459] on button "Envoyer" at bounding box center [628, 467] width 75 height 30
click at [622, 469] on button "Envoyer" at bounding box center [628, 467] width 75 height 30
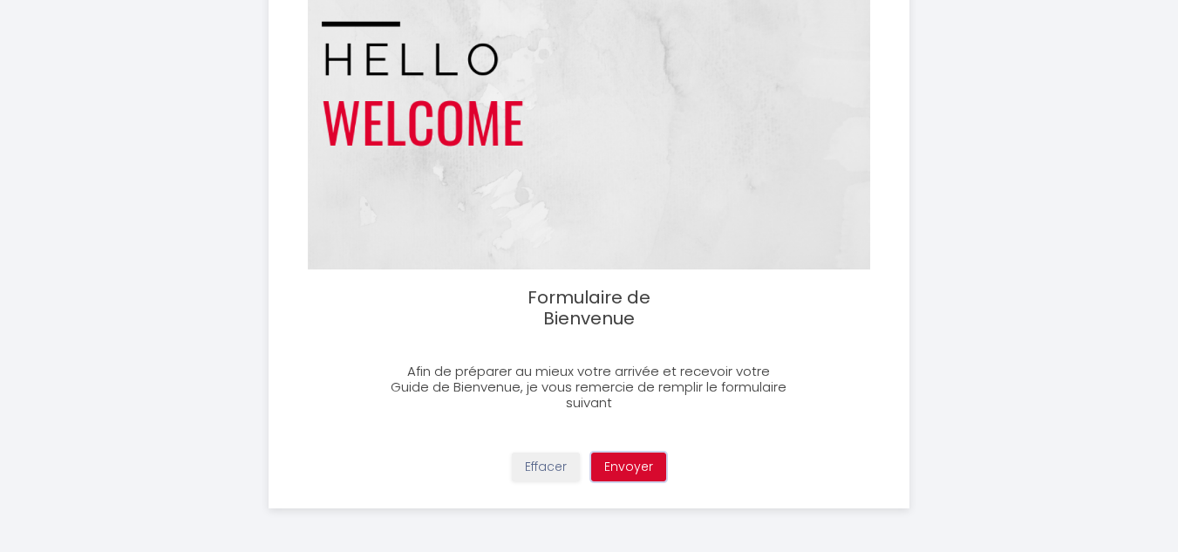
click at [622, 469] on button "Envoyer" at bounding box center [628, 467] width 75 height 30
